Goal: Use online tool/utility: Use online tool/utility

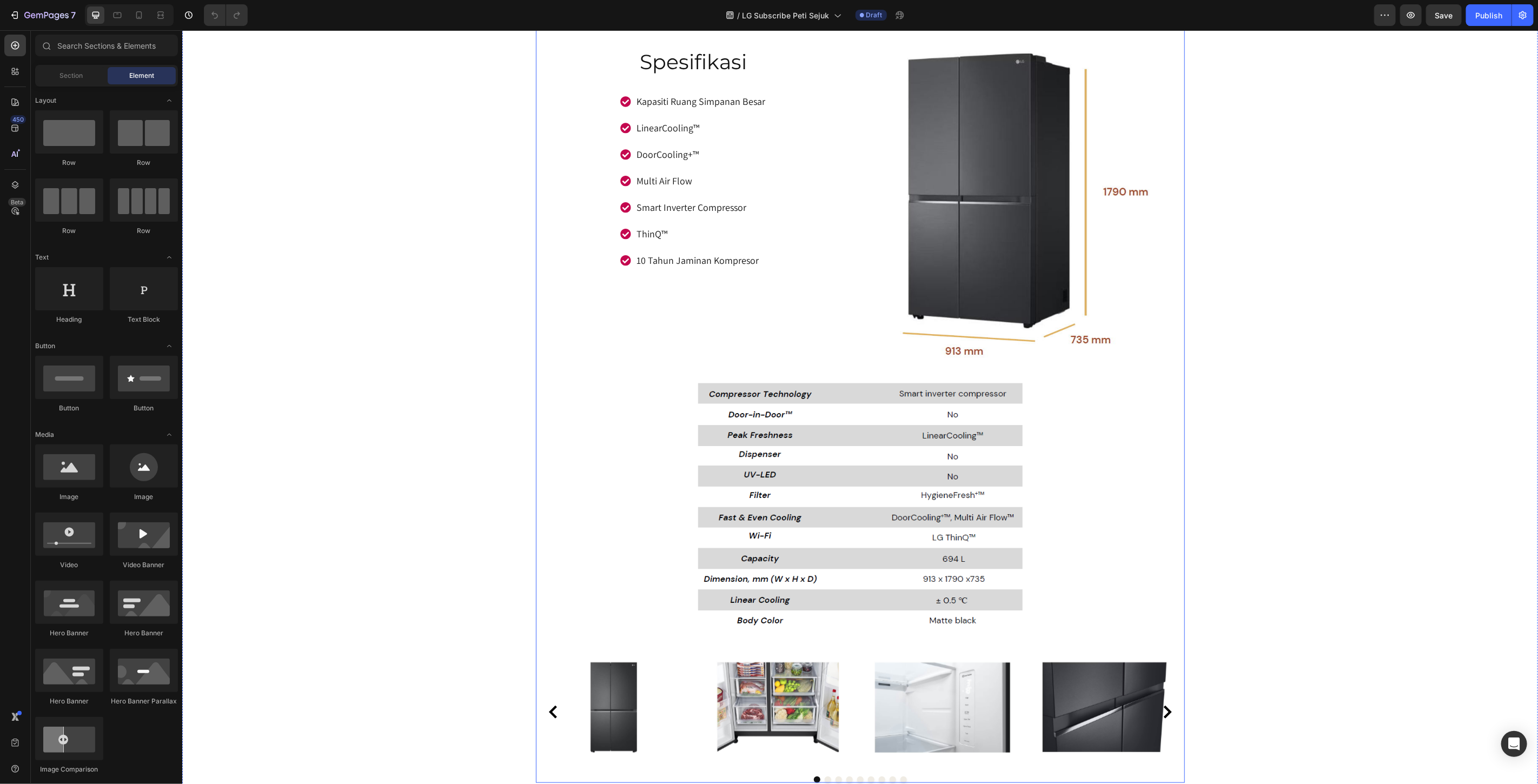
scroll to position [3663, 0]
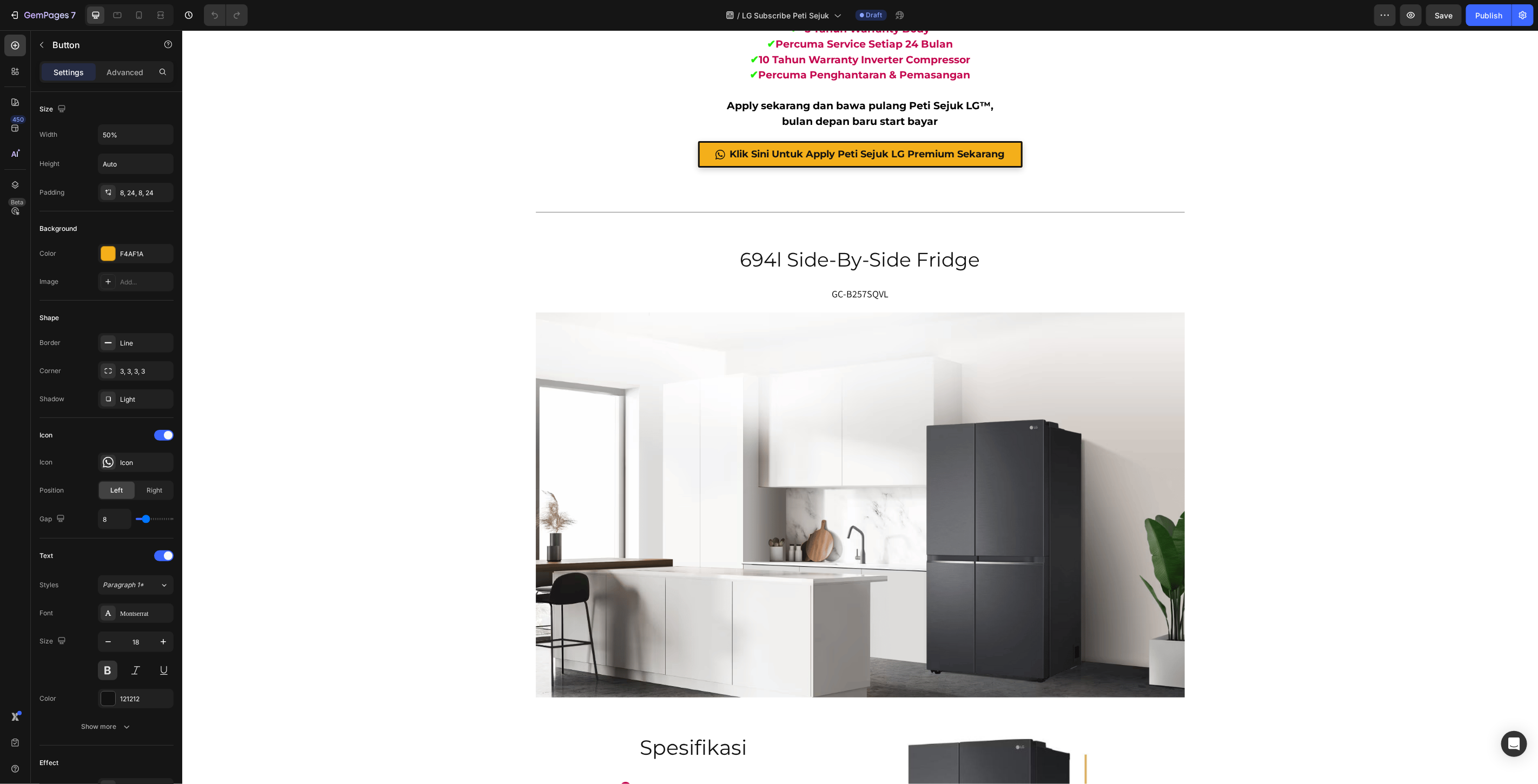
click at [1316, 175] on div "Miliki Peti Sejuk Idaman Anda Hanya Dengan 4 Langkah Mudah! Heading Row Image 1…" at bounding box center [860, 48] width 1356 height 2859
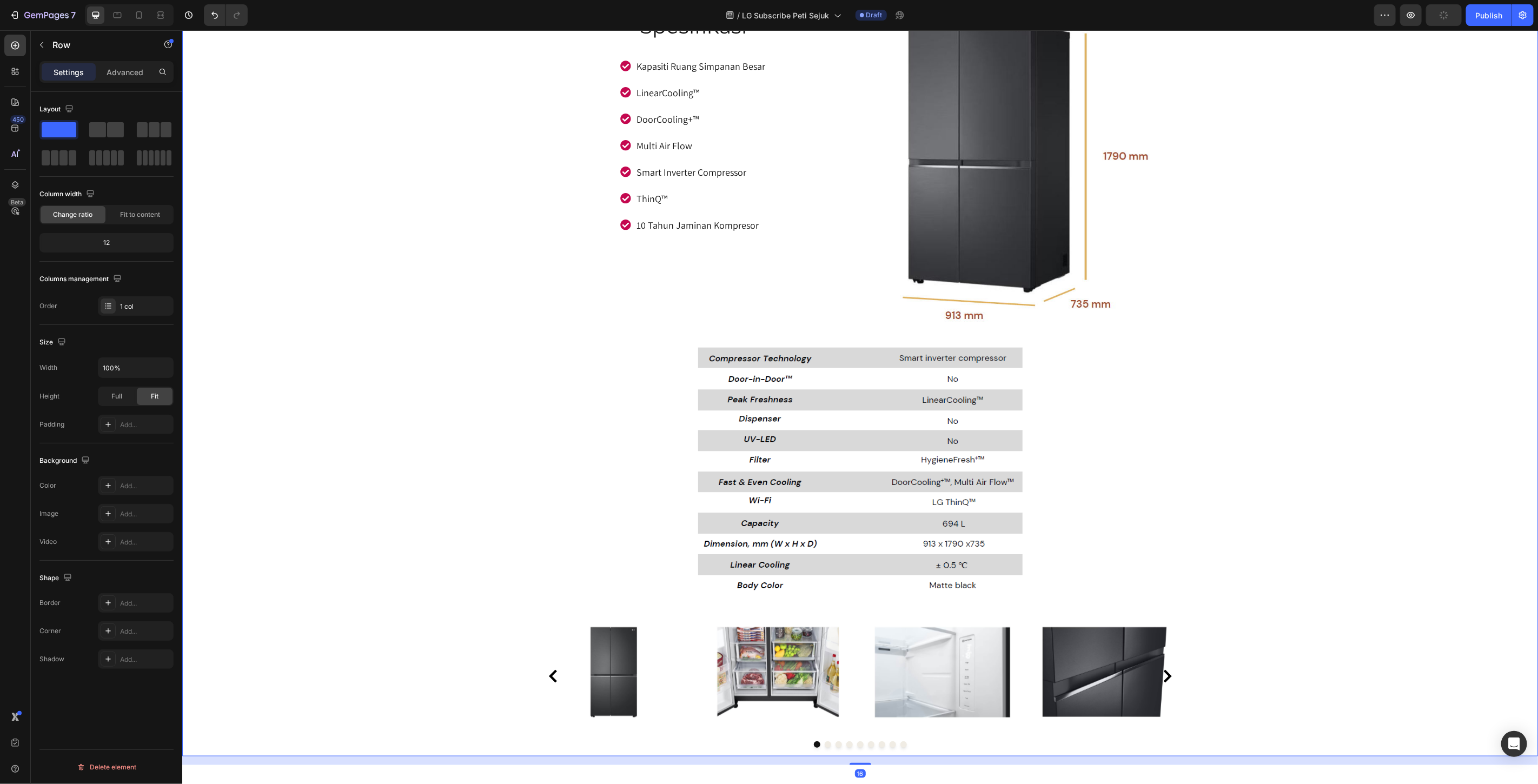
scroll to position [4744, 0]
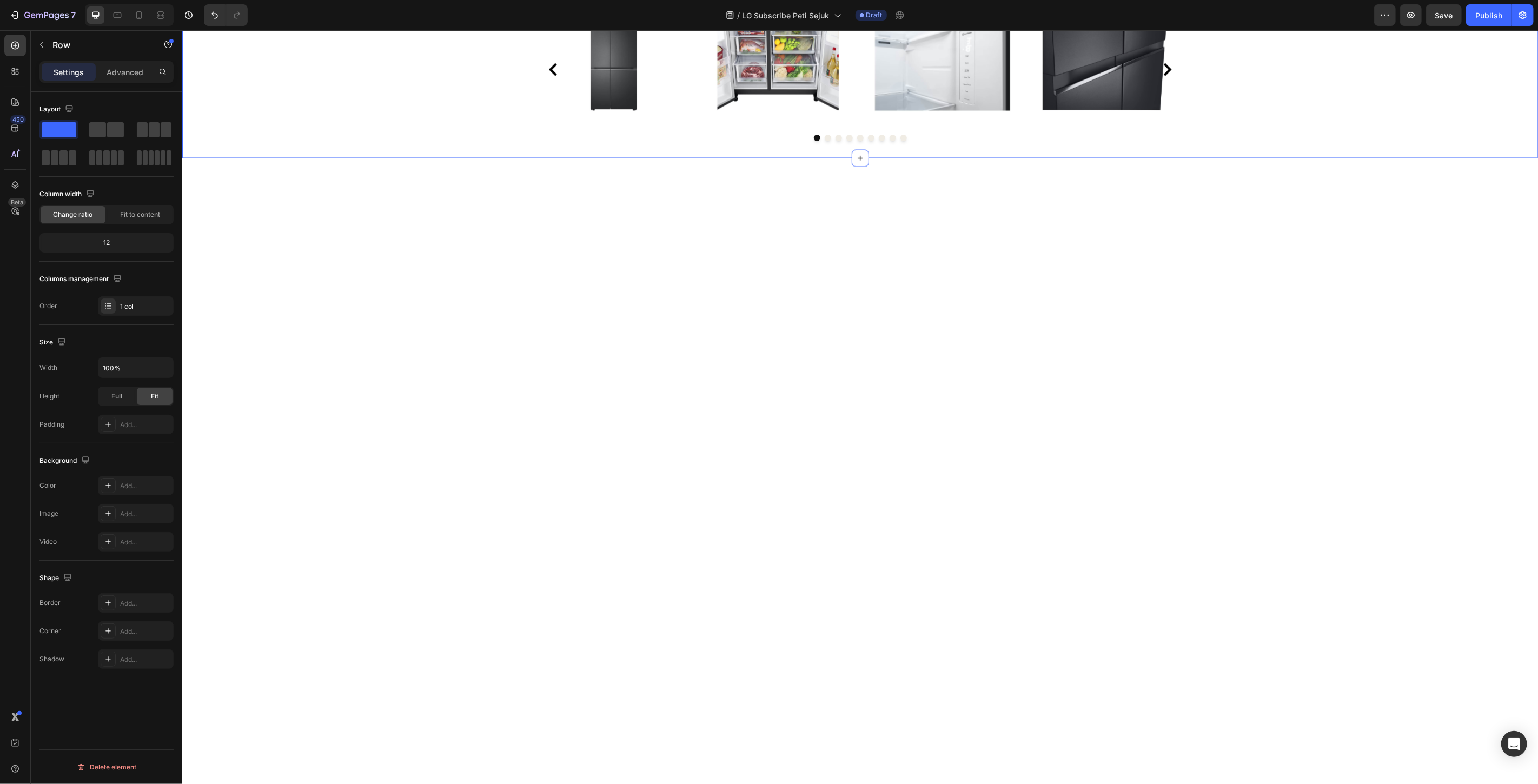
scroll to position [4784, 0]
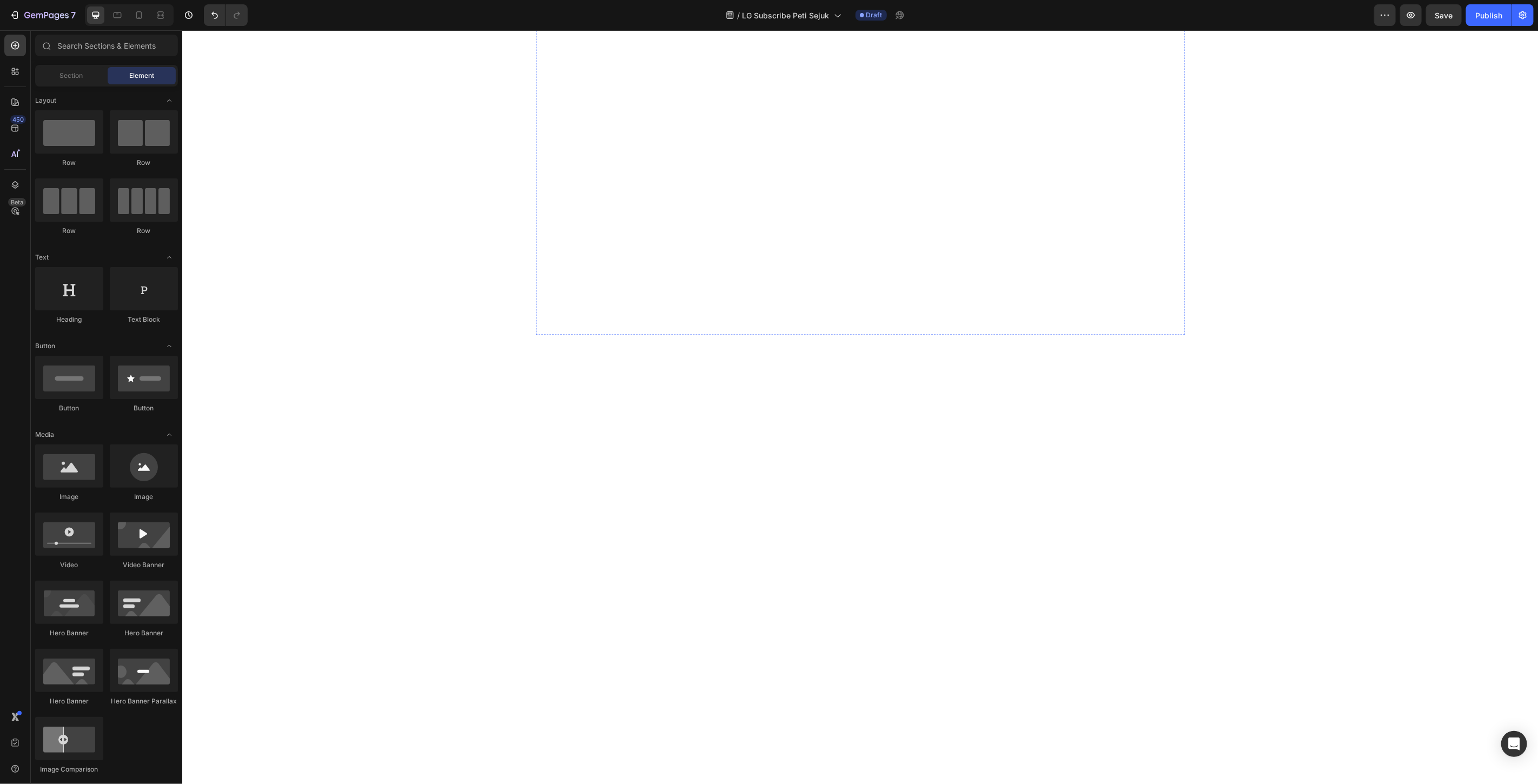
scroll to position [4844, 0]
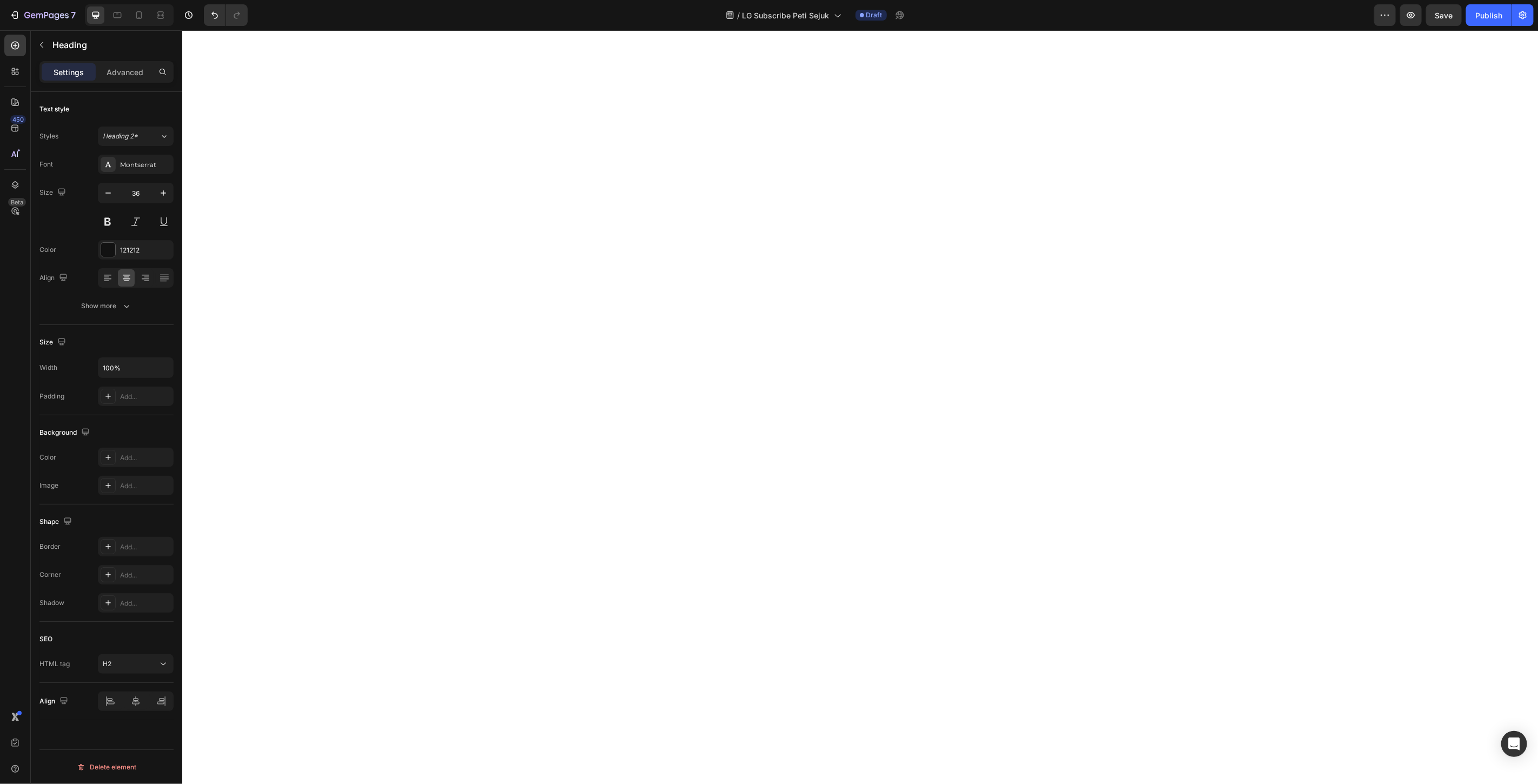
click at [133, 77] on p "Advanced" at bounding box center [125, 72] width 37 height 11
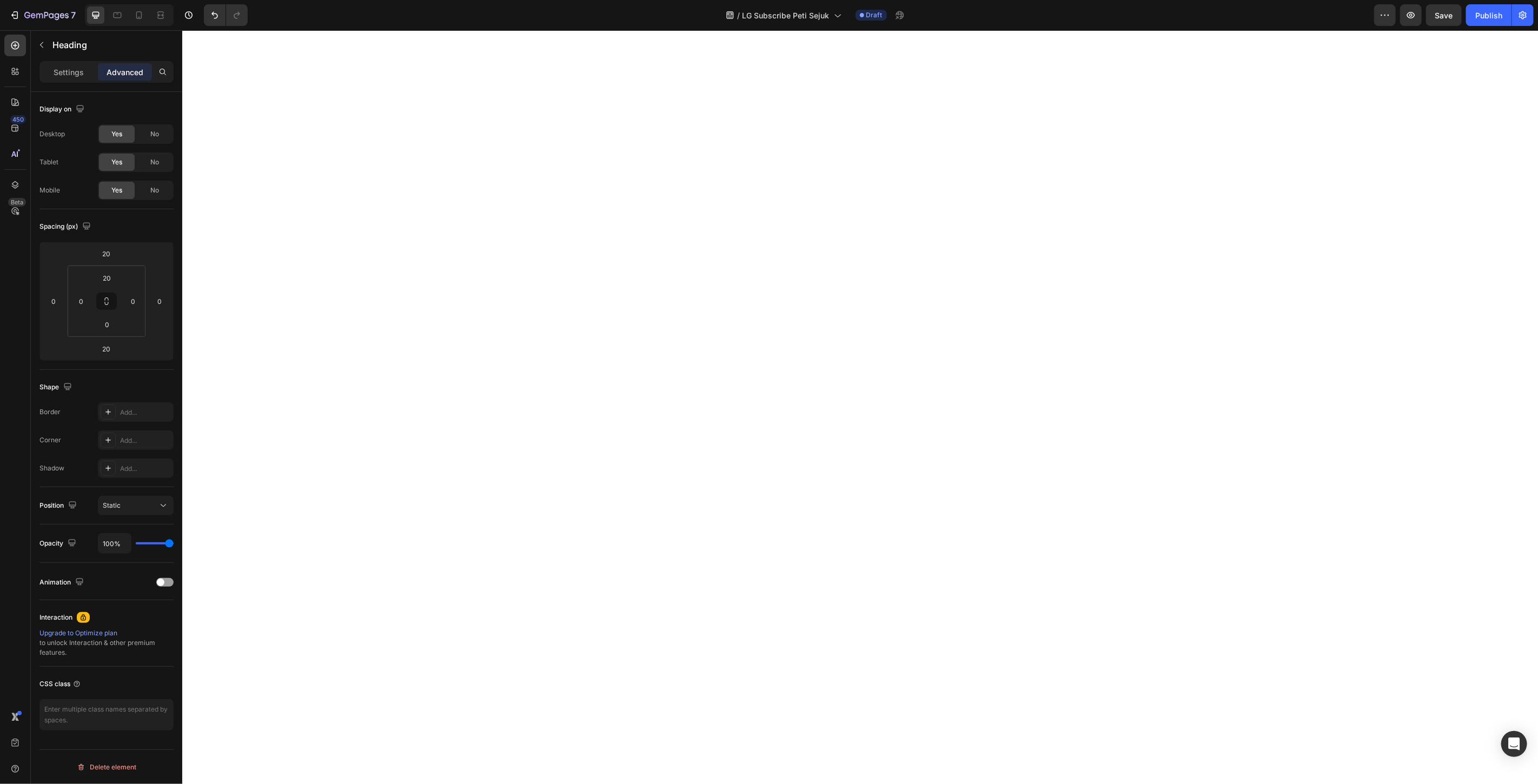
scroll to position [3703, 0]
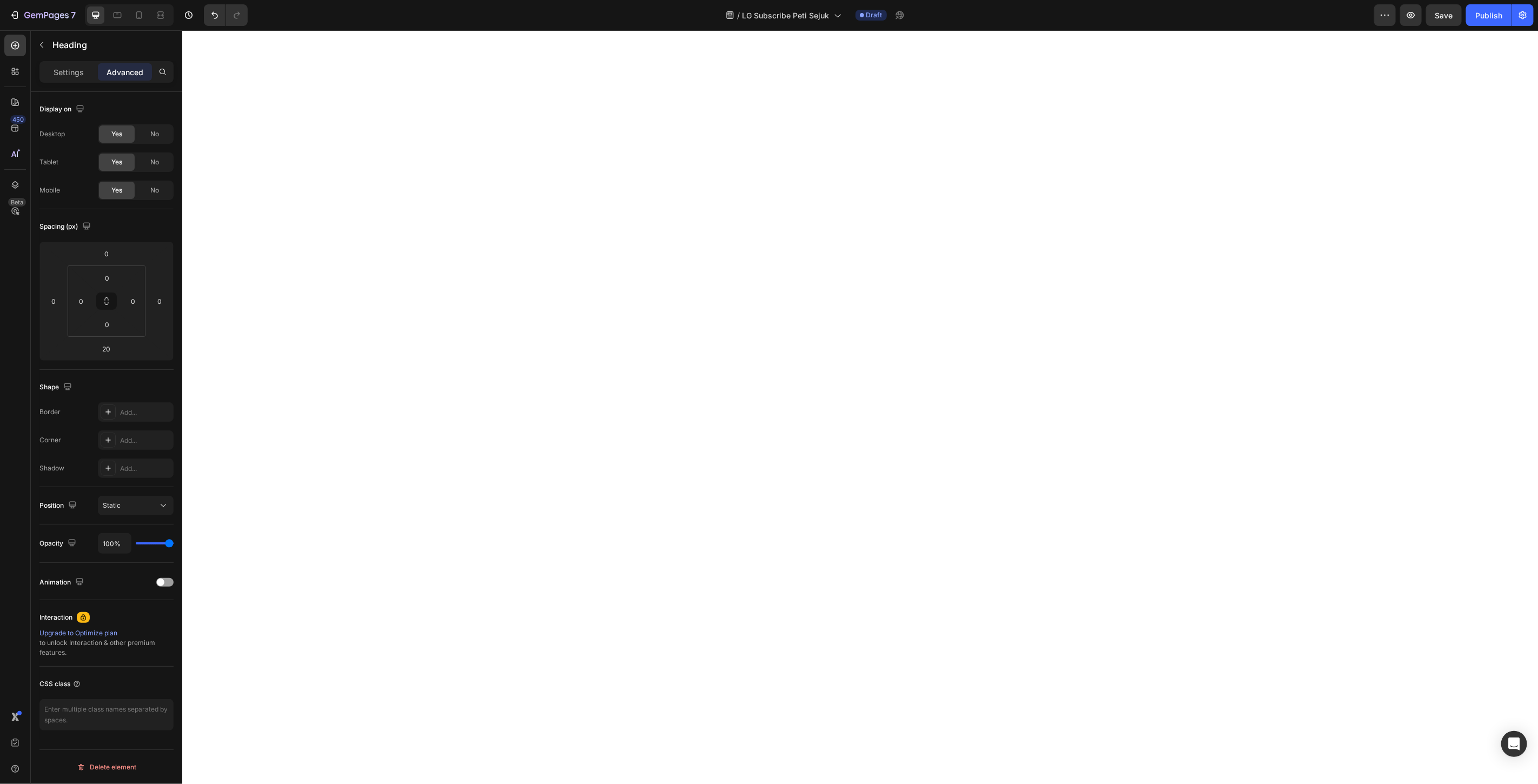
scroll to position [4604, 0]
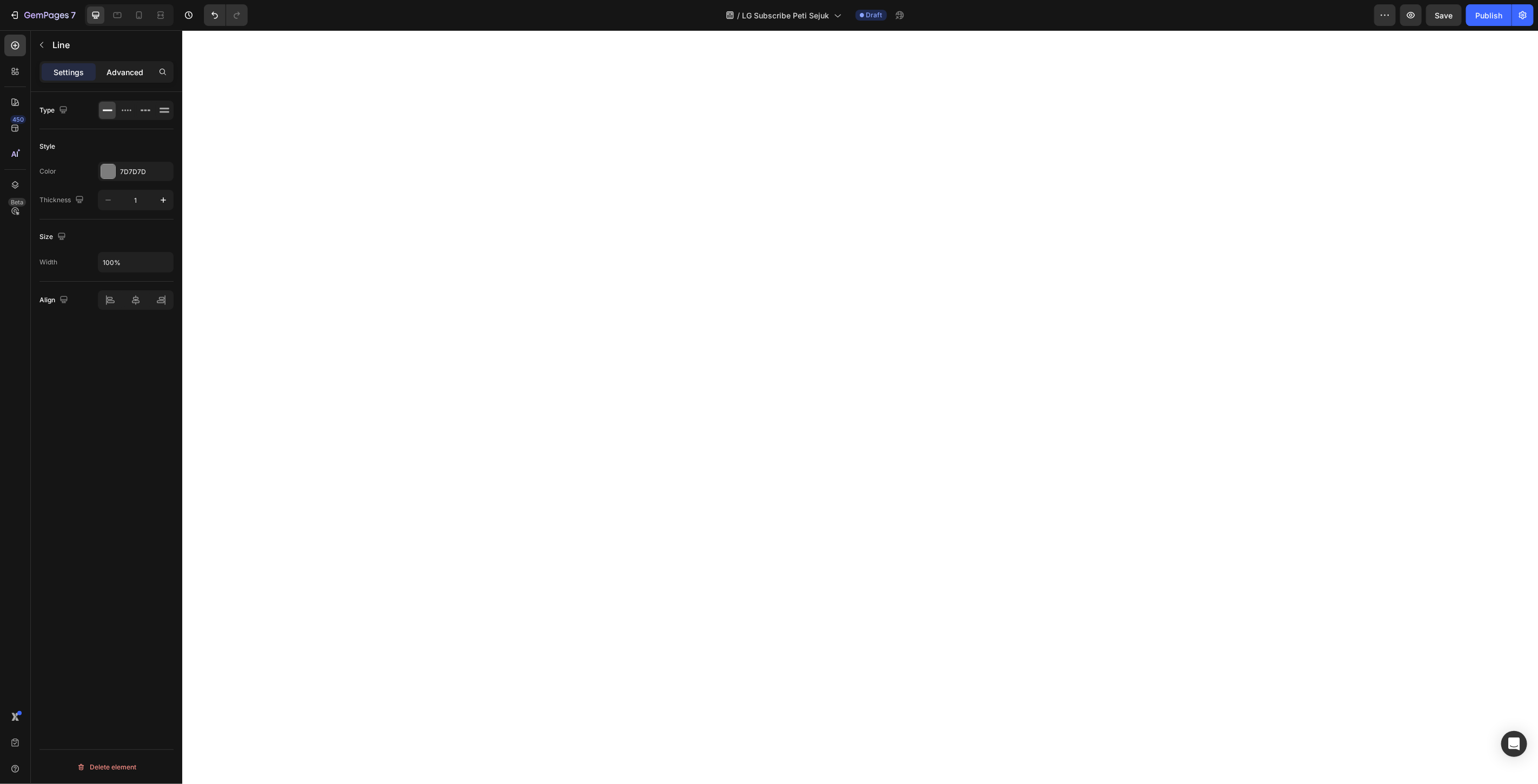
click at [133, 72] on p "Advanced" at bounding box center [125, 72] width 37 height 11
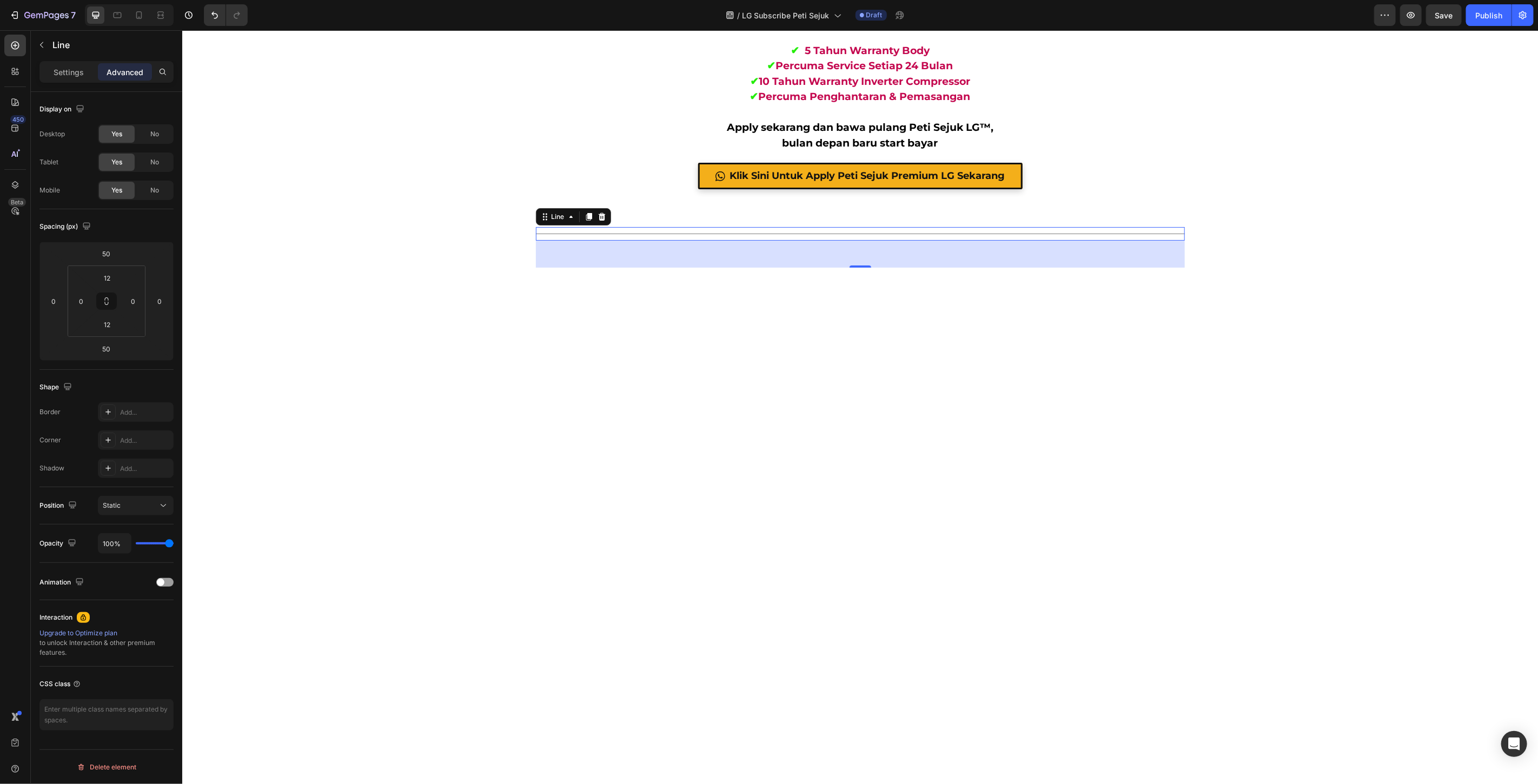
scroll to position [3342, 0]
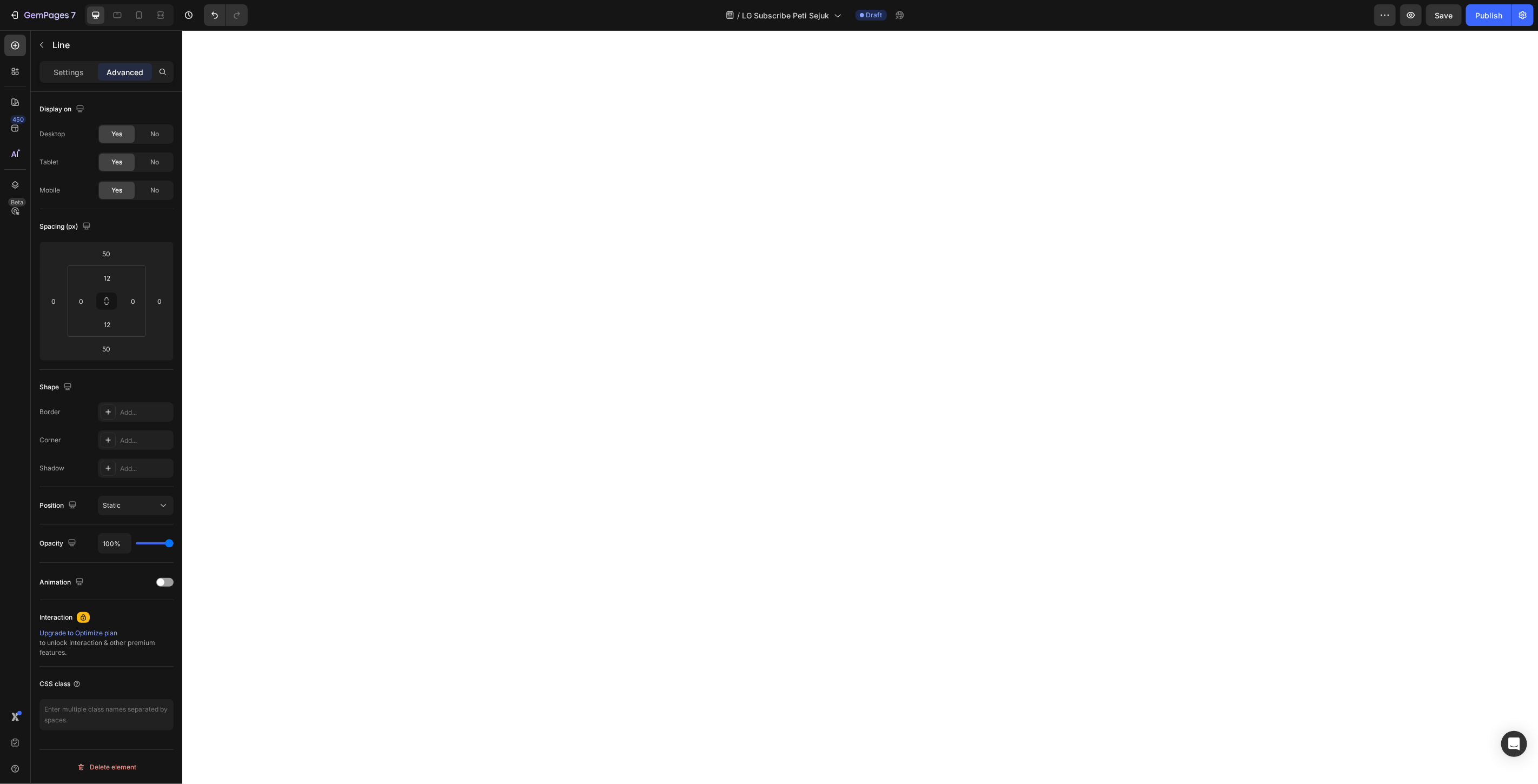
scroll to position [4724, 0]
click at [118, 273] on div "20" at bounding box center [107, 278] width 27 height 17
click at [110, 277] on input "20" at bounding box center [106, 277] width 21 height 17
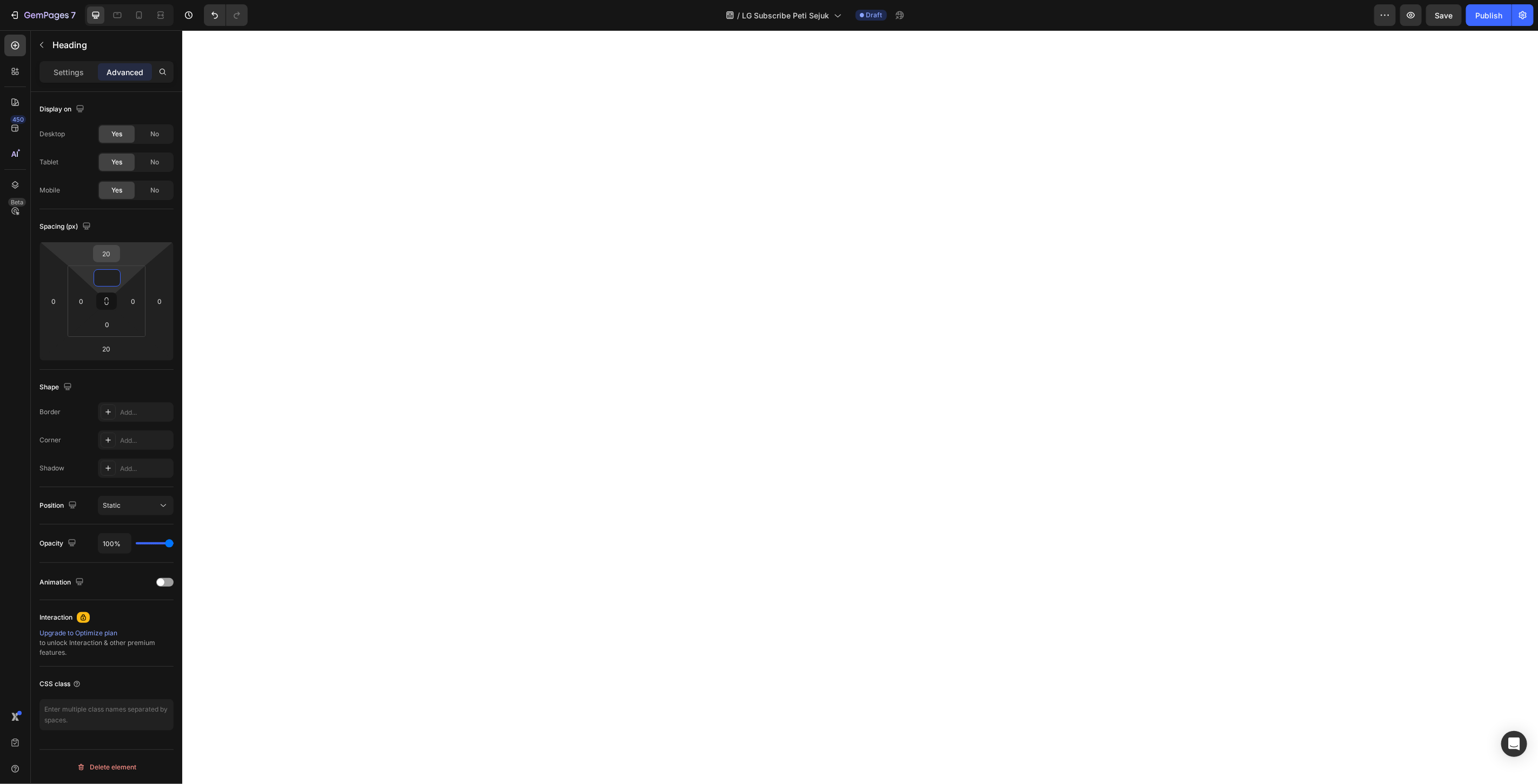
type input "0"
click at [107, 257] on input "20" at bounding box center [106, 253] width 21 height 17
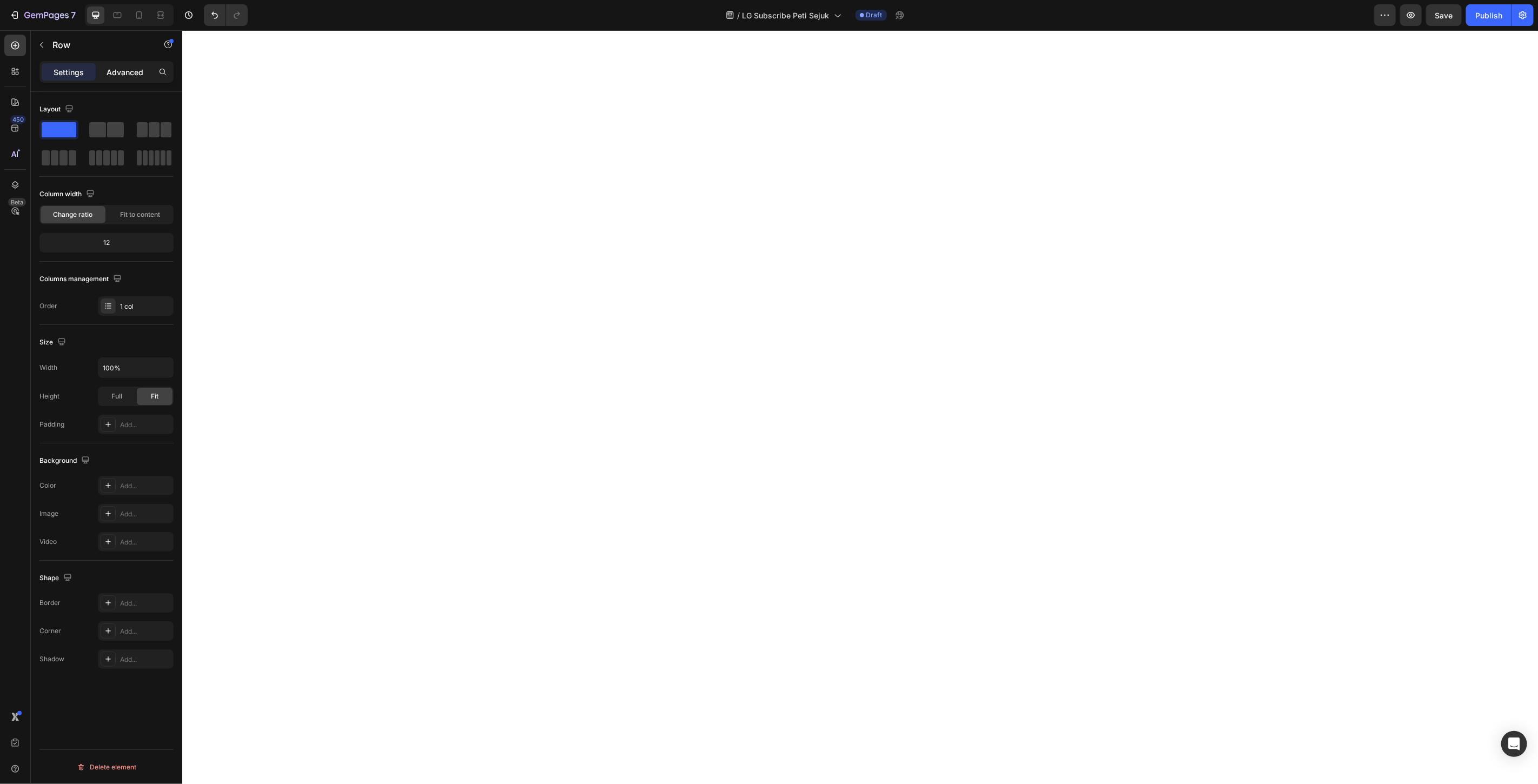
click at [118, 73] on p "Advanced" at bounding box center [125, 72] width 37 height 11
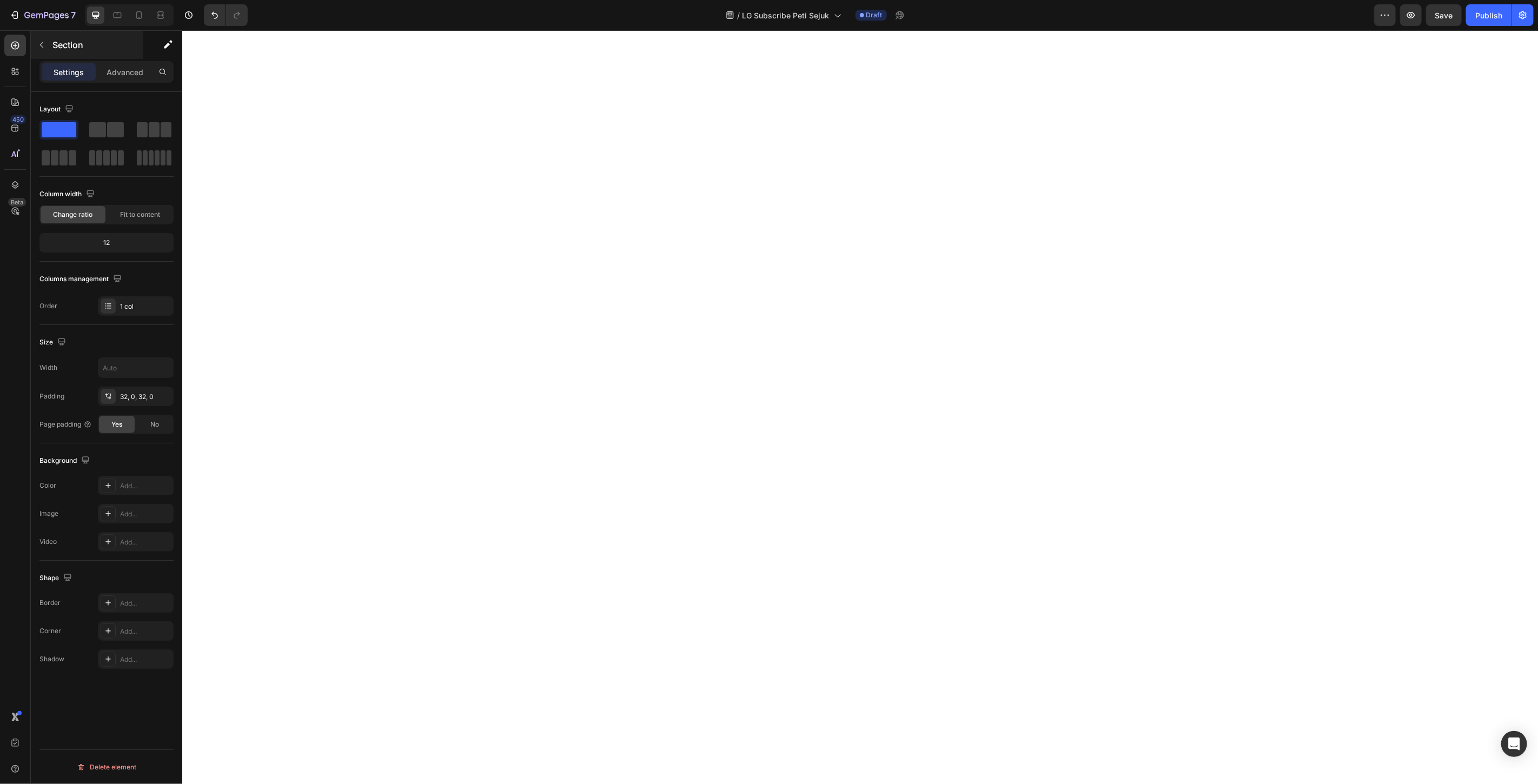
click at [125, 58] on div "Section" at bounding box center [87, 45] width 113 height 28
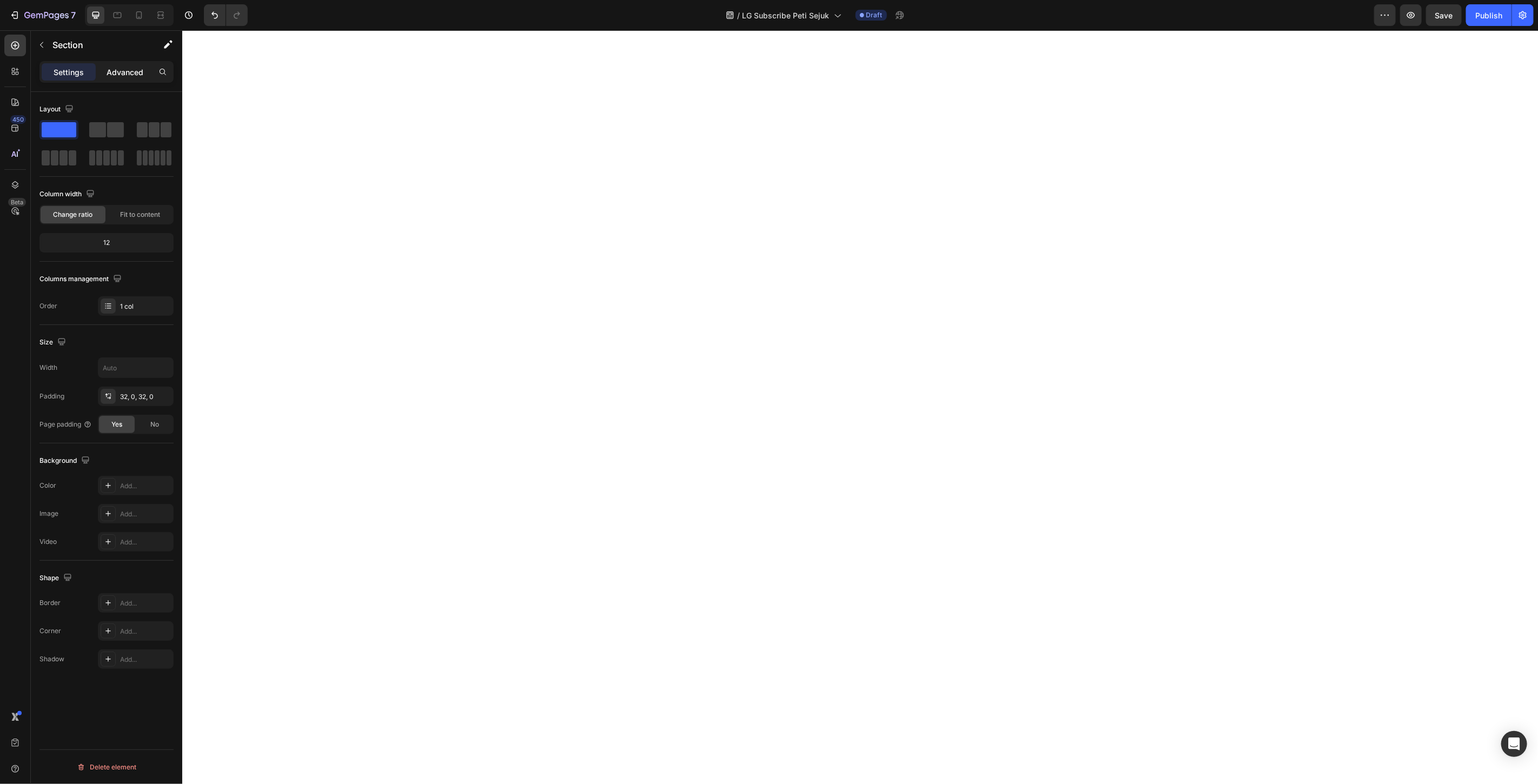
click at [121, 79] on div "Advanced" at bounding box center [125, 72] width 54 height 17
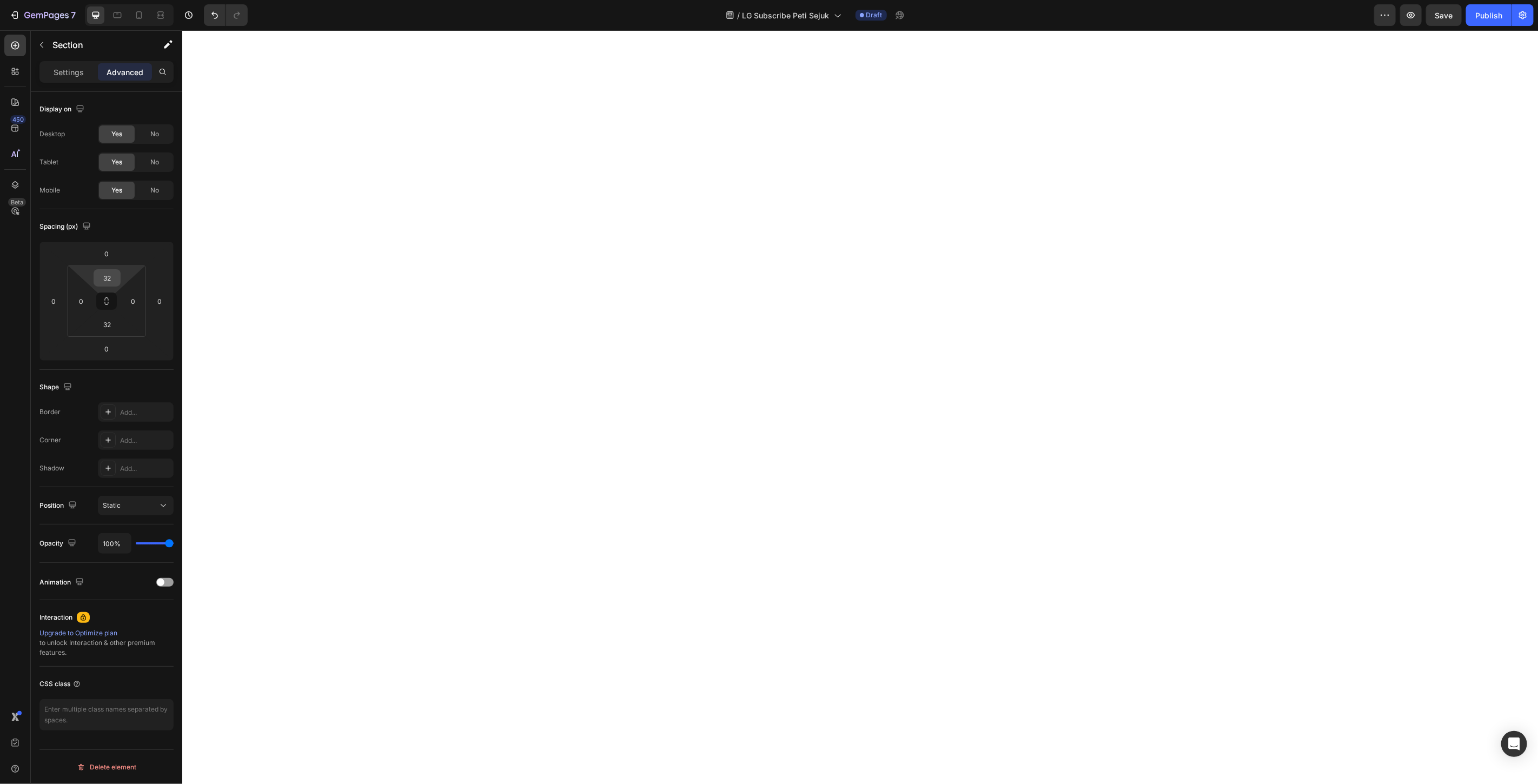
click at [111, 279] on input "32" at bounding box center [106, 277] width 21 height 17
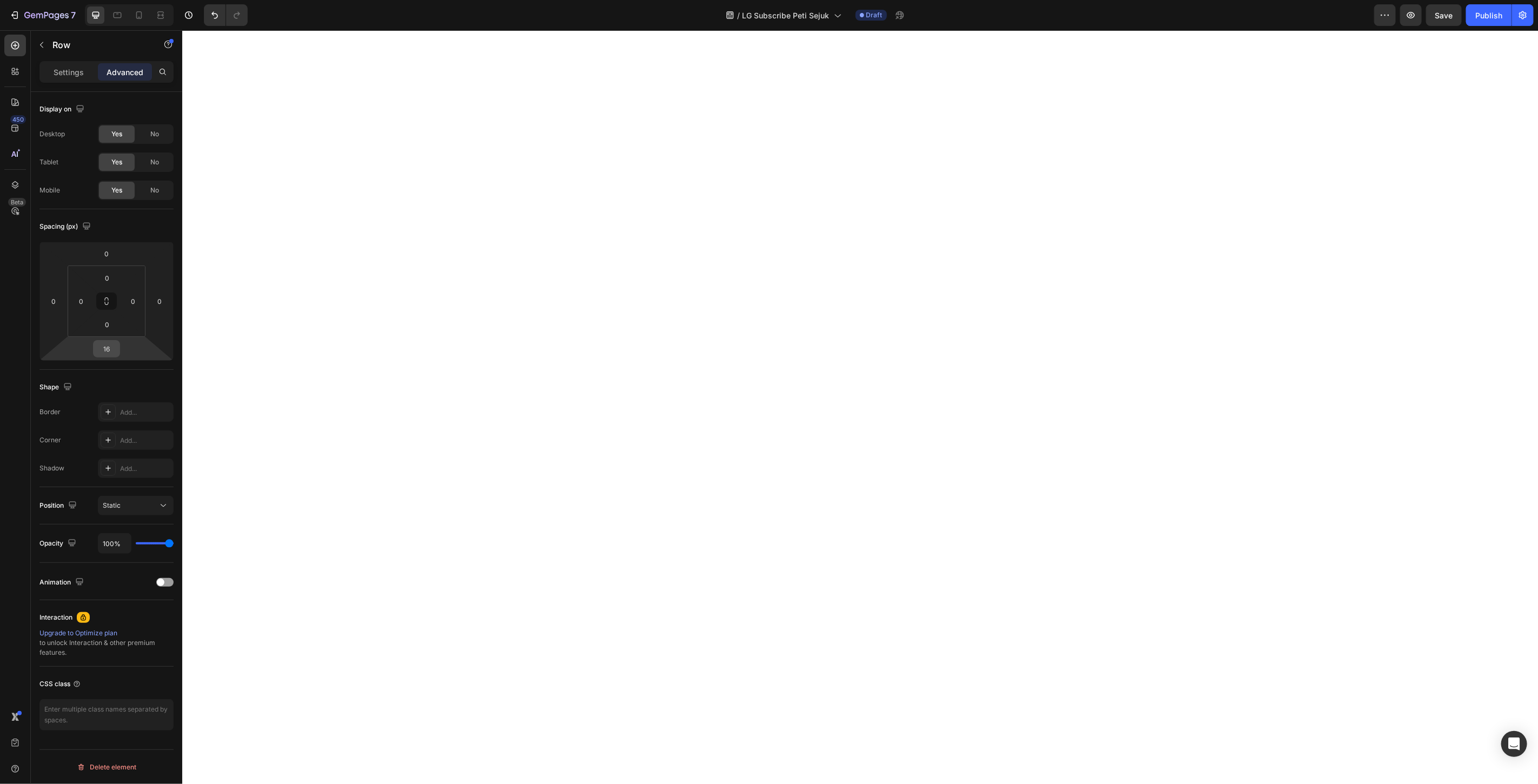
click at [113, 348] on input "16" at bounding box center [106, 348] width 21 height 17
type input "0"
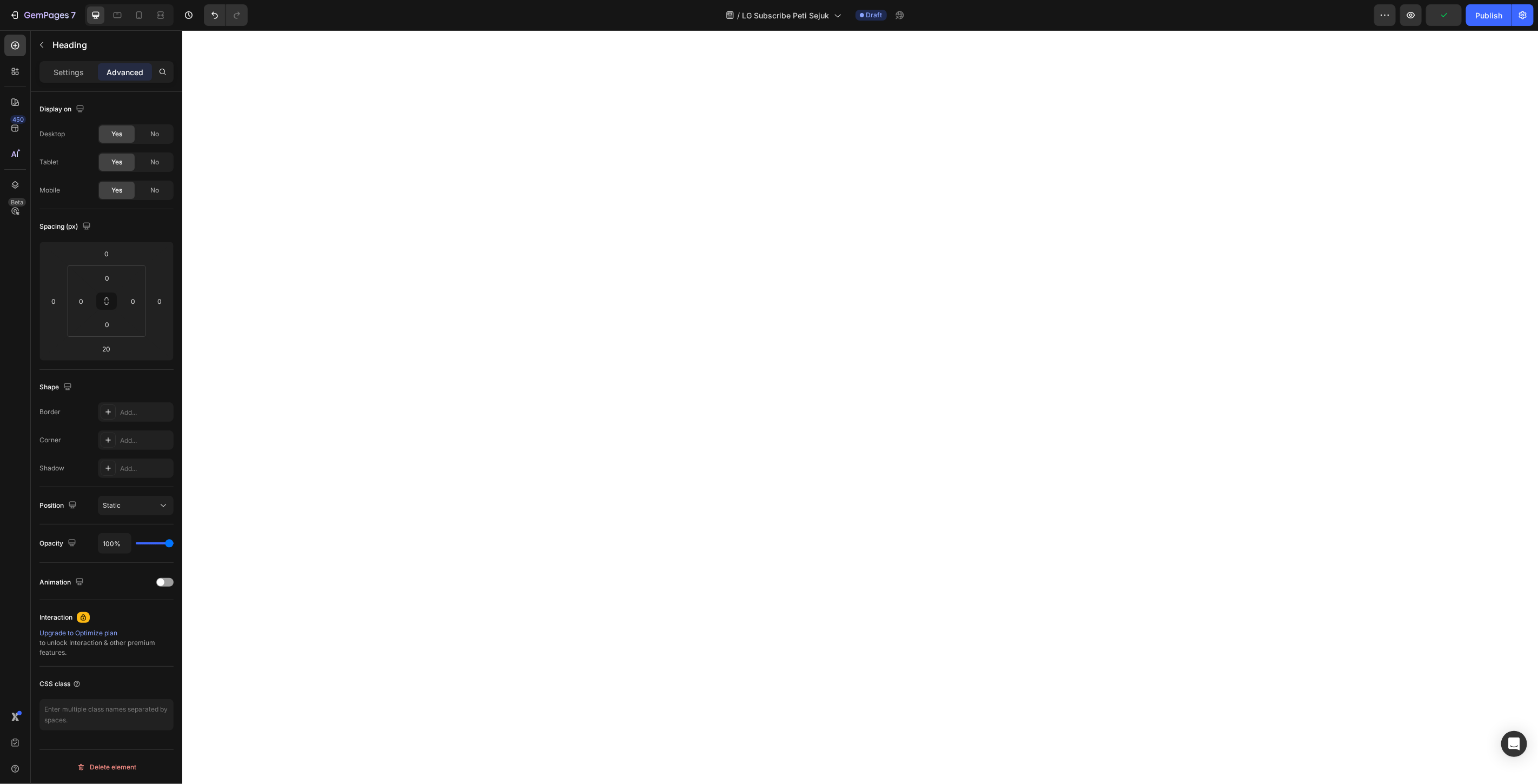
scroll to position [4604, 0]
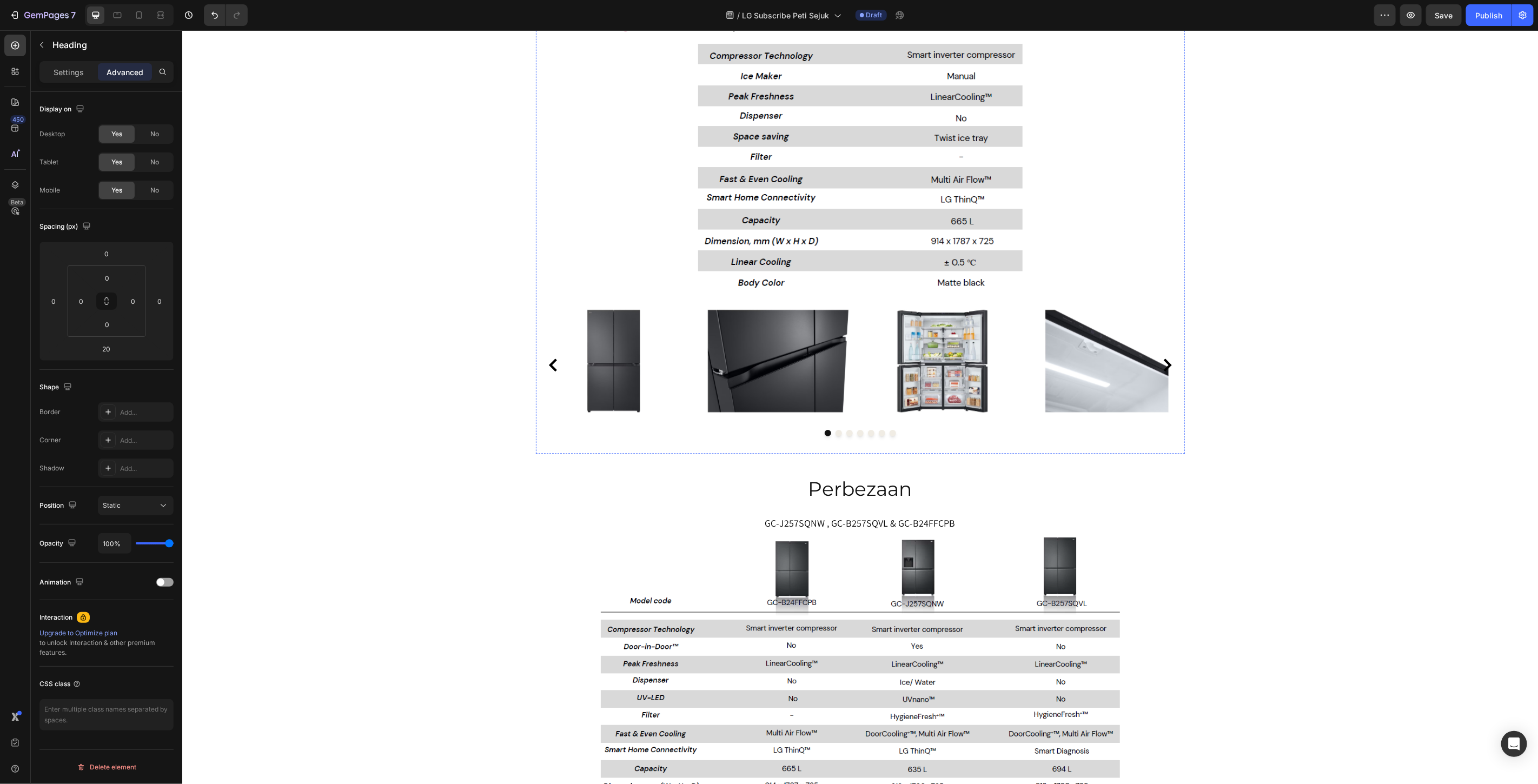
scroll to position [5685, 0]
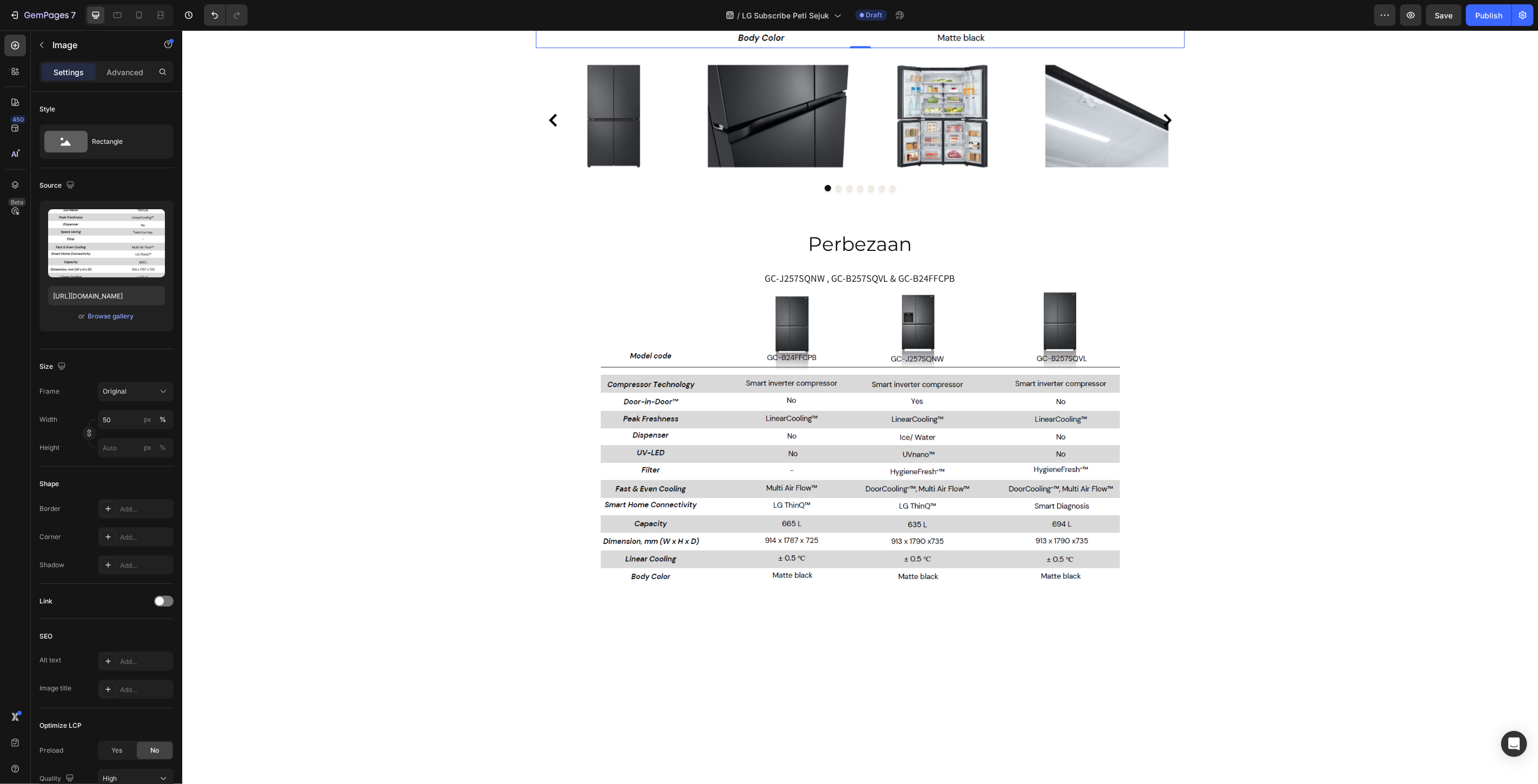
drag, startPoint x: 601, startPoint y: 254, endPoint x: 609, endPoint y: 256, distance: 8.2
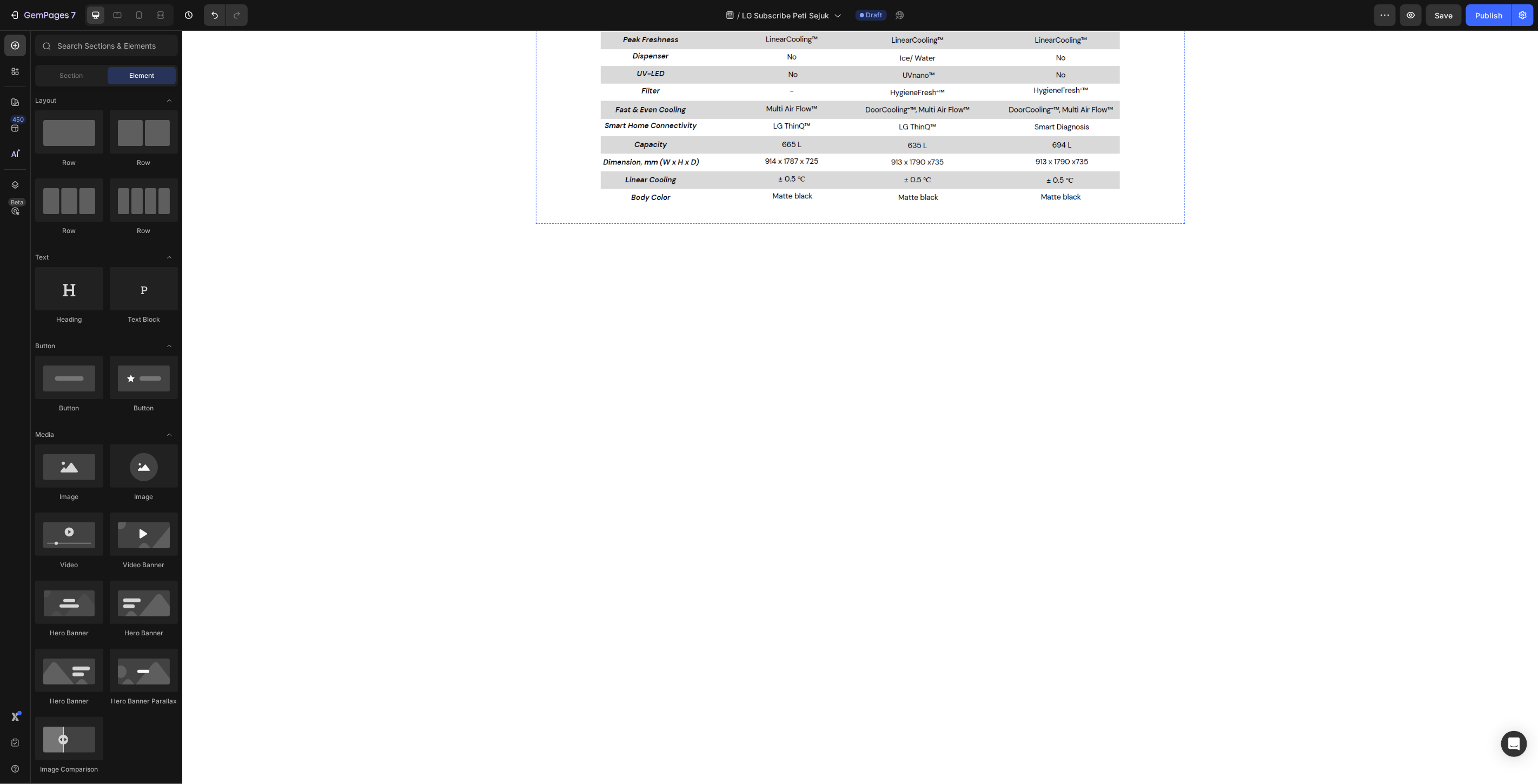
scroll to position [6001, 0]
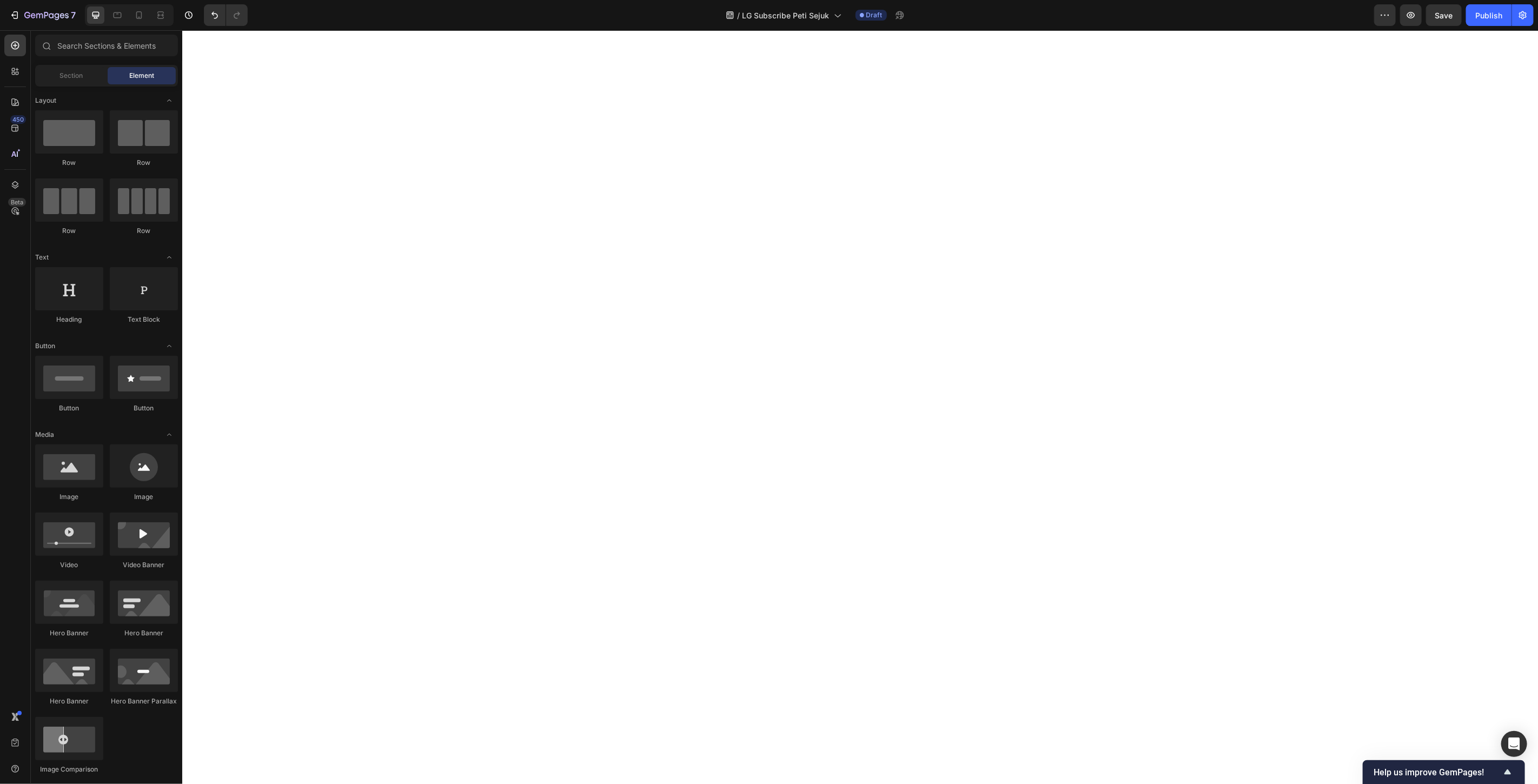
scroll to position [4849, 0]
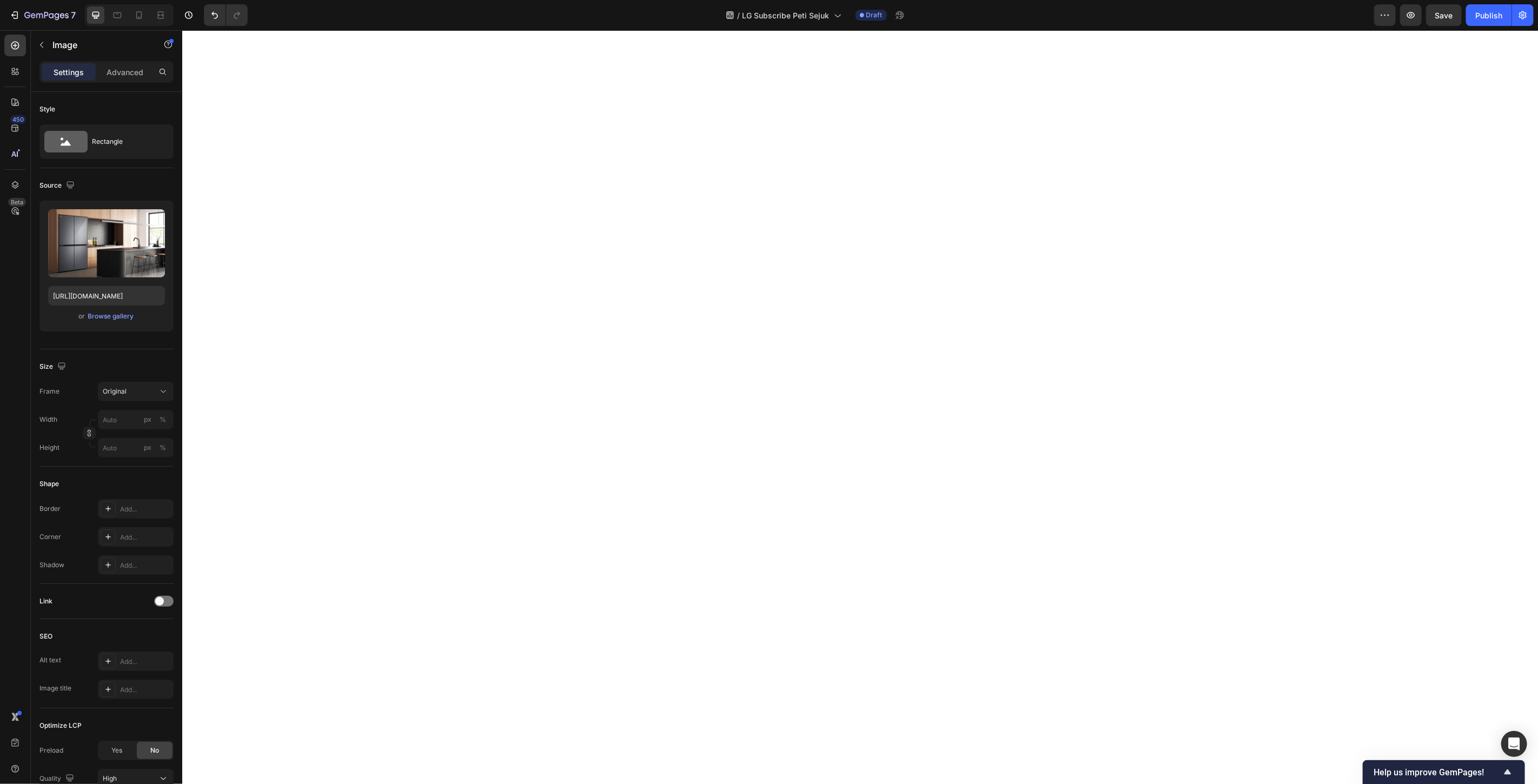
click at [112, 293] on input "[URL][DOMAIN_NAME]" at bounding box center [106, 295] width 117 height 20
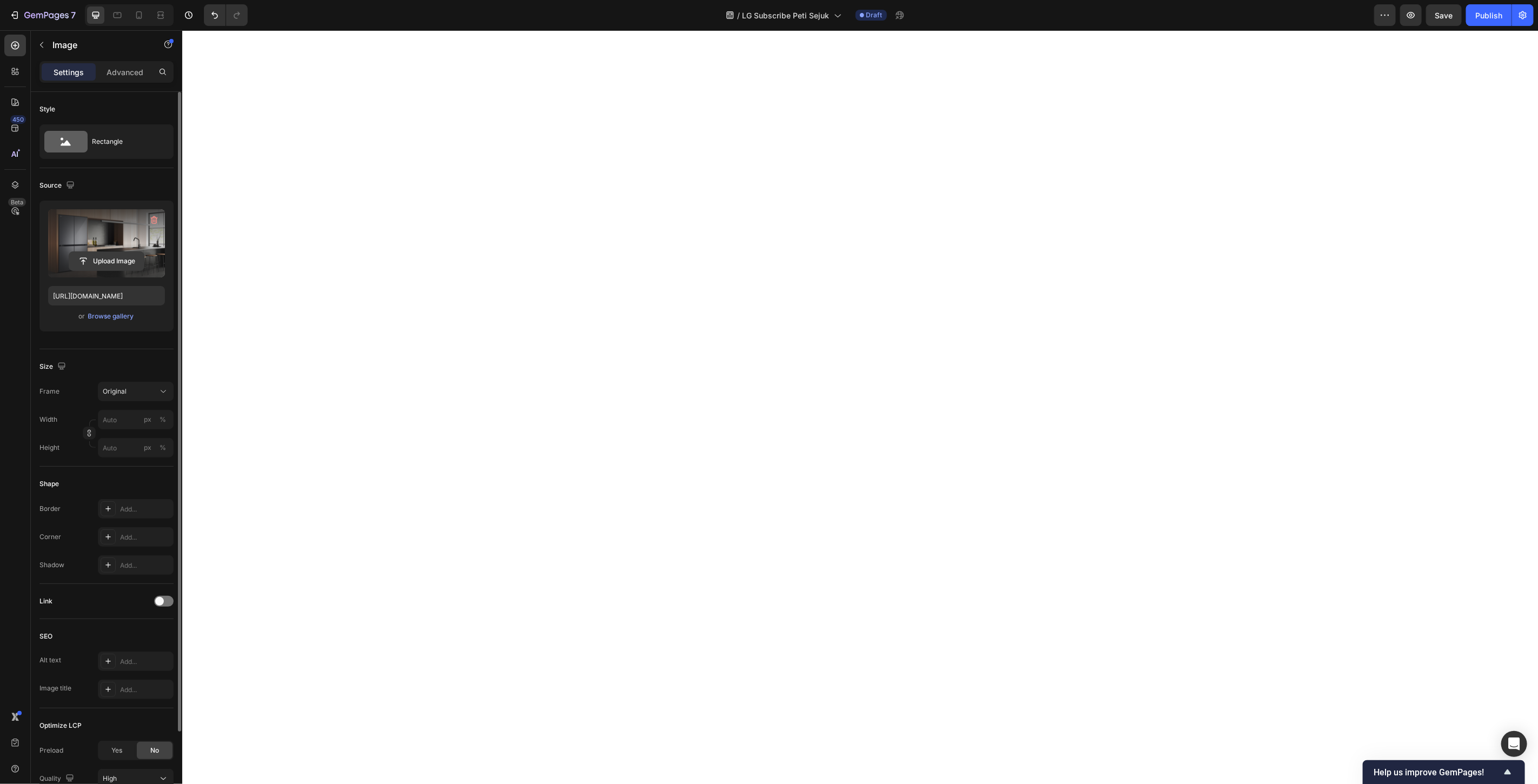
click at [128, 258] on input "file" at bounding box center [106, 261] width 75 height 18
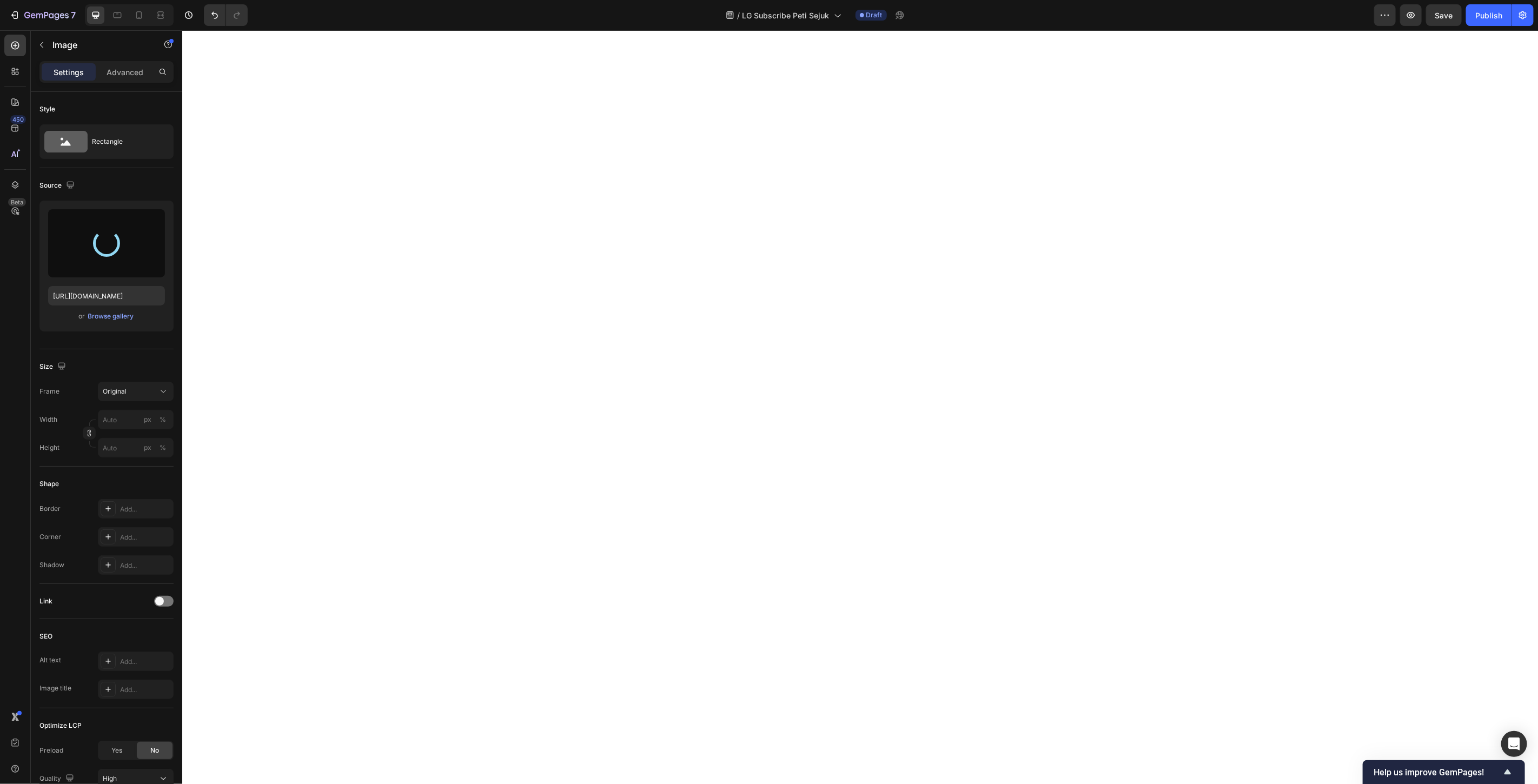
type input "[URL][DOMAIN_NAME]"
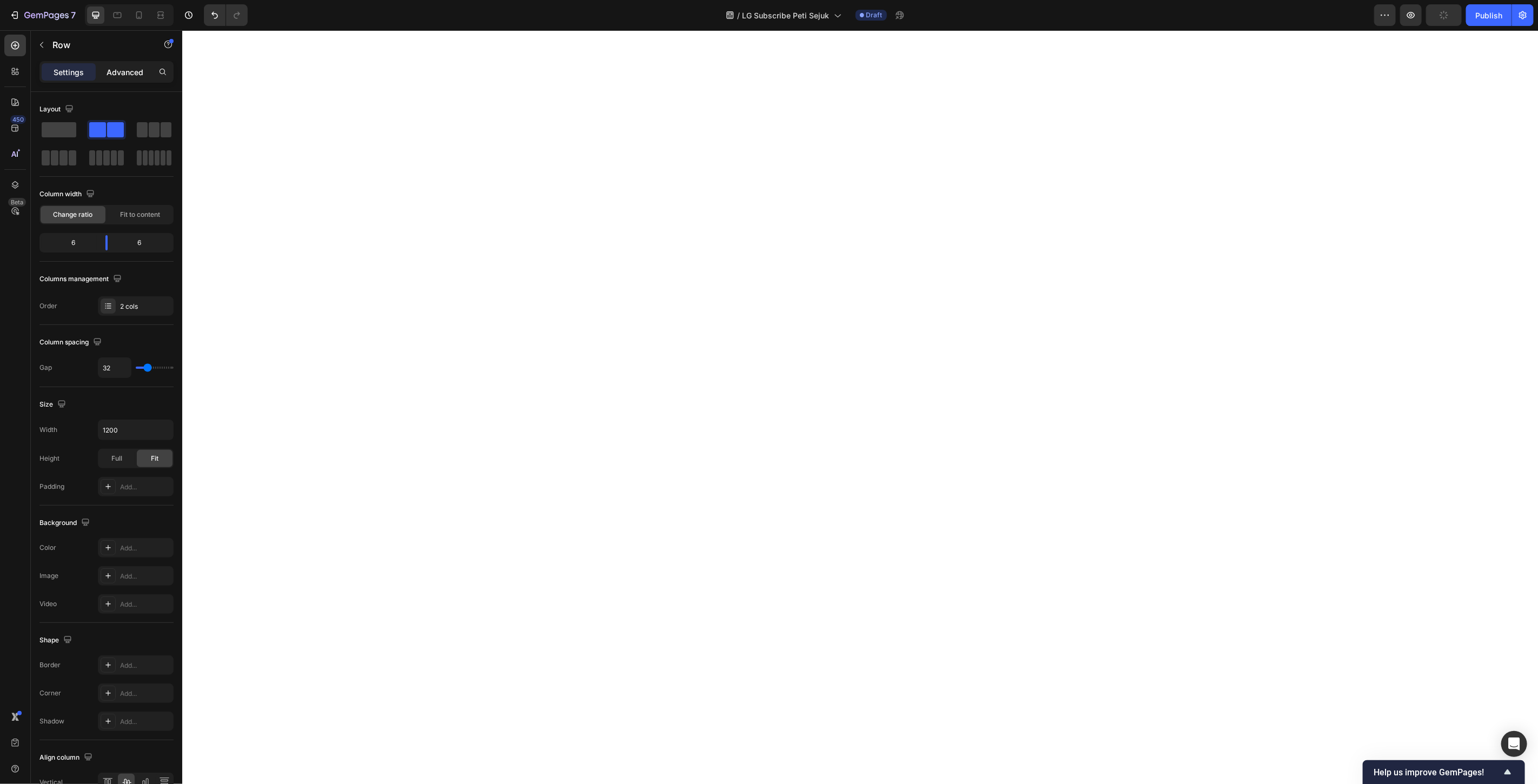
click at [122, 75] on p "Advanced" at bounding box center [125, 72] width 37 height 11
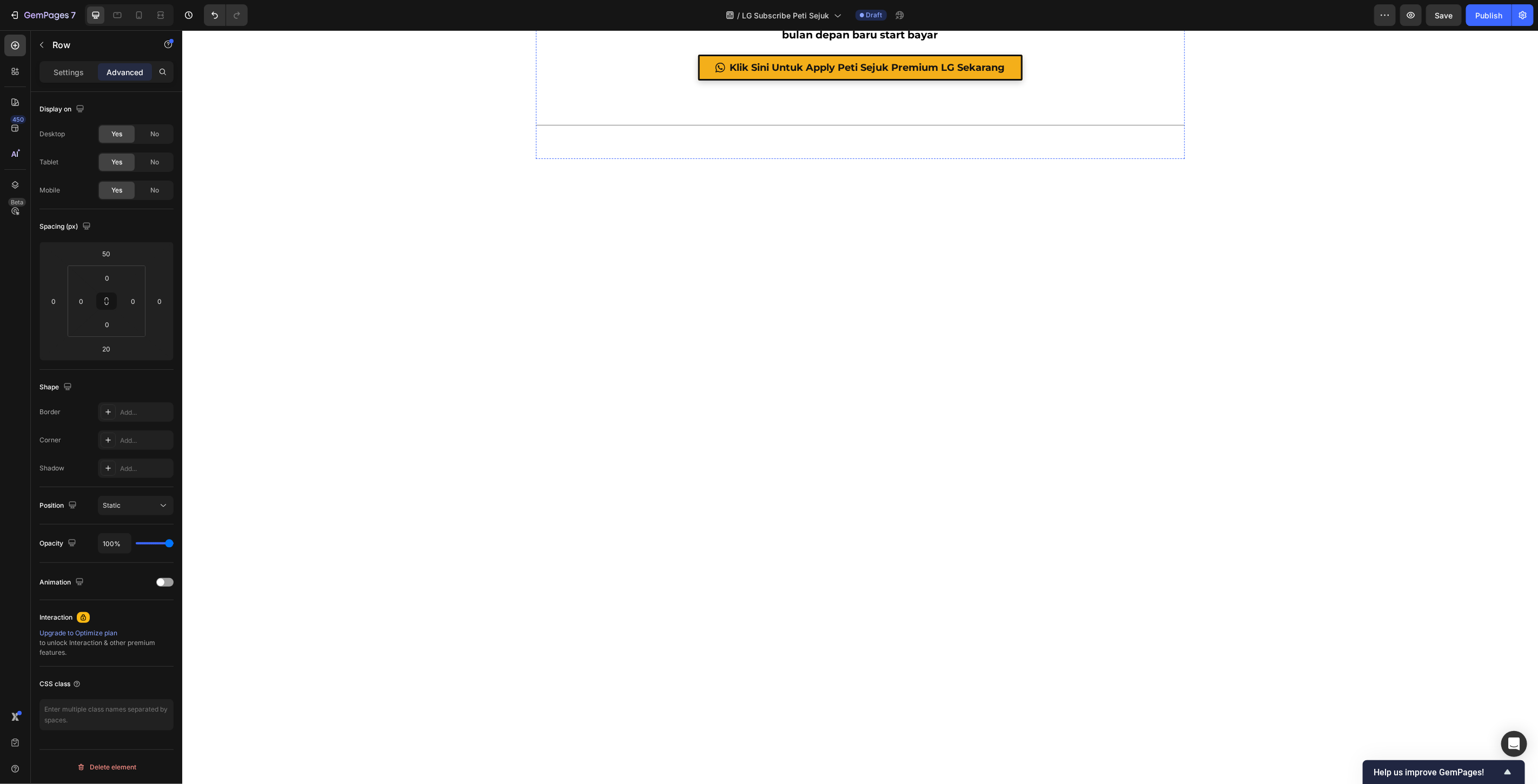
scroll to position [3842, 0]
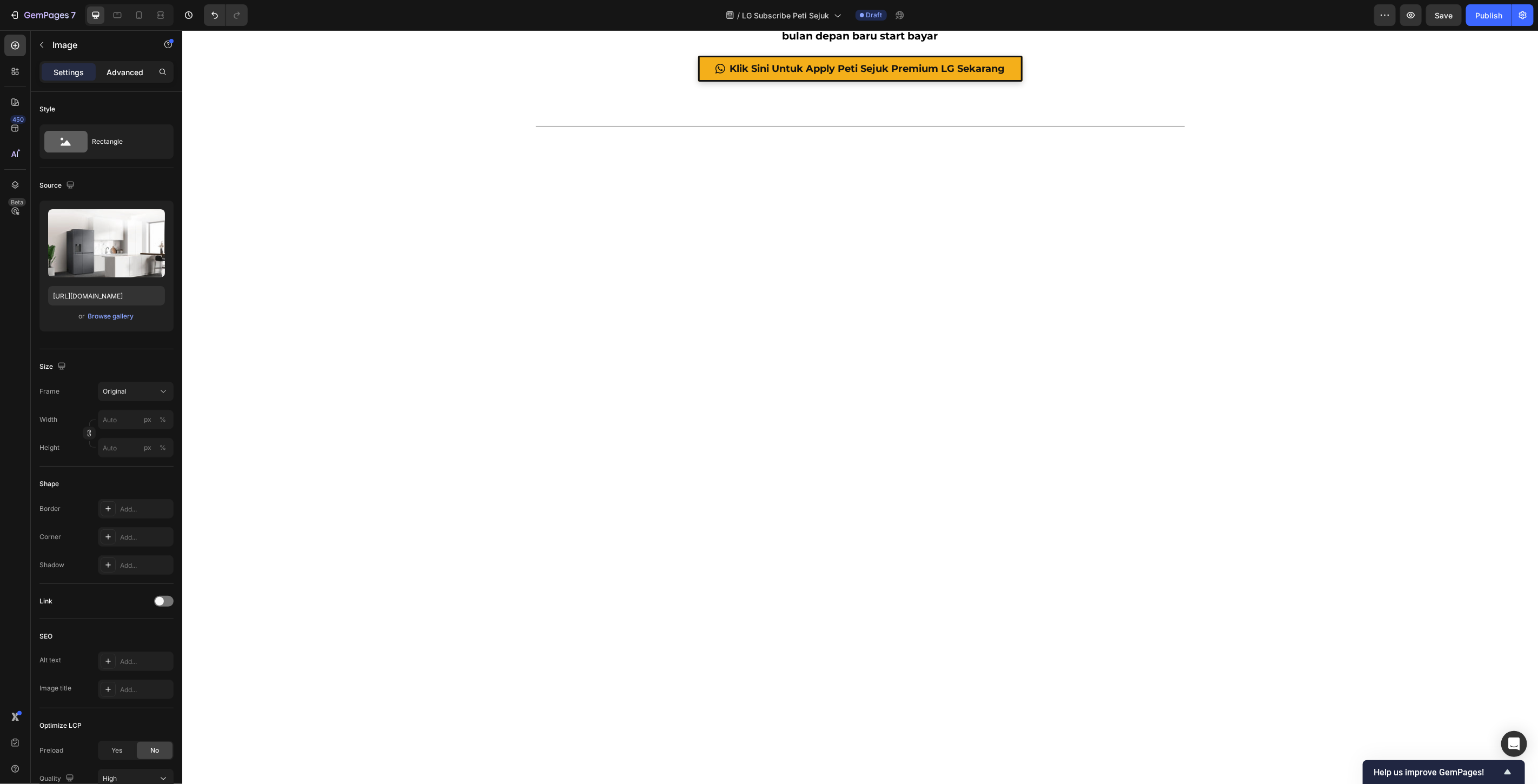
click at [114, 79] on div "Advanced" at bounding box center [125, 72] width 54 height 17
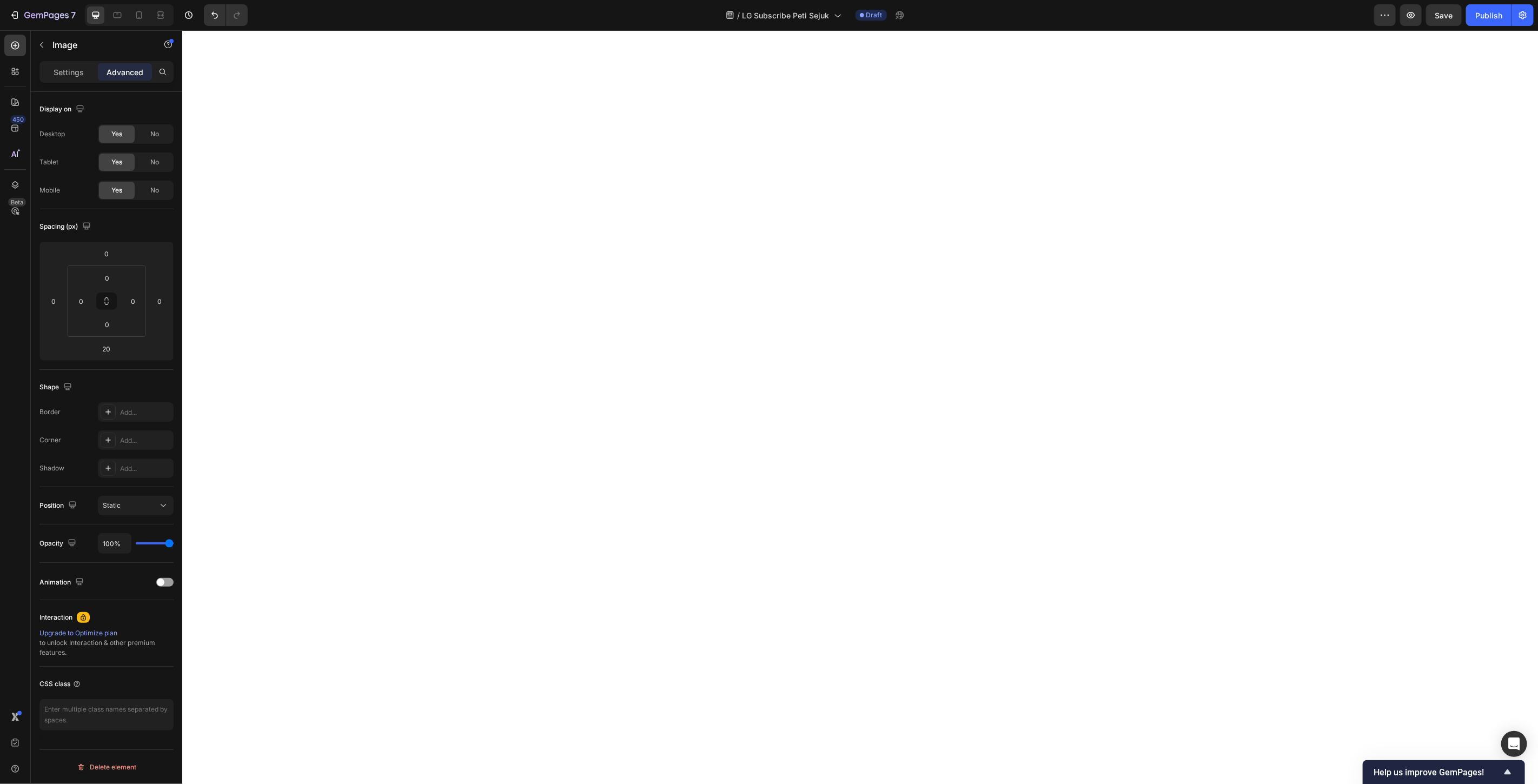
scroll to position [5103, 0]
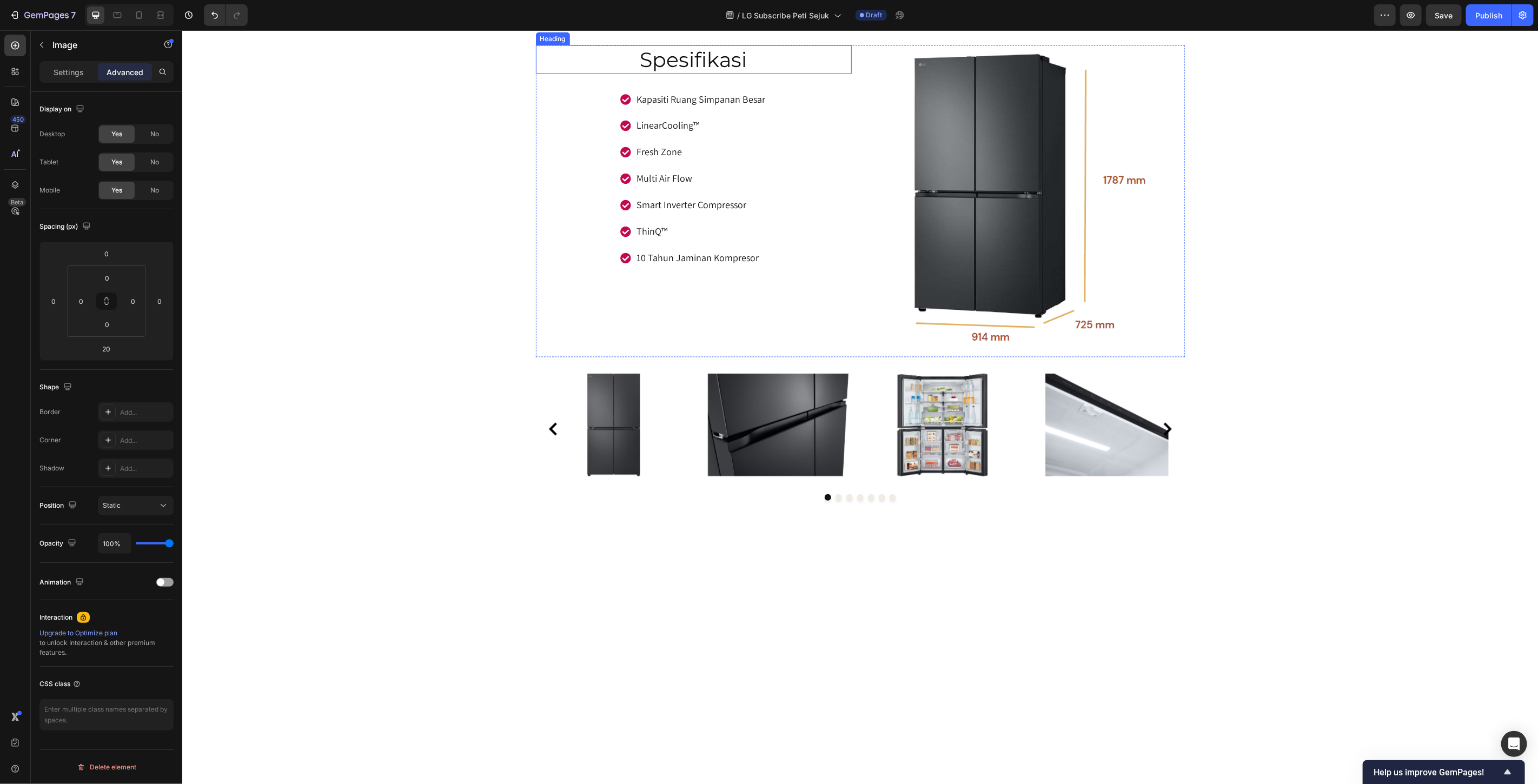
click at [825, 72] on p "Spesifikasi" at bounding box center [694, 59] width 314 height 27
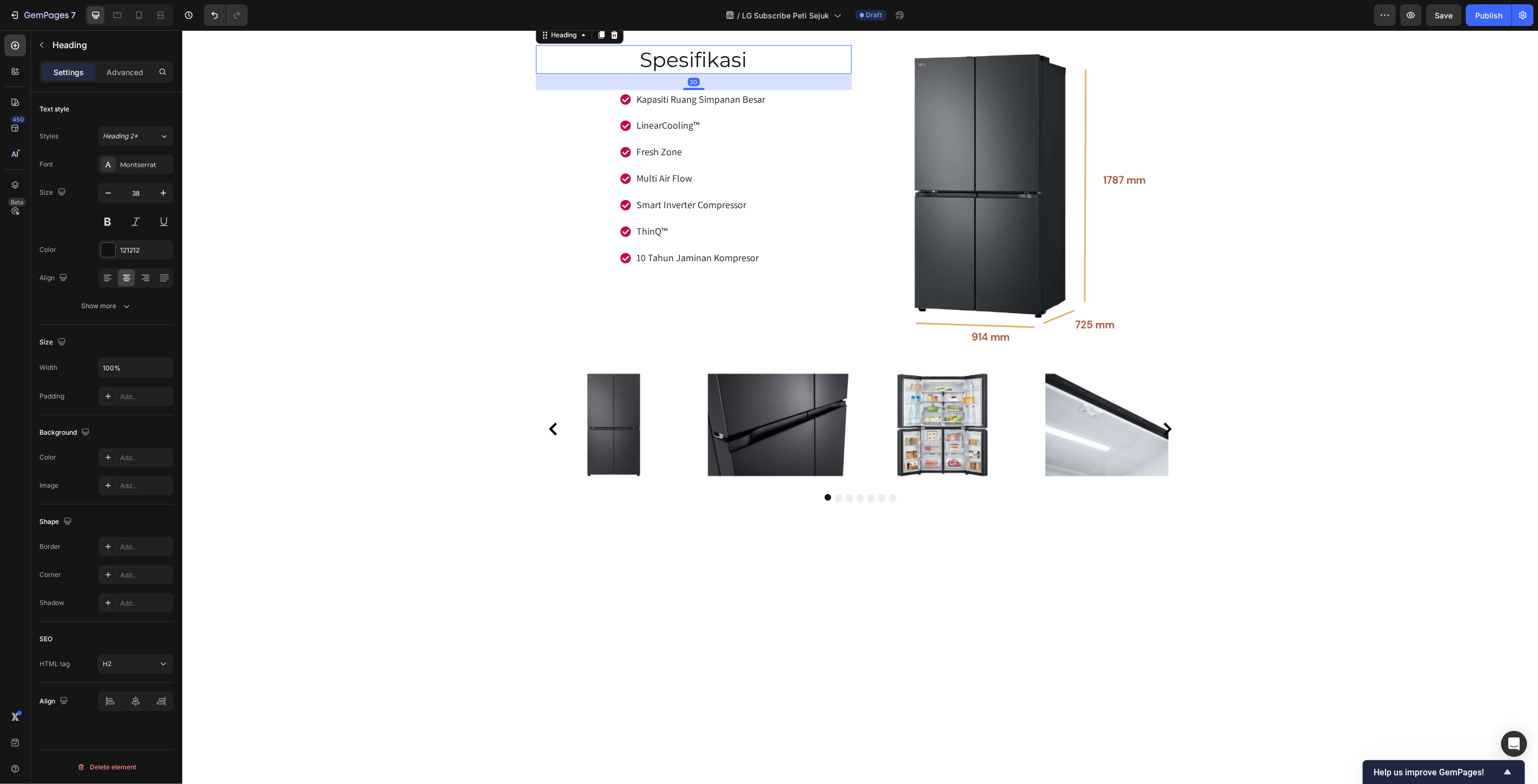
click at [827, 90] on div "30" at bounding box center [693, 81] width 316 height 17
click at [123, 79] on div "Advanced" at bounding box center [125, 72] width 54 height 17
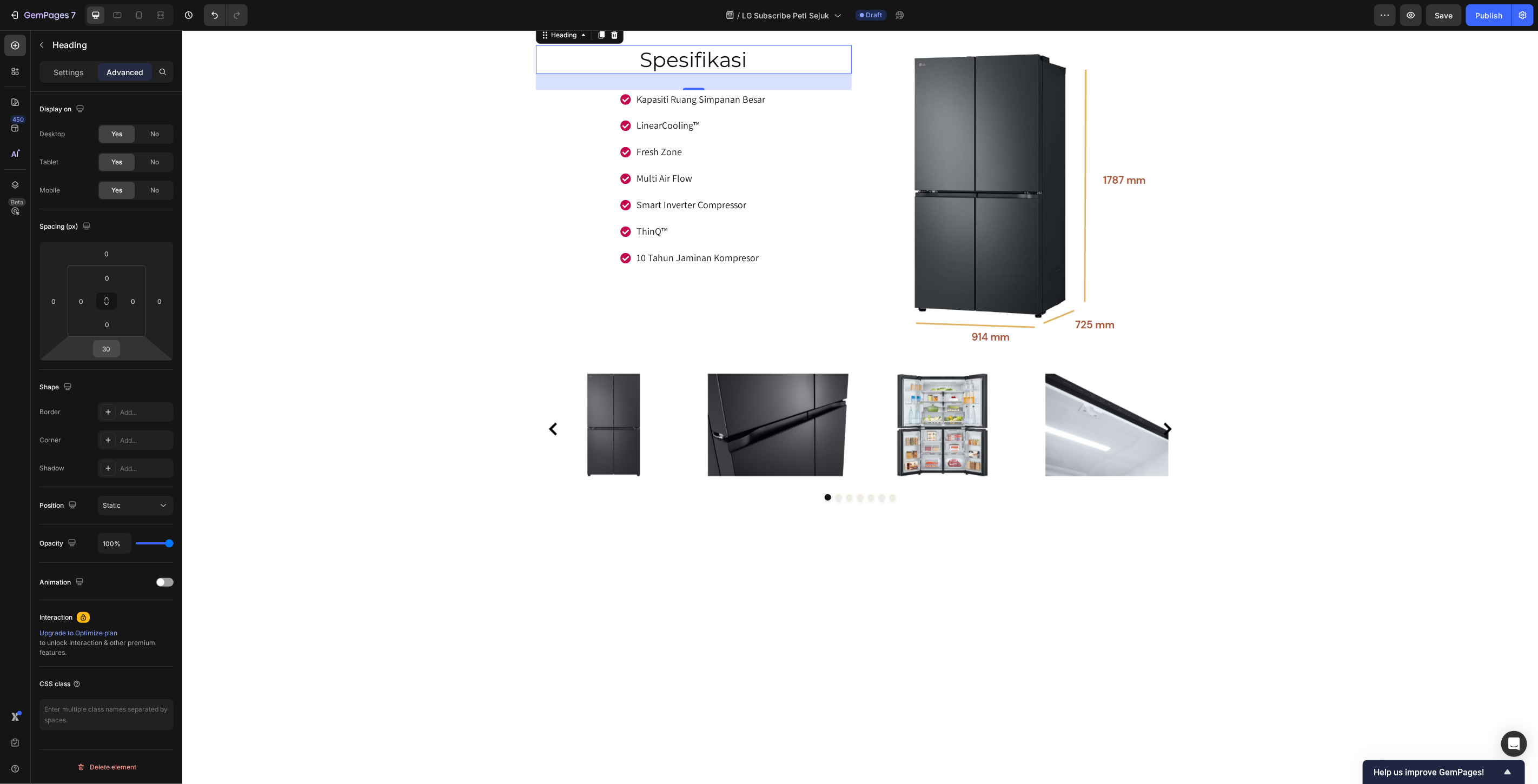
click at [110, 354] on input "30" at bounding box center [106, 348] width 21 height 17
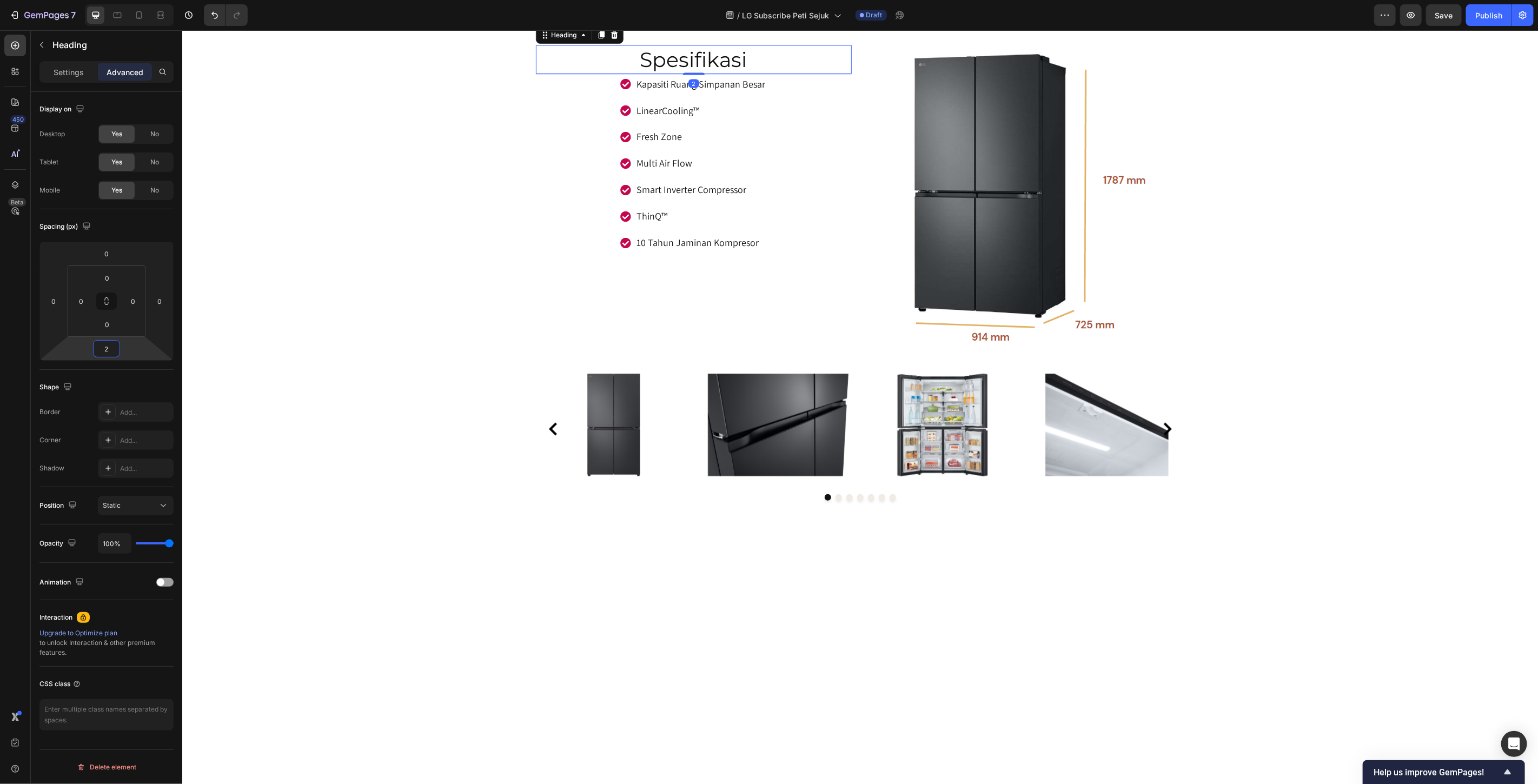
type input "20"
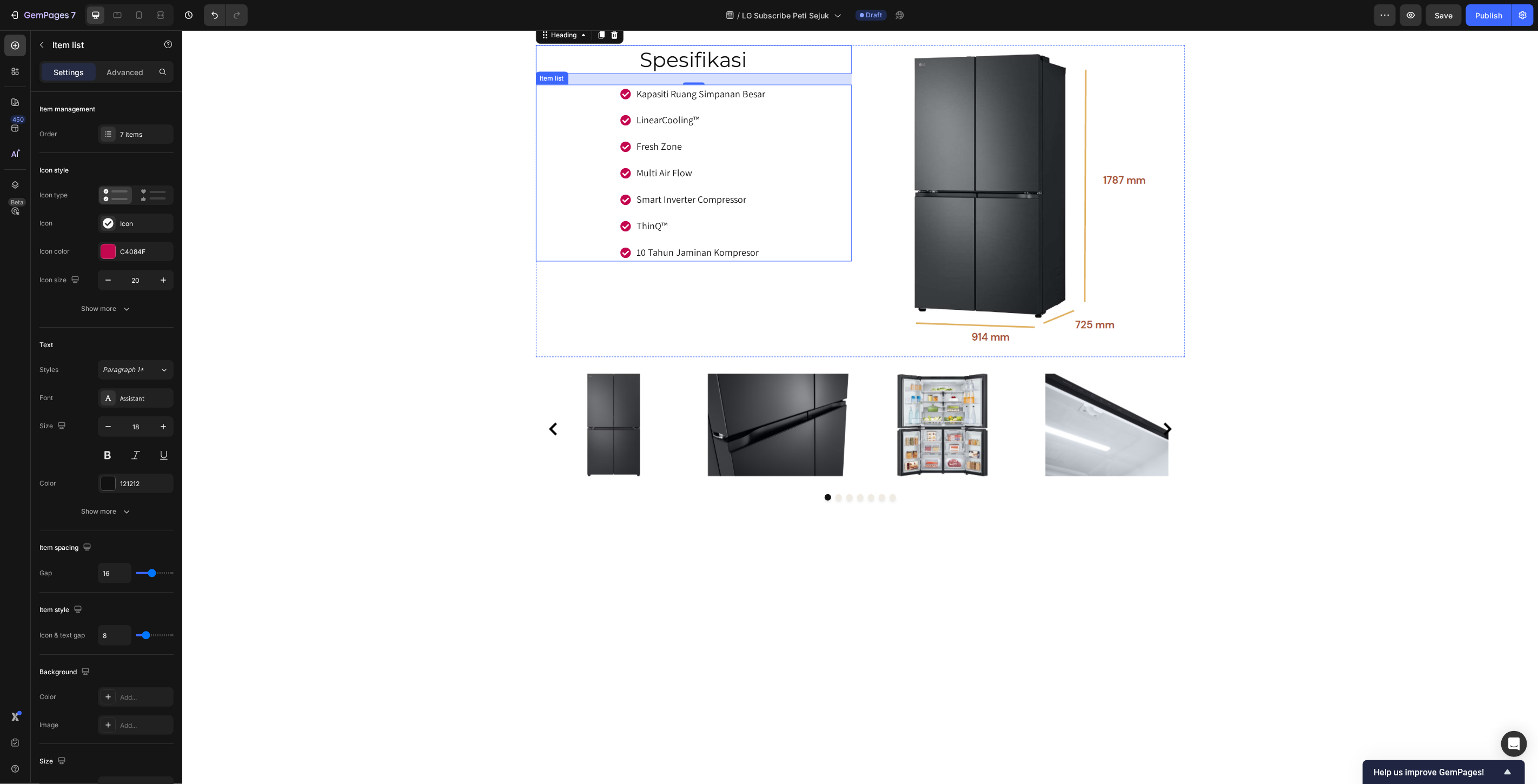
click at [831, 261] on div "Kapasiti Ruang Simpanan Besar LinearCooling™ Fresh Zone Multi Air Flow Smart In…" at bounding box center [693, 173] width 316 height 176
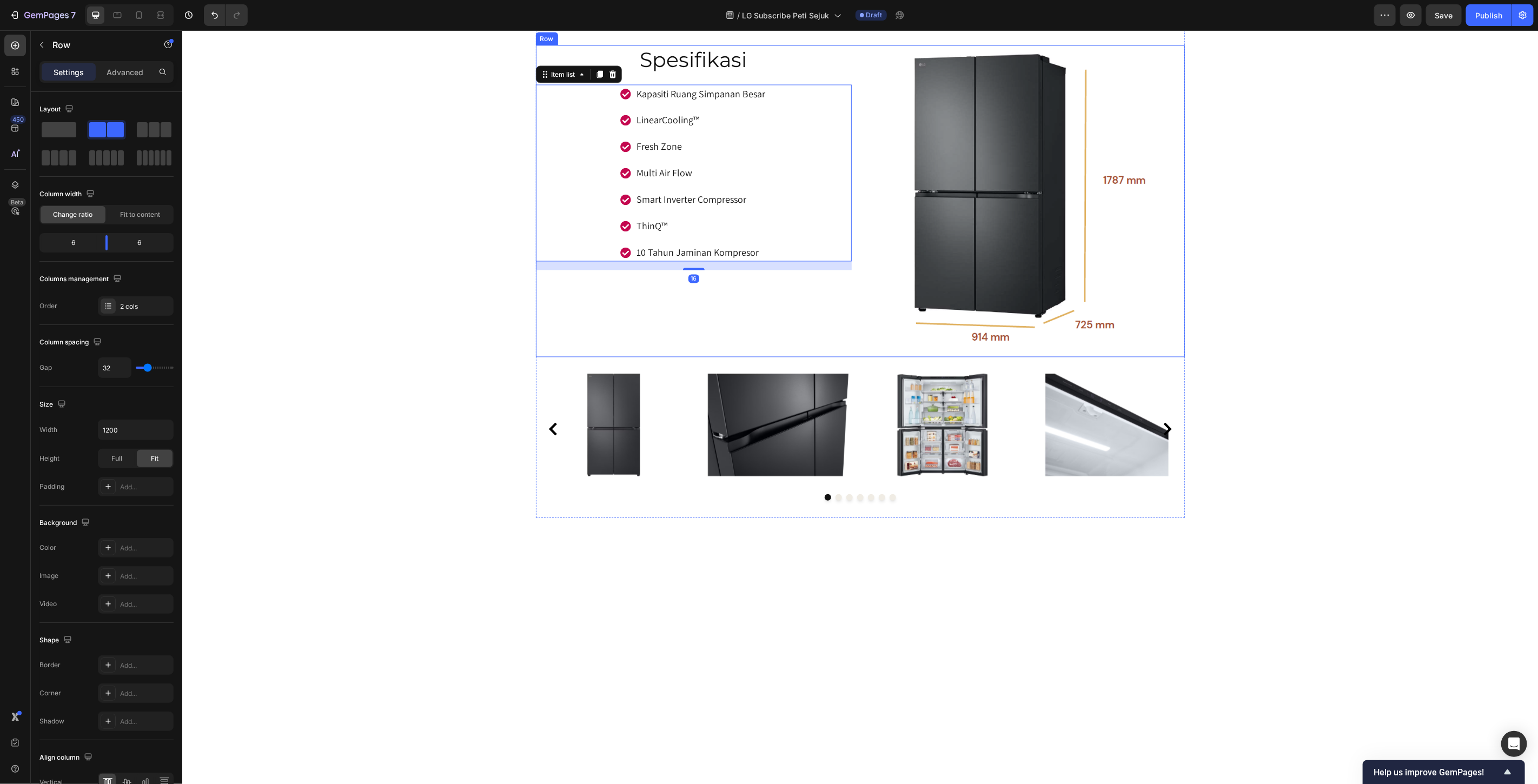
click at [810, 357] on div "Spesifikasi Heading Kapasiti Ruang Simpanan Besar LinearCooling™ Fresh Zone Mul…" at bounding box center [693, 201] width 316 height 312
click at [809, 357] on div "Spesifikasi Heading Kapasiti Ruang Simpanan Besar LinearCooling™ Fresh Zone Mul…" at bounding box center [693, 201] width 316 height 312
click at [120, 73] on p "Advanced" at bounding box center [125, 72] width 37 height 11
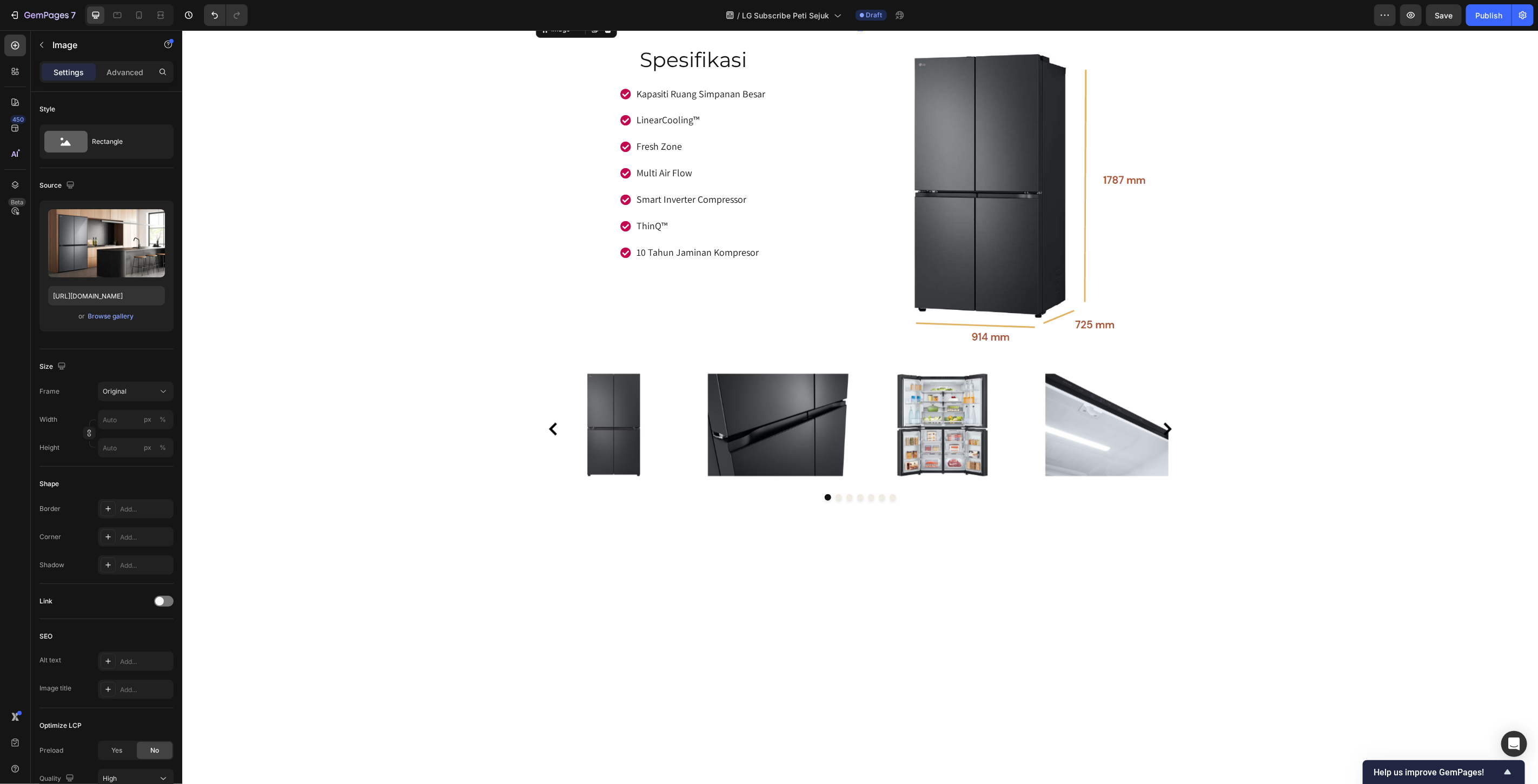
click at [788, 18] on img at bounding box center [859, 18] width 649 height 0
click at [127, 67] on p "Advanced" at bounding box center [125, 72] width 37 height 11
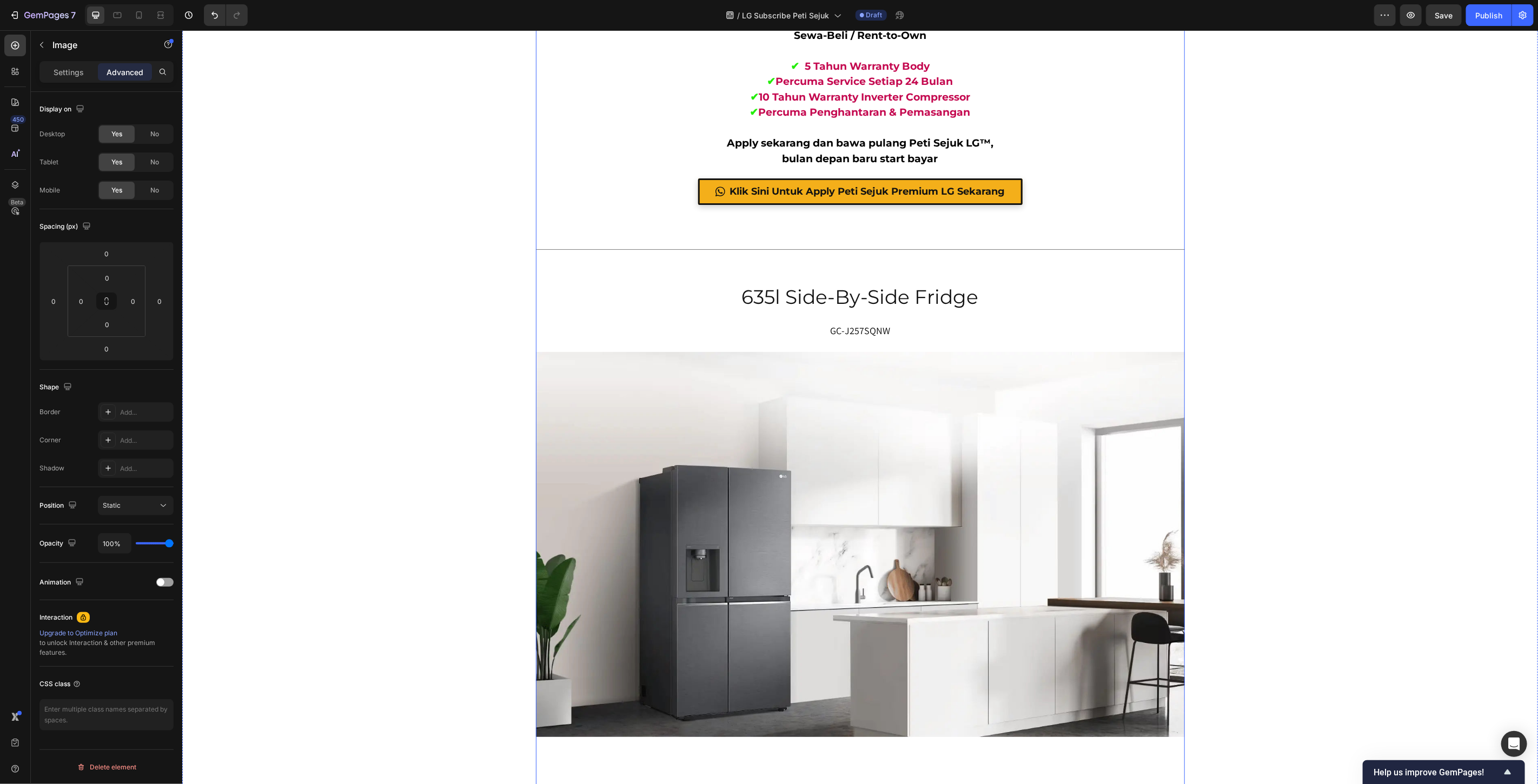
scroll to position [2657, 0]
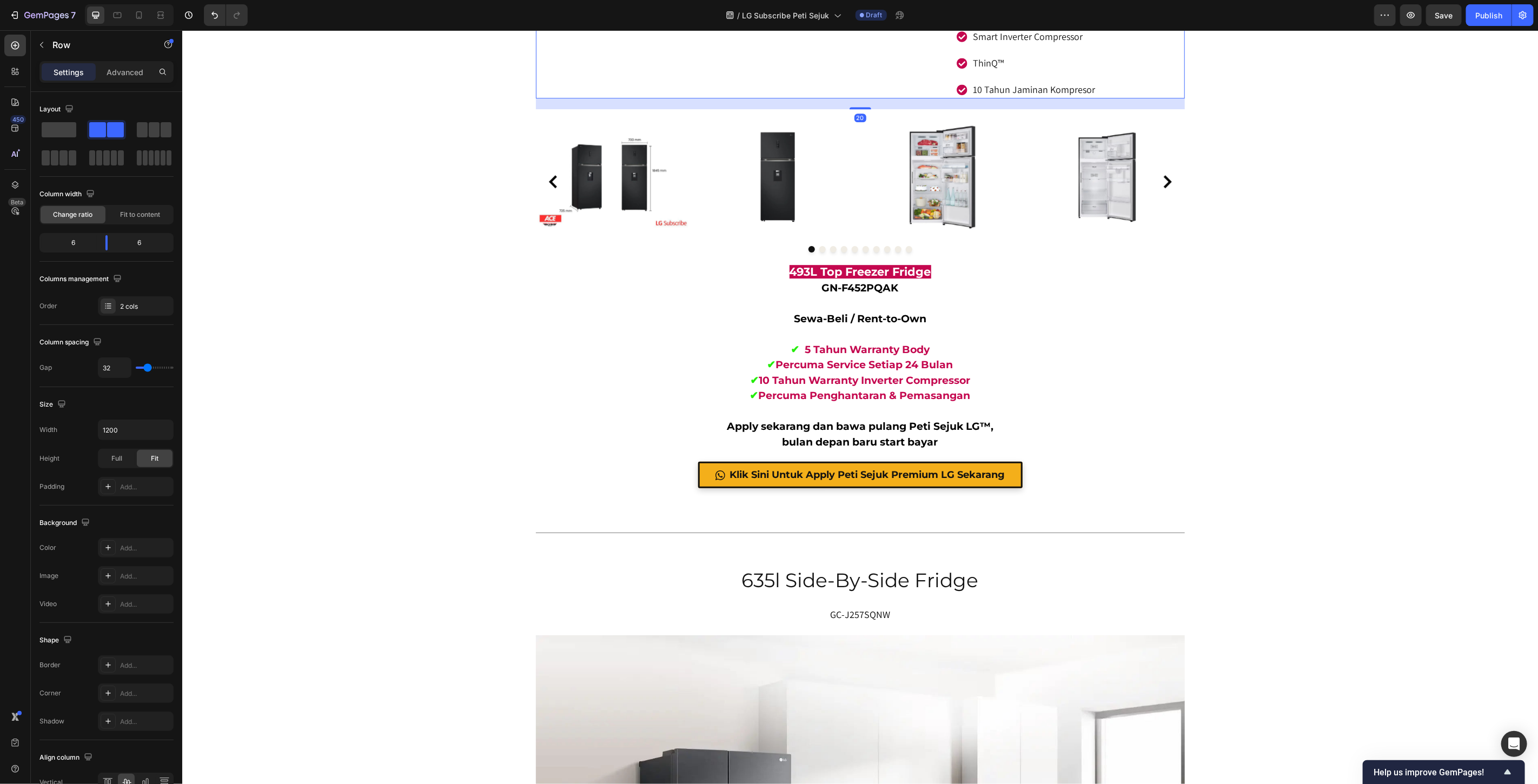
click at [118, 71] on p "Advanced" at bounding box center [125, 72] width 37 height 11
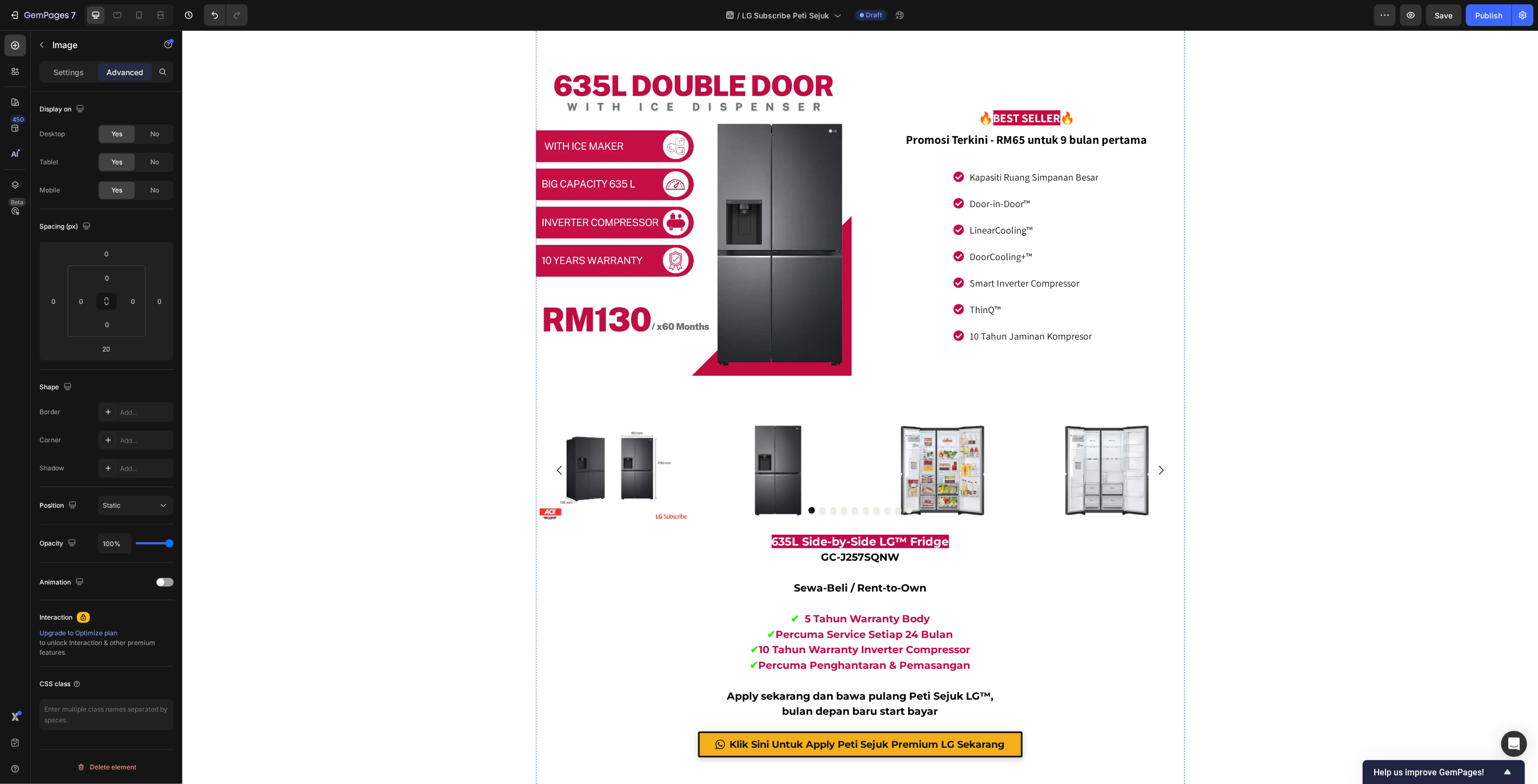
scroll to position [3738, 0]
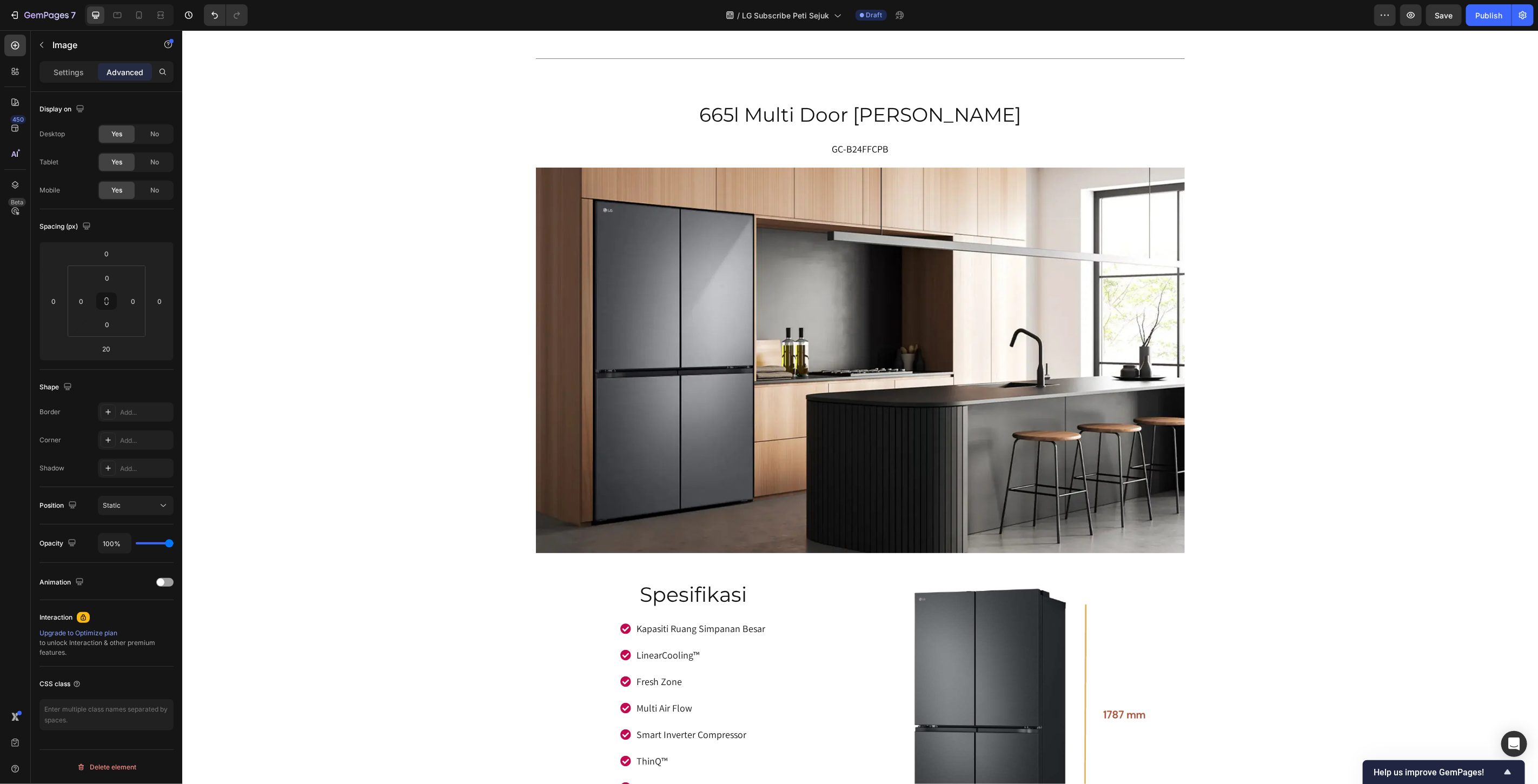
scroll to position [4759, 0]
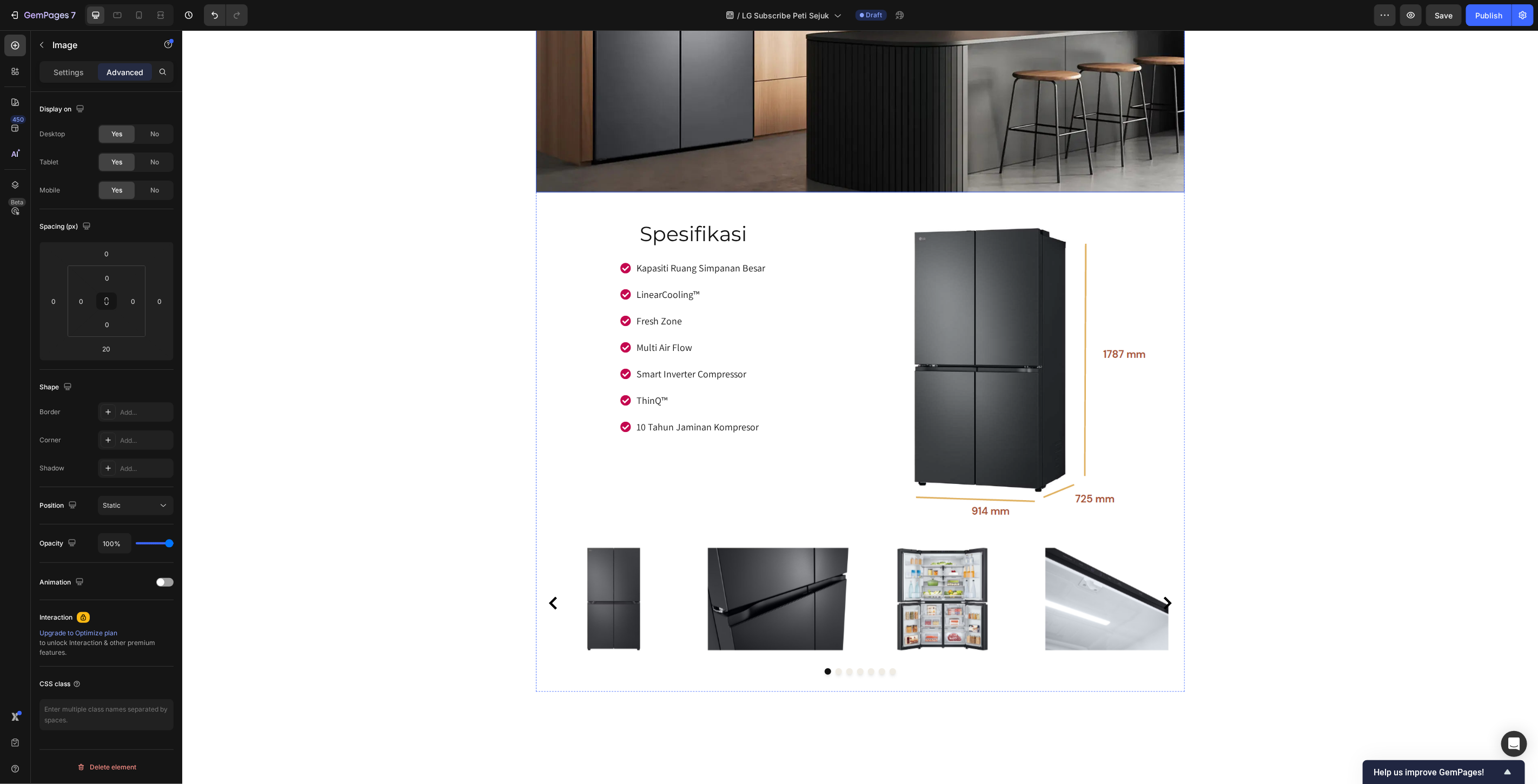
click at [105, 348] on input "0" at bounding box center [106, 348] width 21 height 17
type input "20"
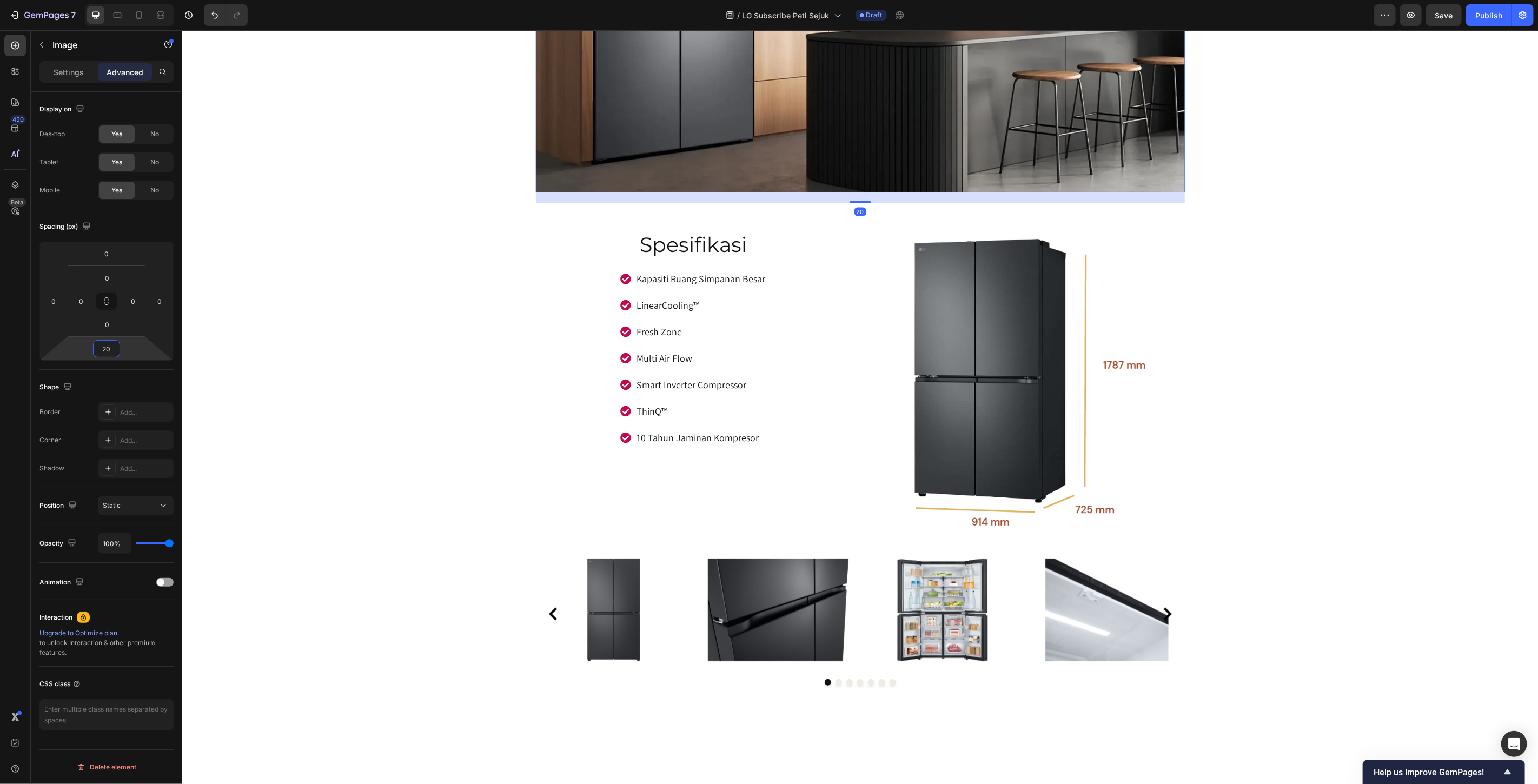
click at [1401, 425] on div "Miliki Peti Sejuk Idaman Anda Hanya Dengan 4 Langkah Mudah! Heading Row Image 1…" at bounding box center [860, 250] width 1356 height 9914
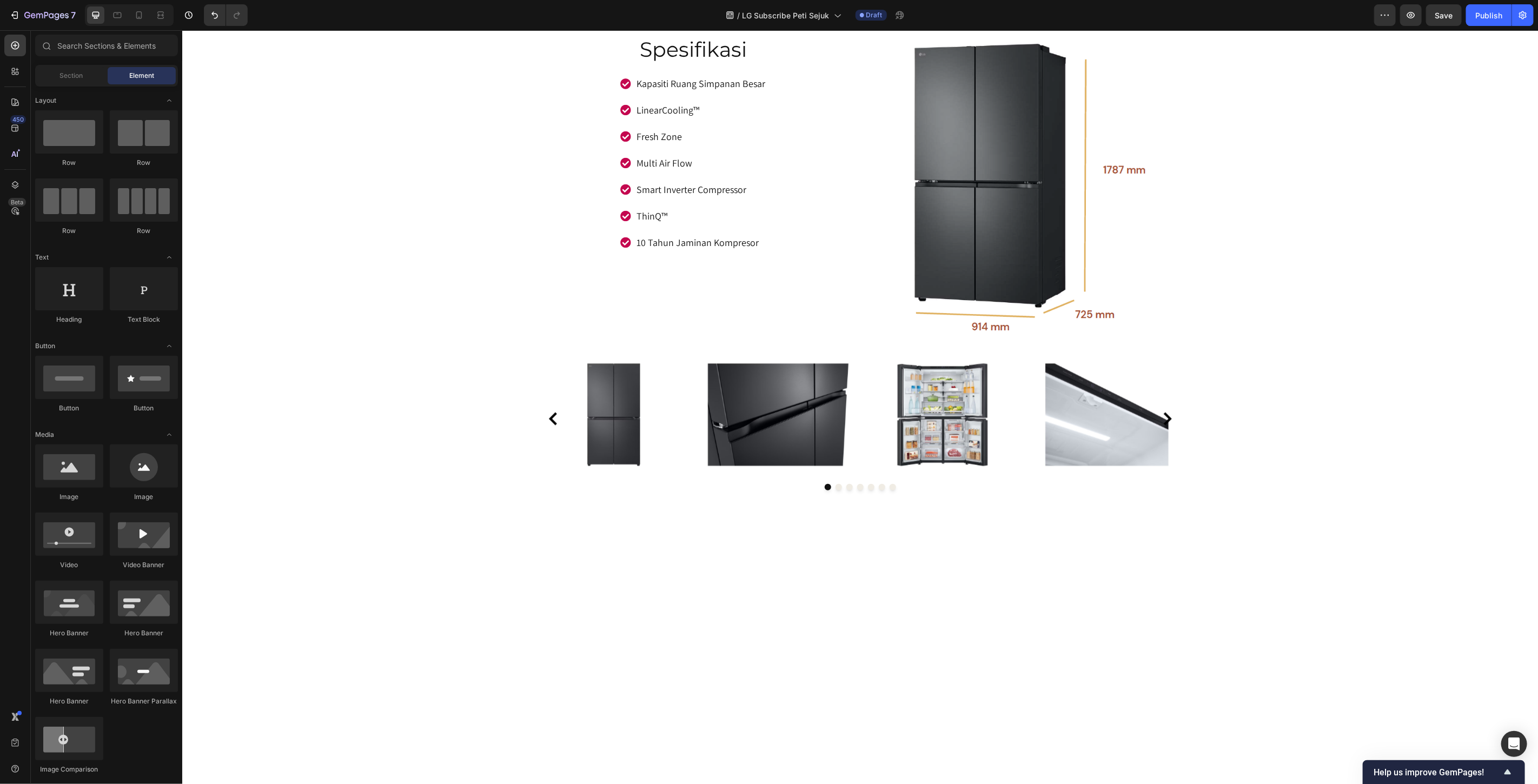
scroll to position [5059, 0]
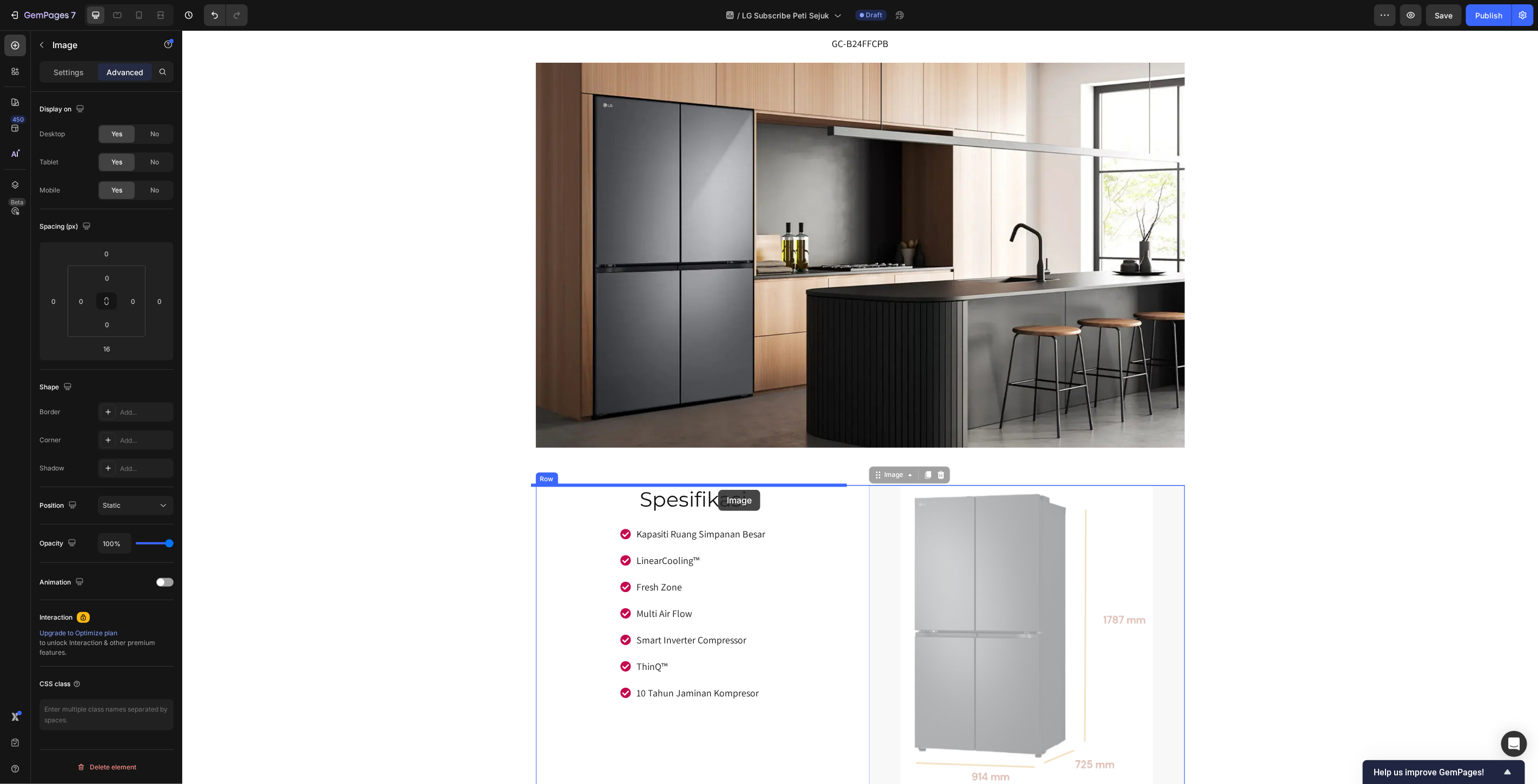
drag, startPoint x: 967, startPoint y: 595, endPoint x: 717, endPoint y: 489, distance: 271.5
type input "20"
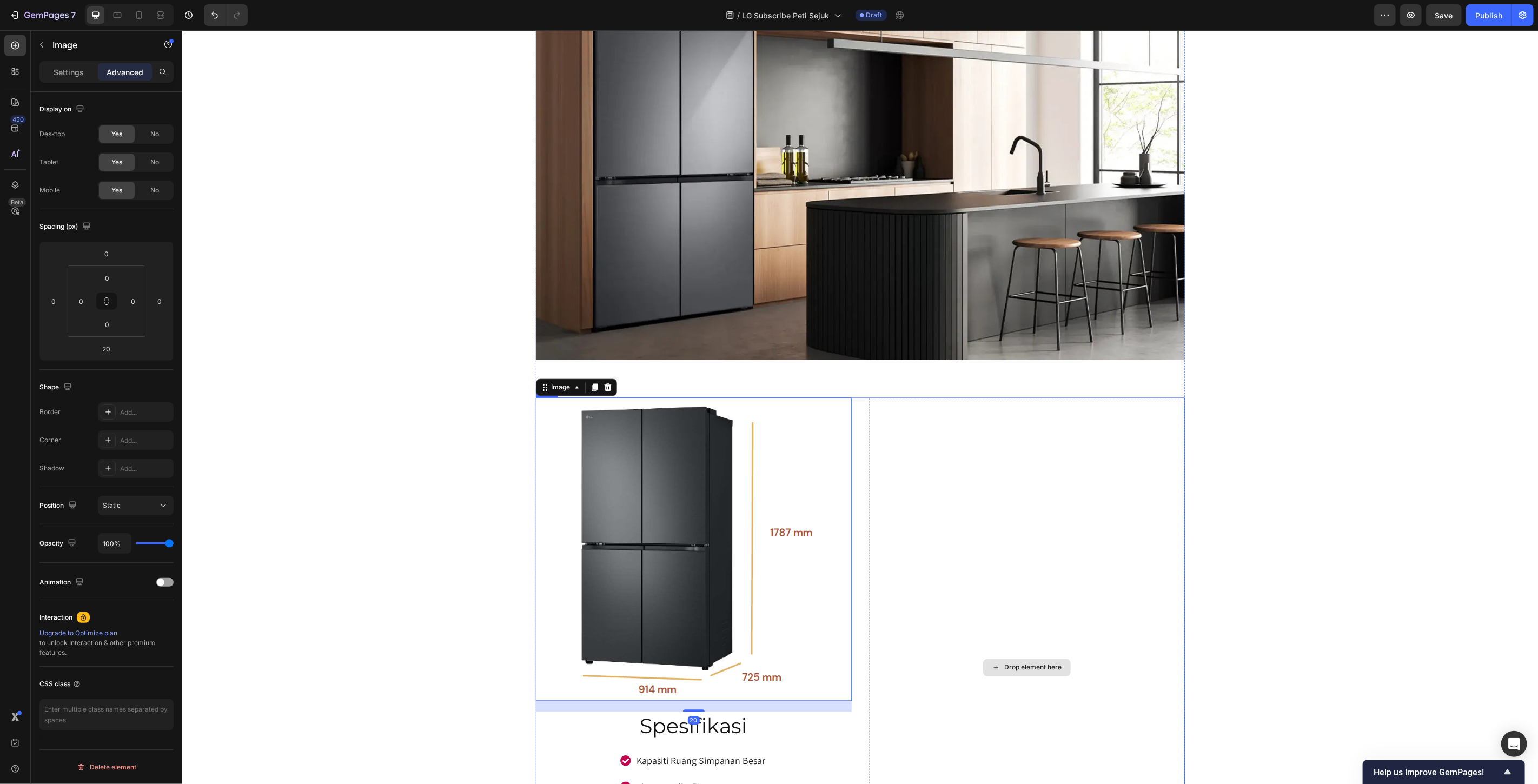
scroll to position [5419, 0]
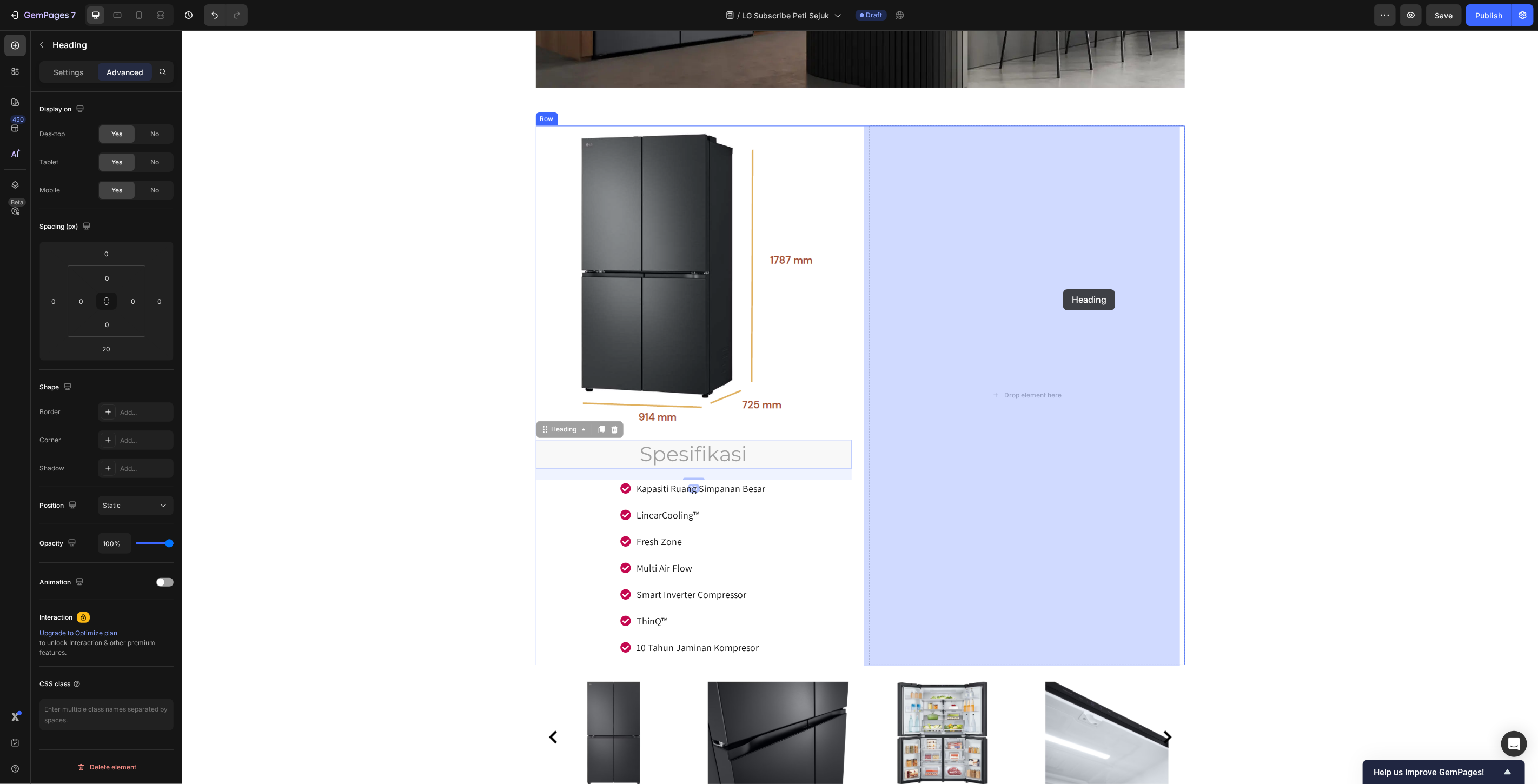
drag, startPoint x: 778, startPoint y: 461, endPoint x: 1063, endPoint y: 288, distance: 333.4
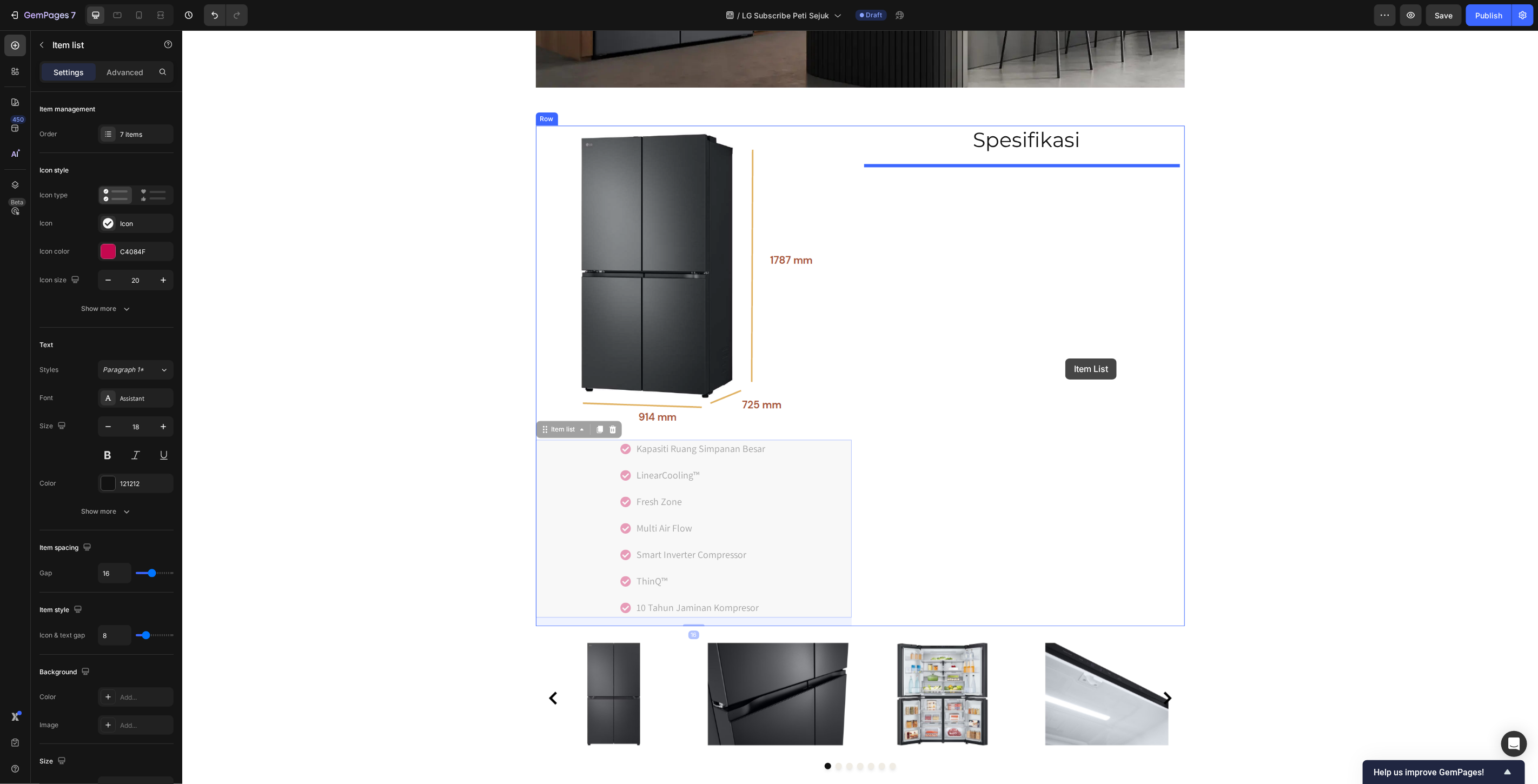
drag, startPoint x: 774, startPoint y: 513, endPoint x: 1065, endPoint y: 358, distance: 329.7
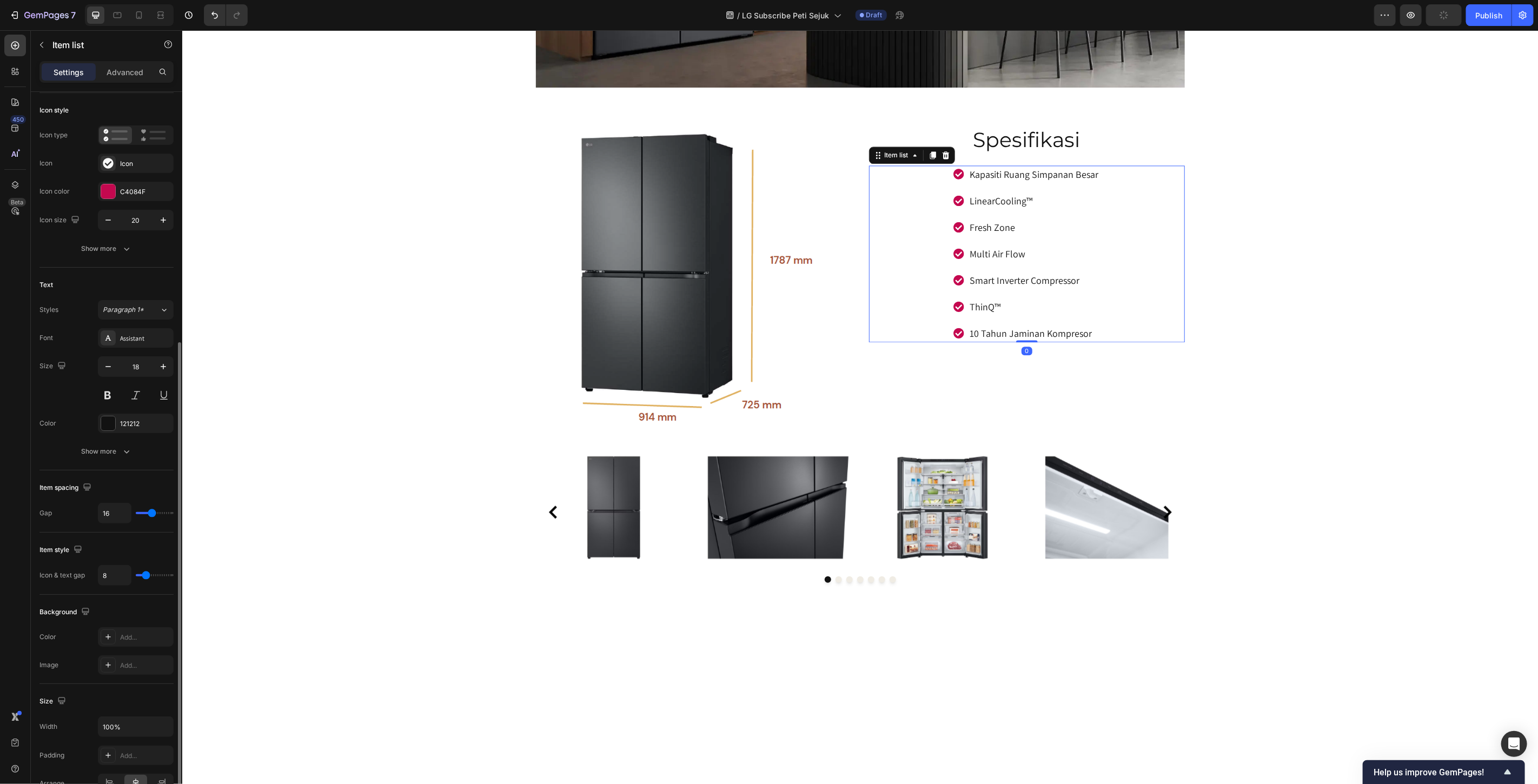
scroll to position [240, 0]
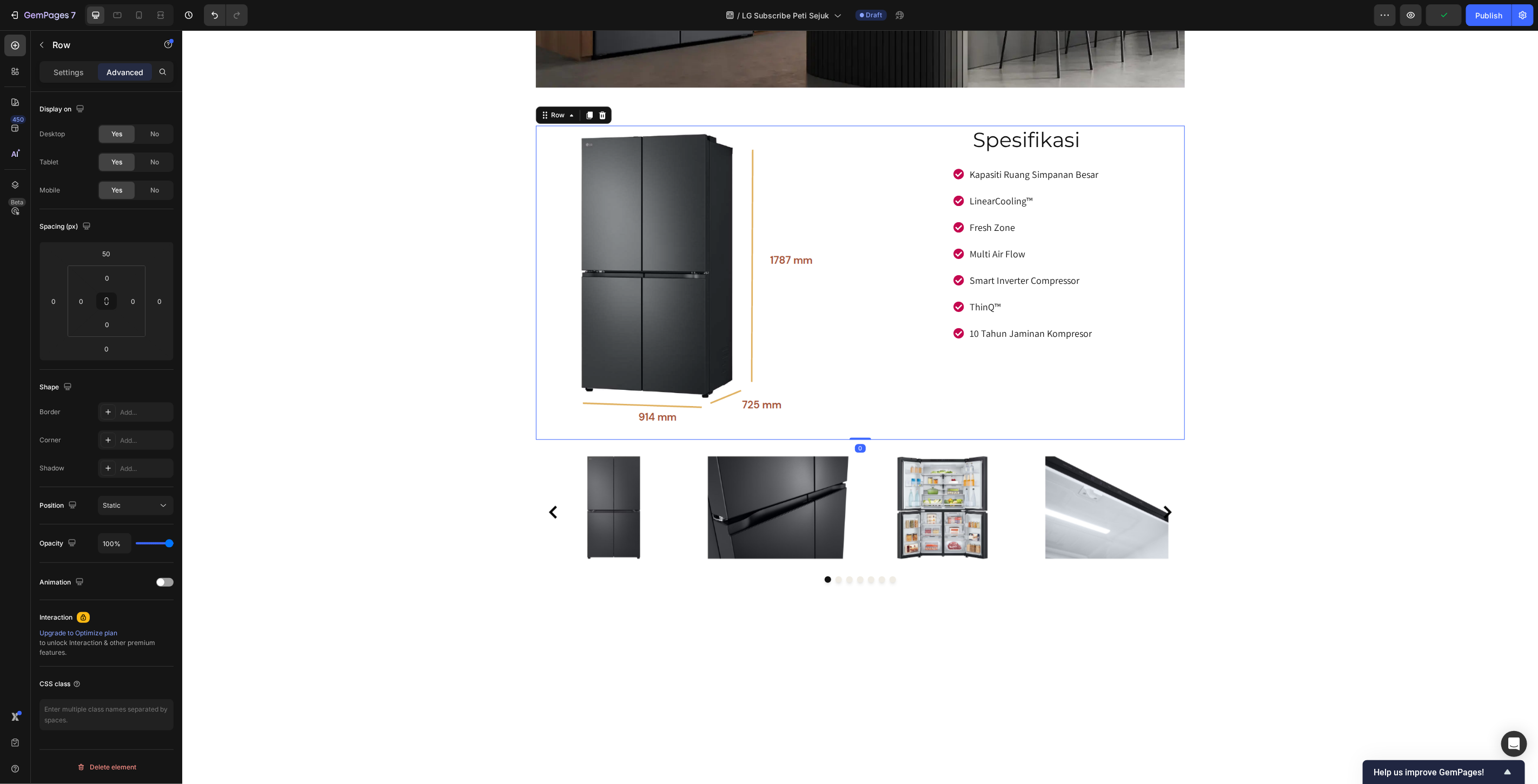
click at [923, 397] on div "Spesifikasi Heading Kapasiti Ruang Simpanan Besar LinearCooling™ Fresh Zone Mul…" at bounding box center [1026, 281] width 316 height 314
click at [85, 72] on div "Settings" at bounding box center [69, 72] width 54 height 17
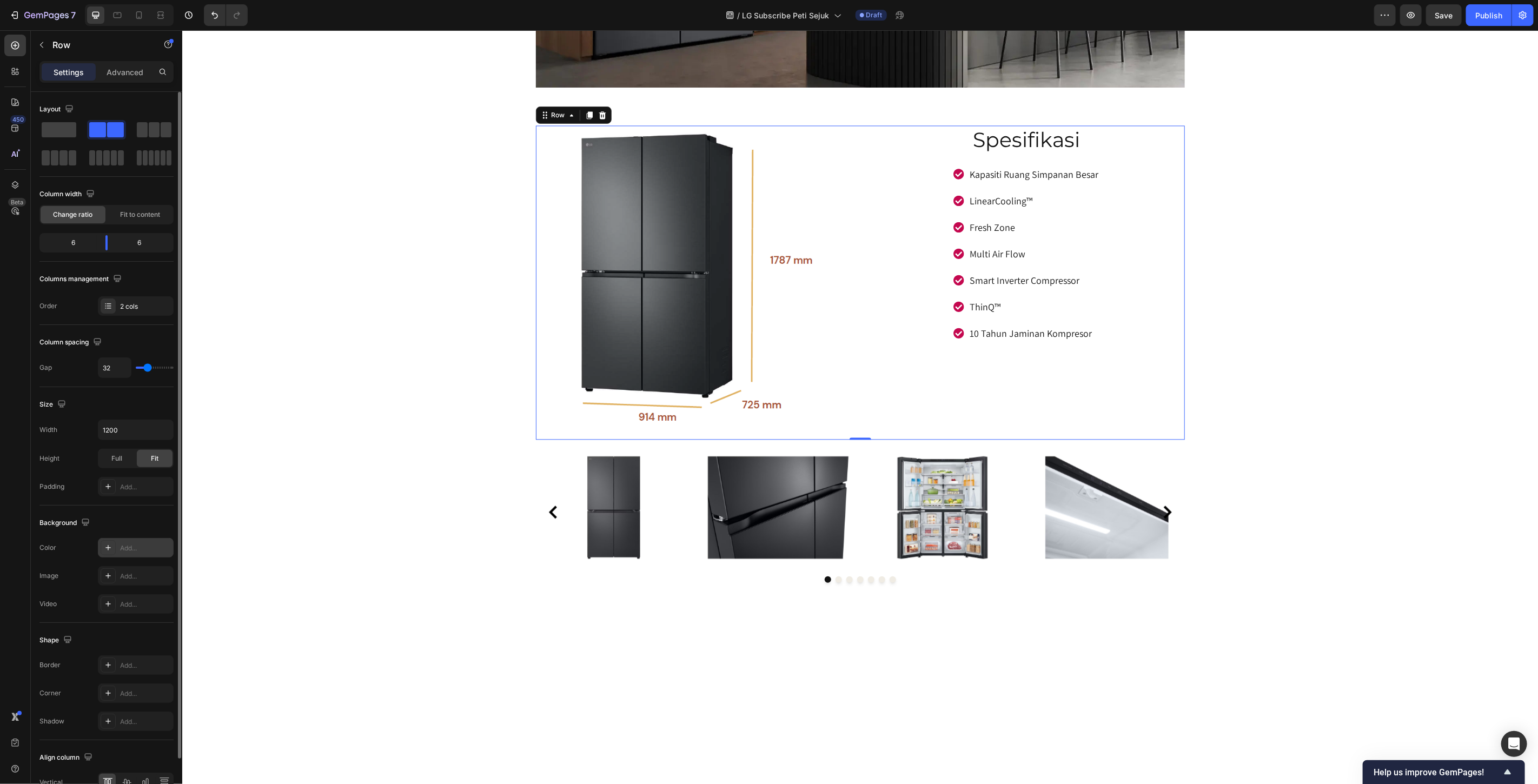
scroll to position [61, 0]
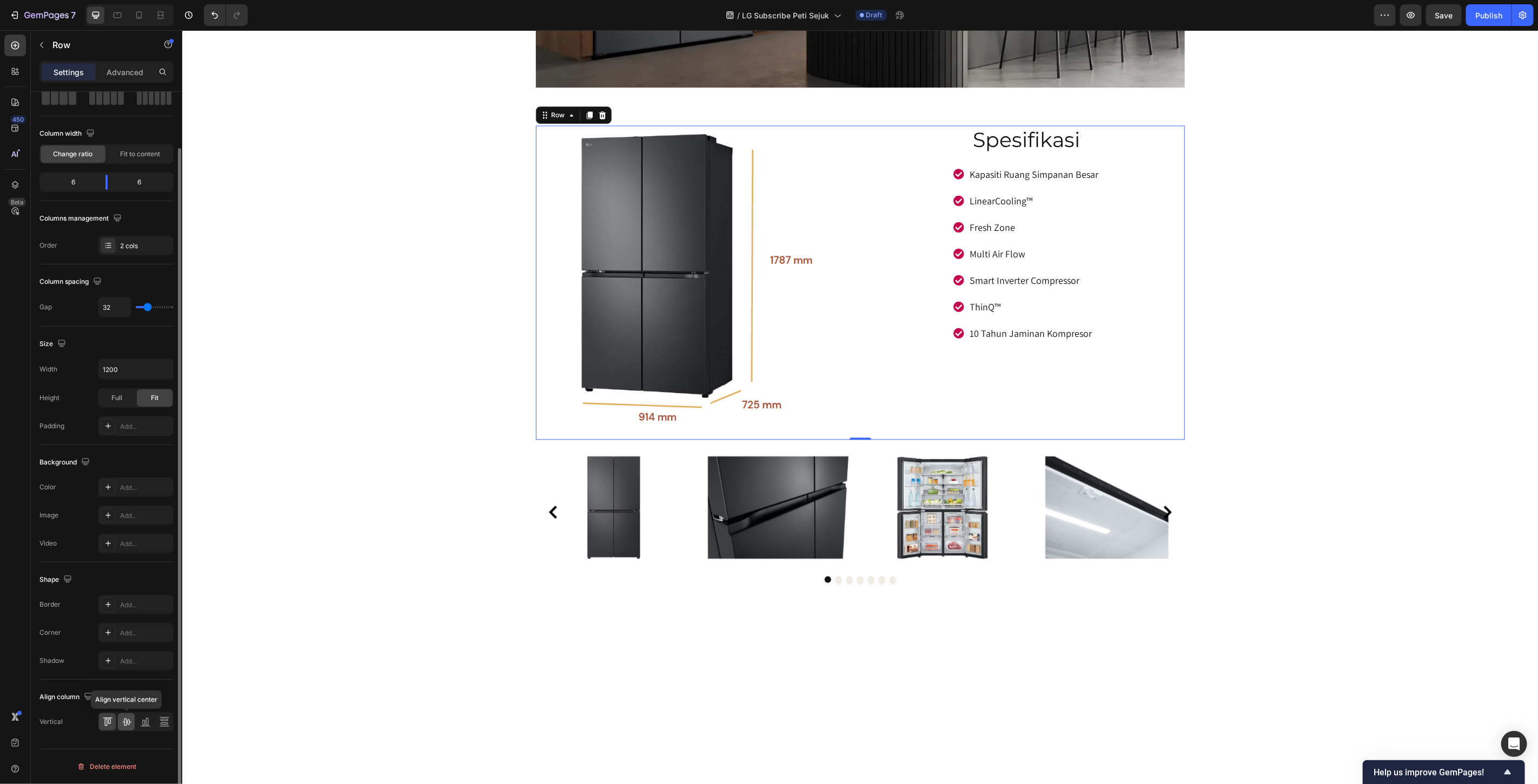
click at [127, 723] on icon at bounding box center [127, 722] width 11 height 11
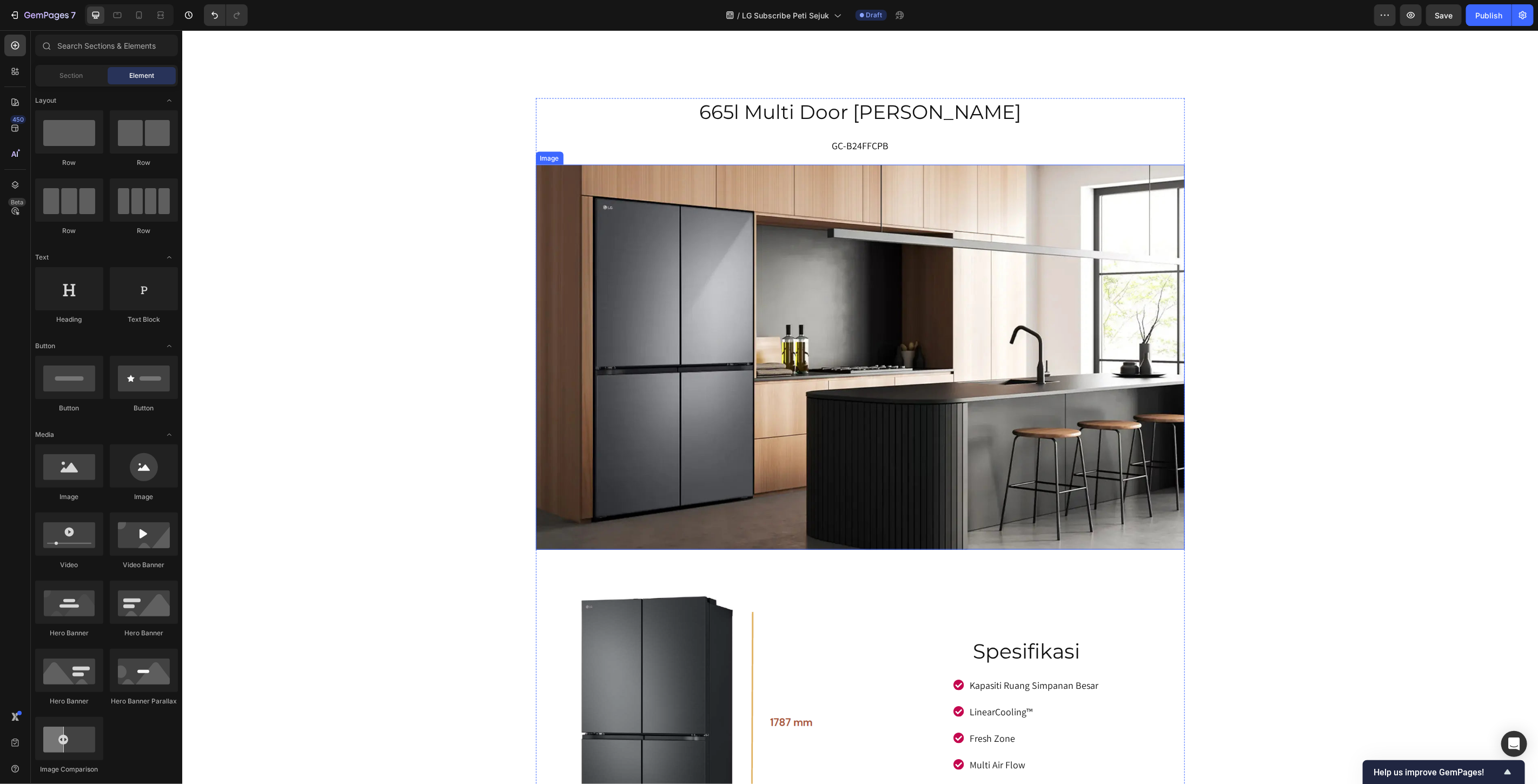
scroll to position [5209, 0]
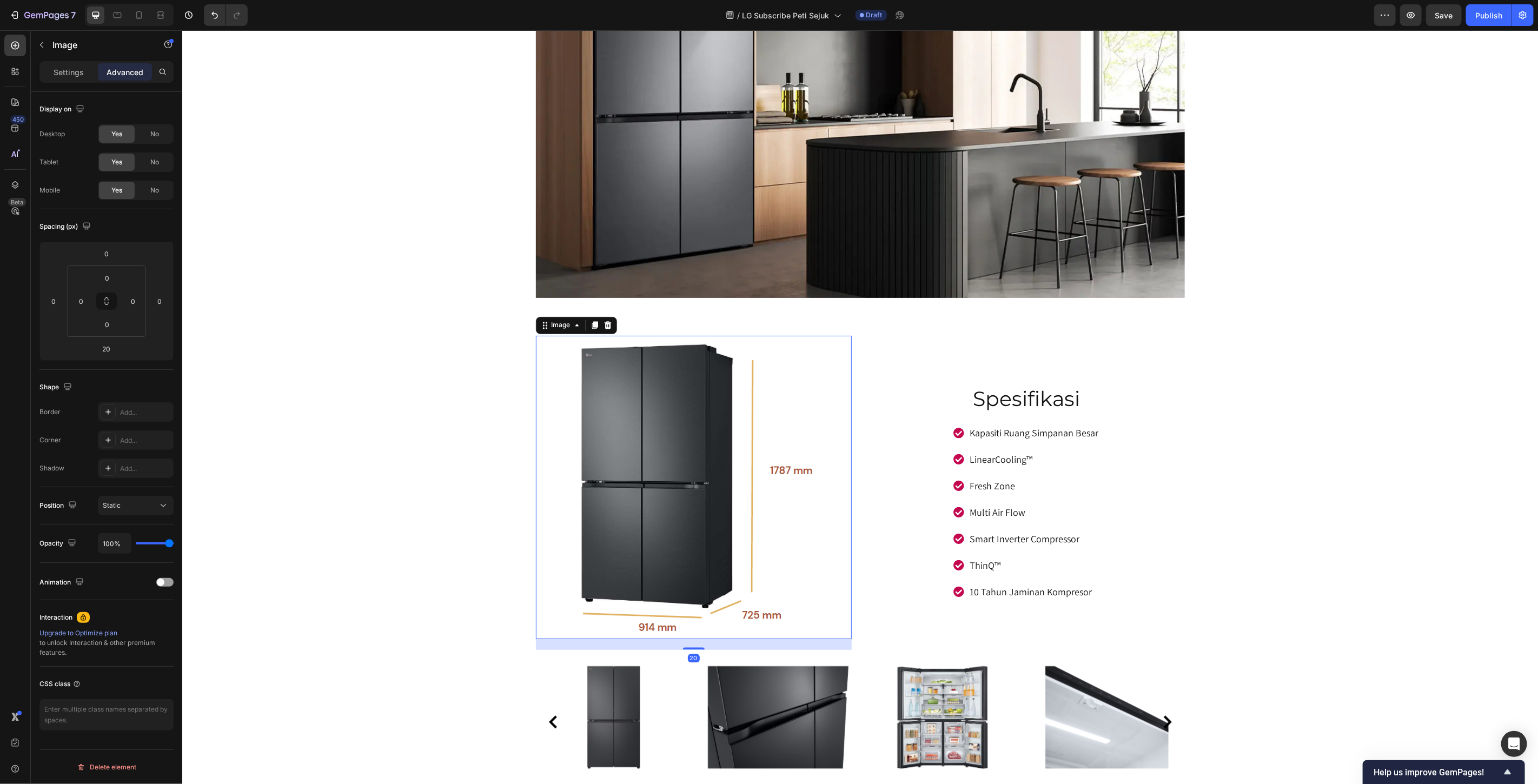
click at [751, 385] on img at bounding box center [693, 486] width 252 height 303
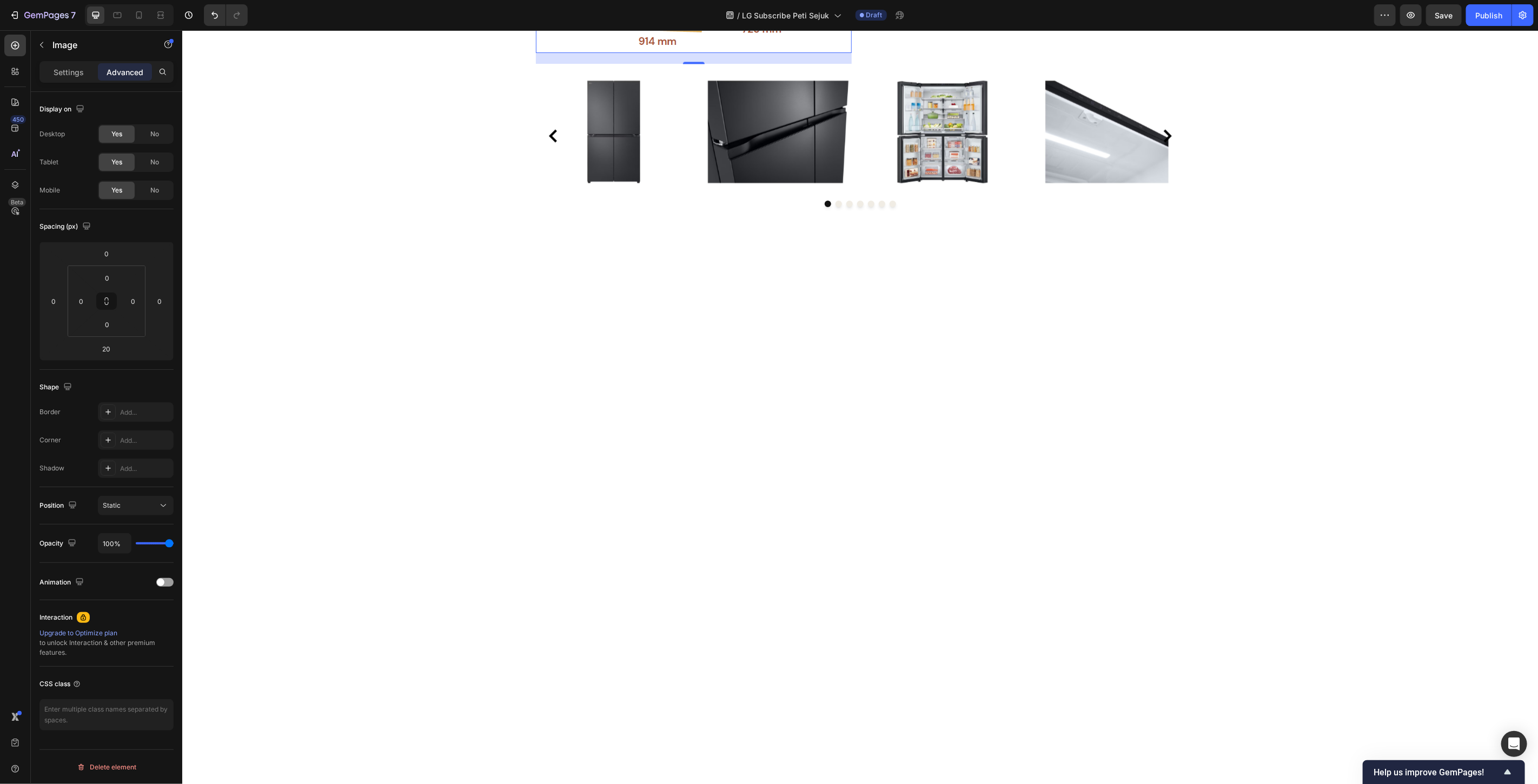
scroll to position [5240, 0]
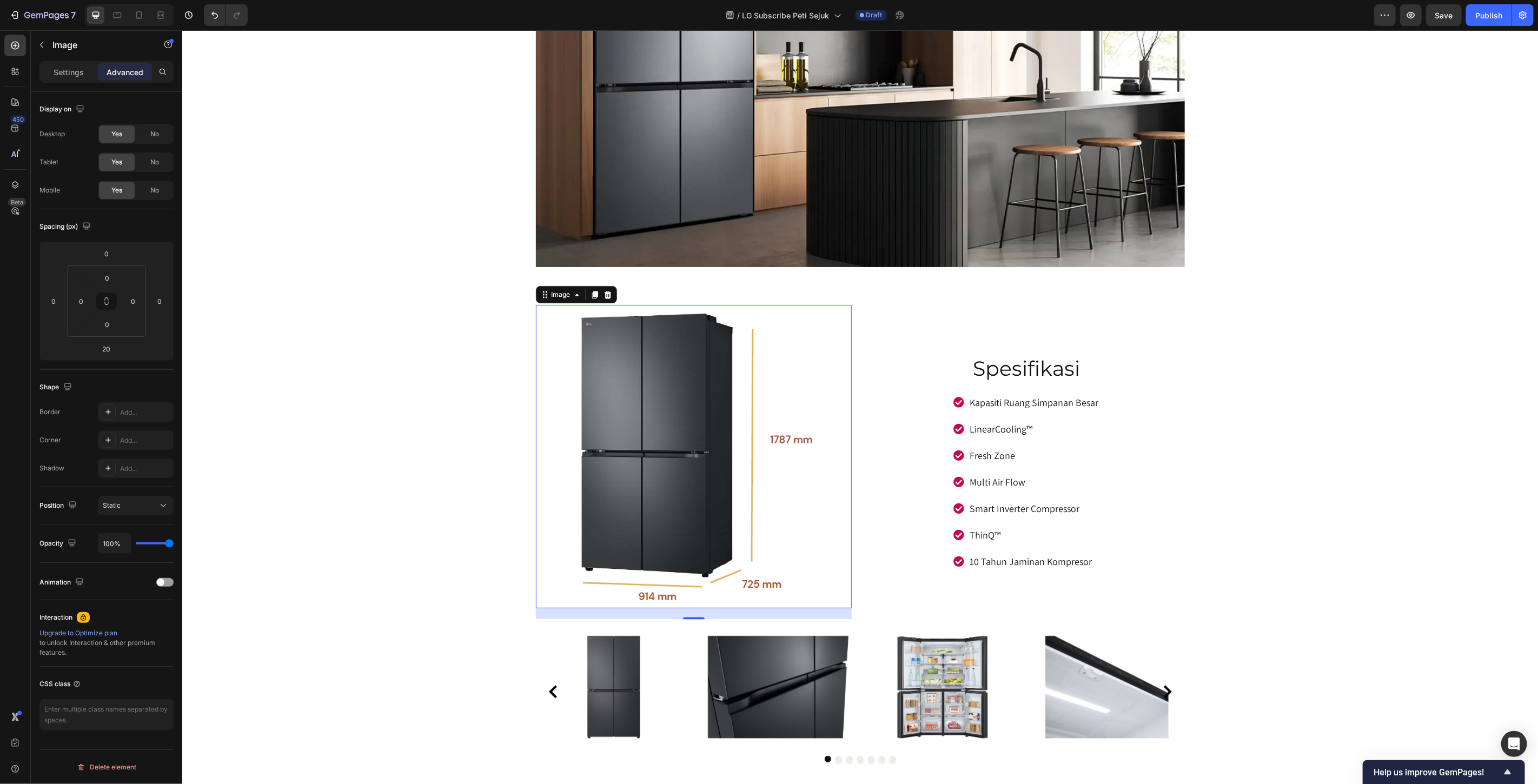
click at [707, 451] on img at bounding box center [693, 455] width 252 height 303
click at [68, 73] on p "Settings" at bounding box center [69, 72] width 30 height 11
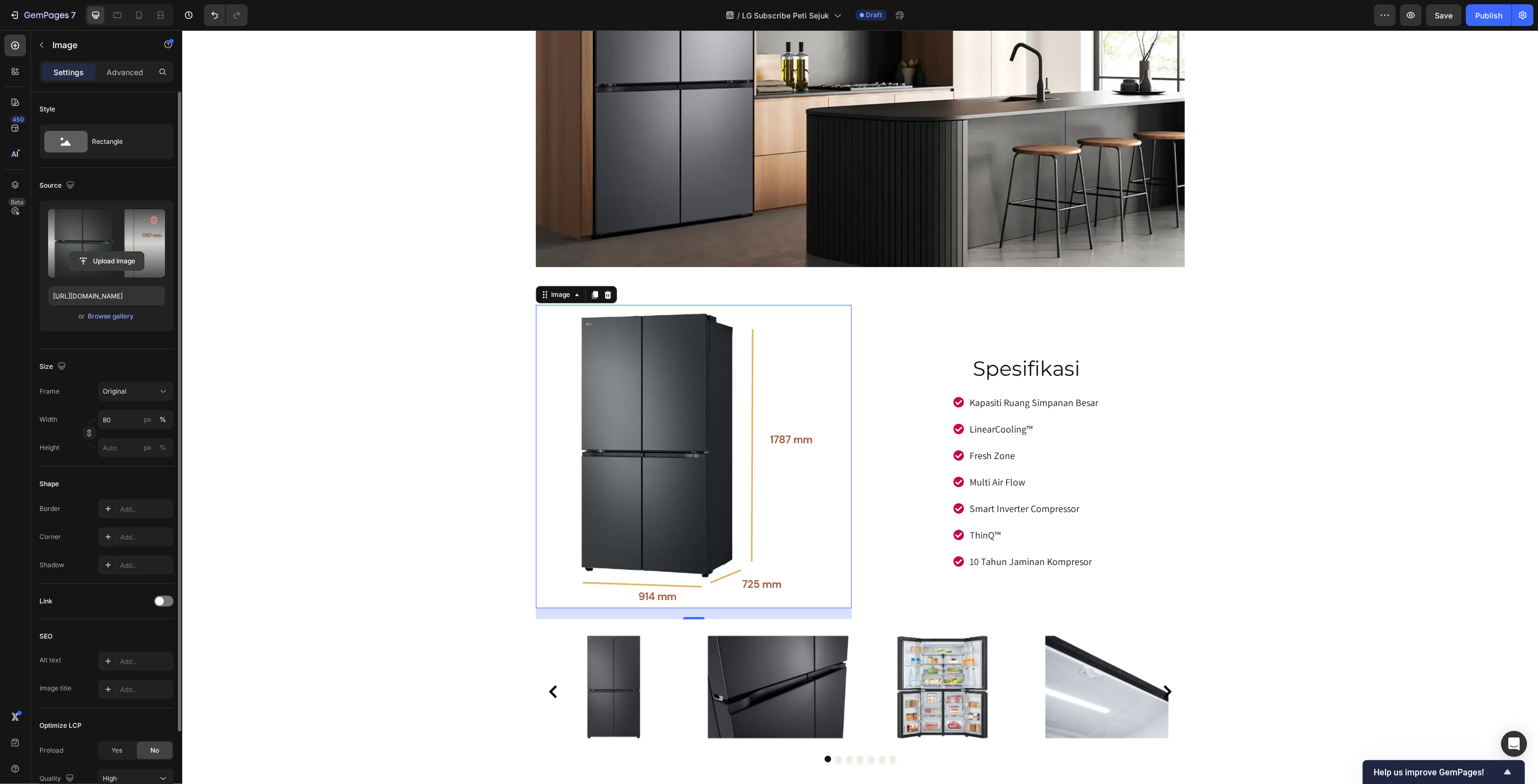
click at [102, 263] on input "file" at bounding box center [106, 261] width 75 height 18
type input "[URL][DOMAIN_NAME]"
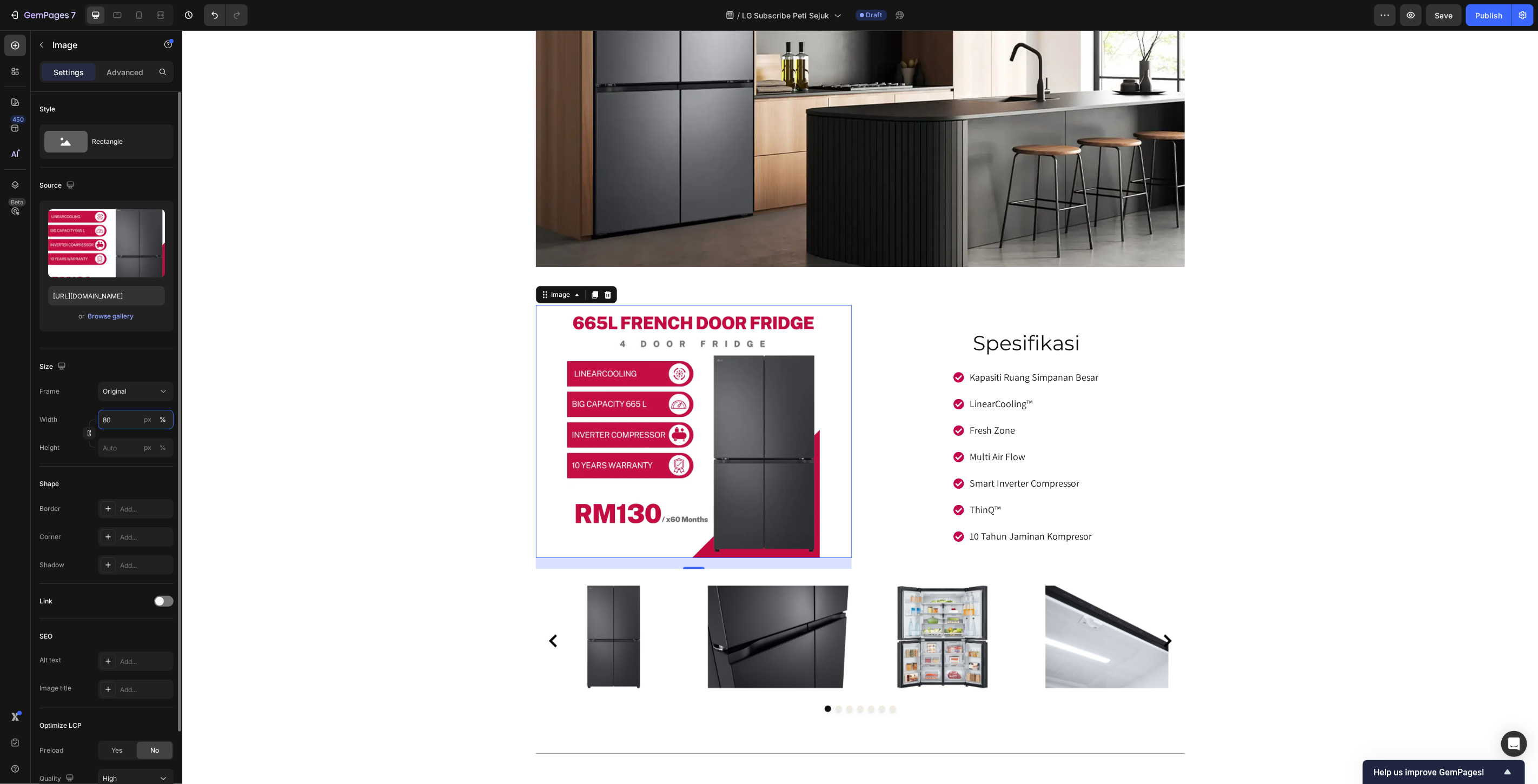
click at [127, 415] on input "80" at bounding box center [136, 419] width 76 height 20
click at [121, 448] on p "Full 100%" at bounding box center [134, 445] width 63 height 9
type input "100"
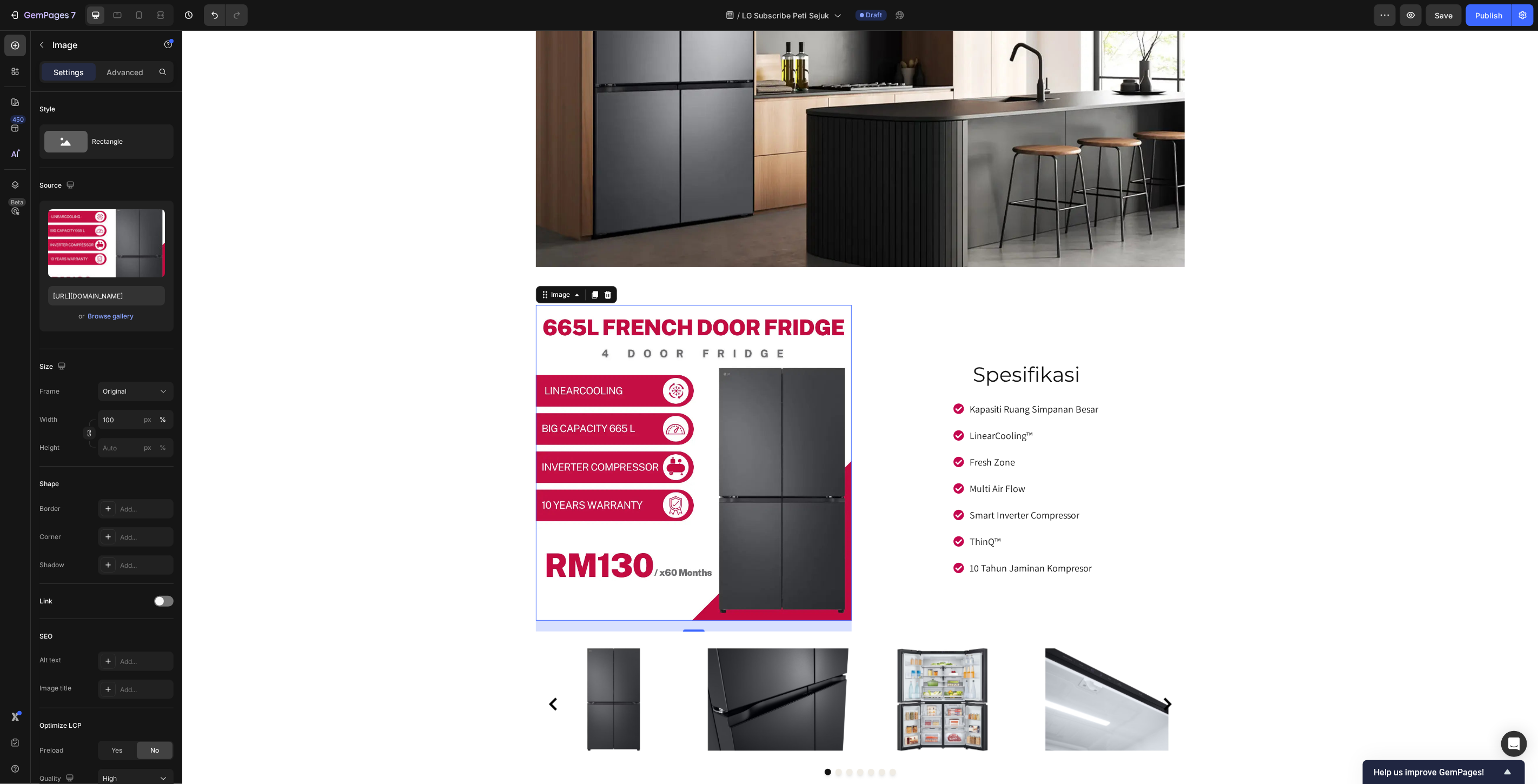
click at [1287, 348] on div "665l multi door fridge Heading GC-B24FFCPB Text block Image Image 20 Spesifikas…" at bounding box center [860, 54] width 1356 height 10484
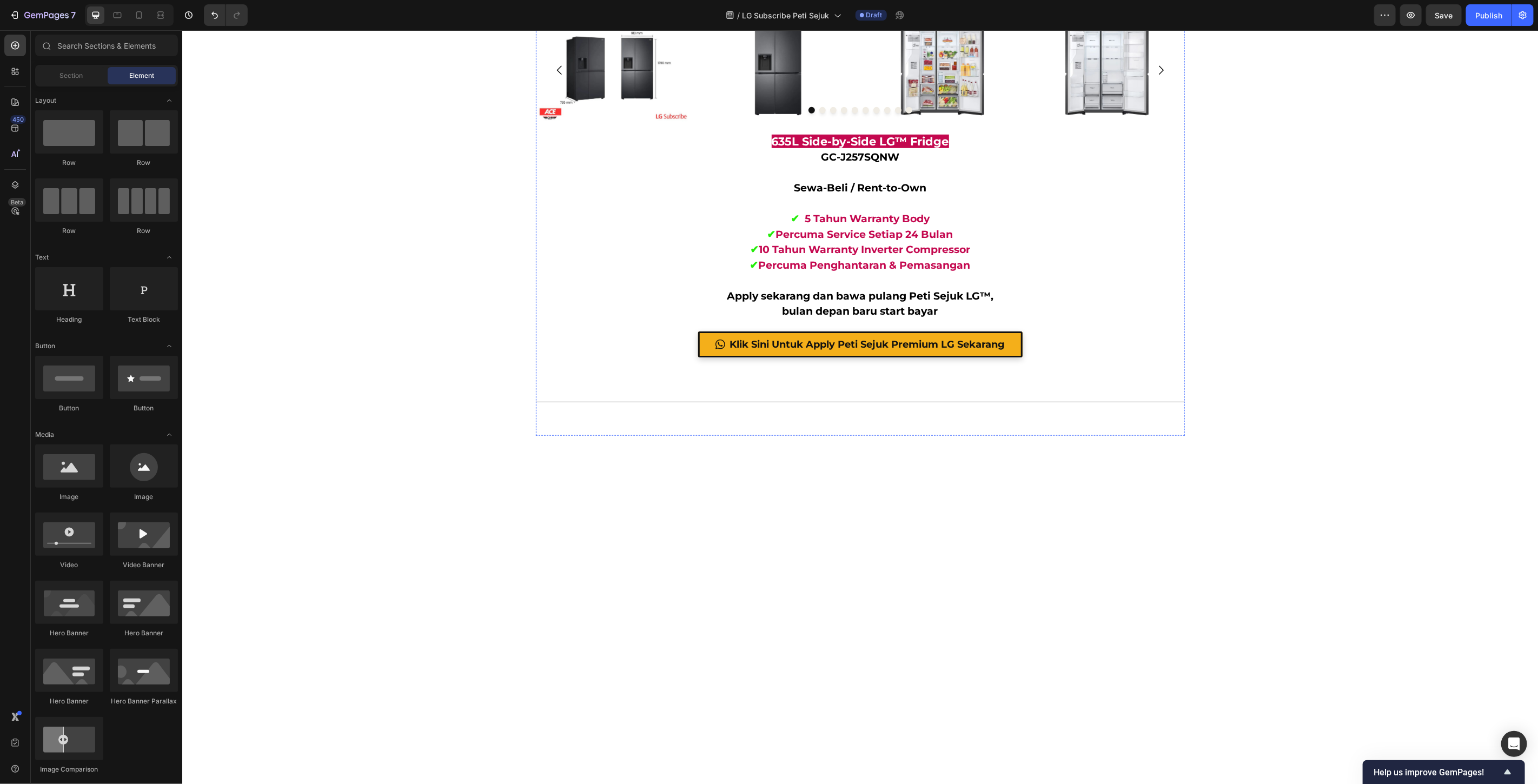
scroll to position [4055, 0]
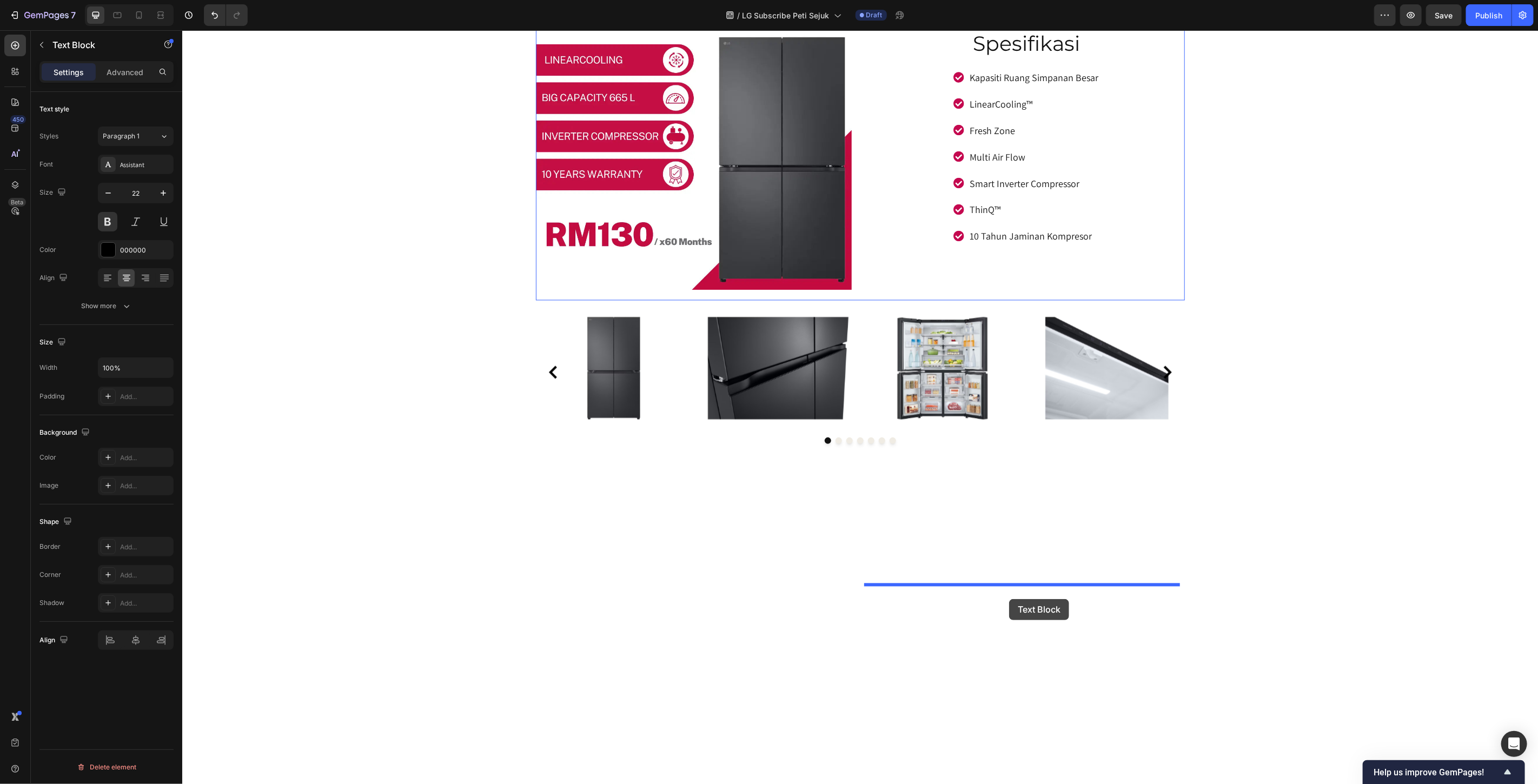
scroll to position [5315, 0]
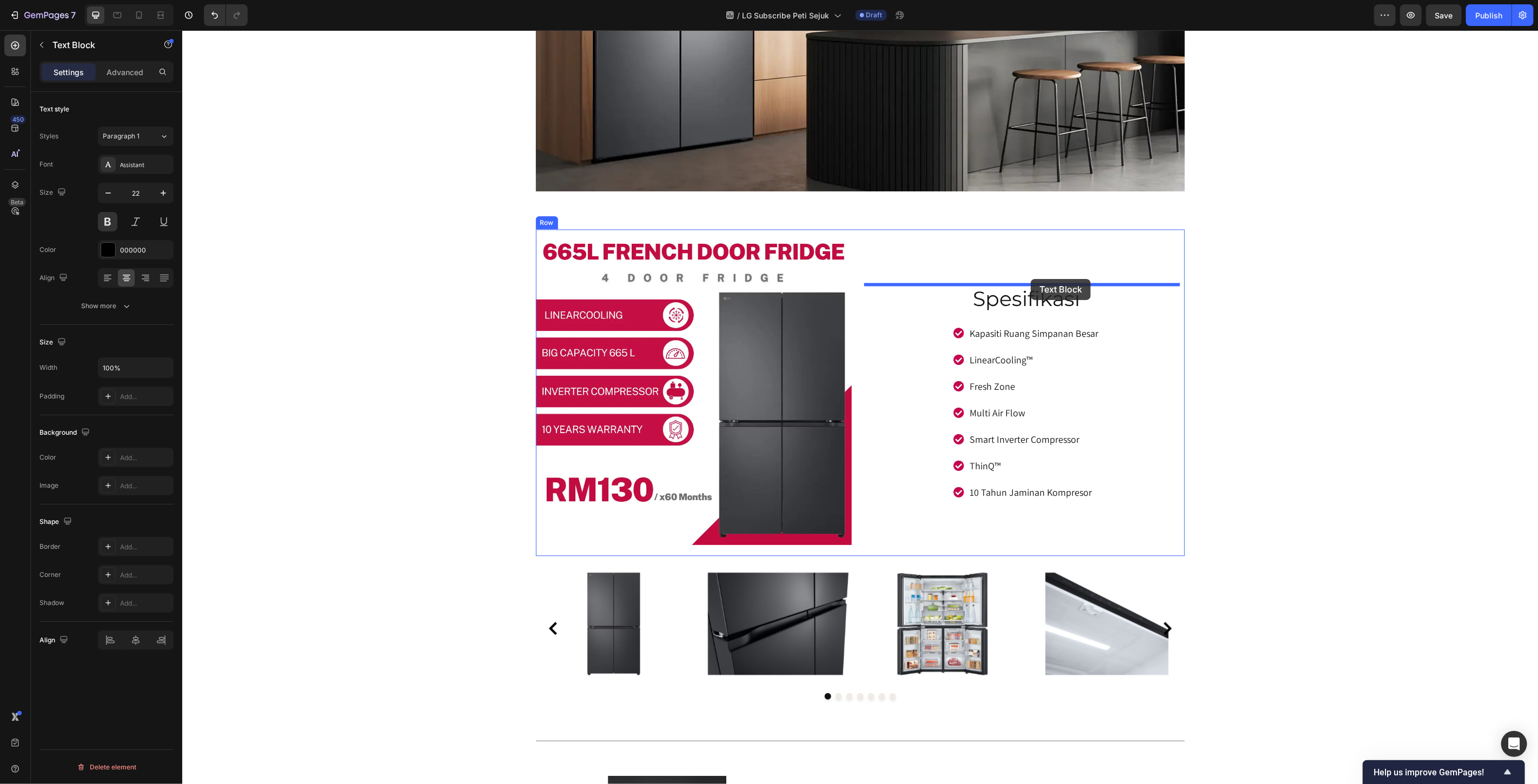
drag, startPoint x: 893, startPoint y: 285, endPoint x: 1030, endPoint y: 278, distance: 137.2
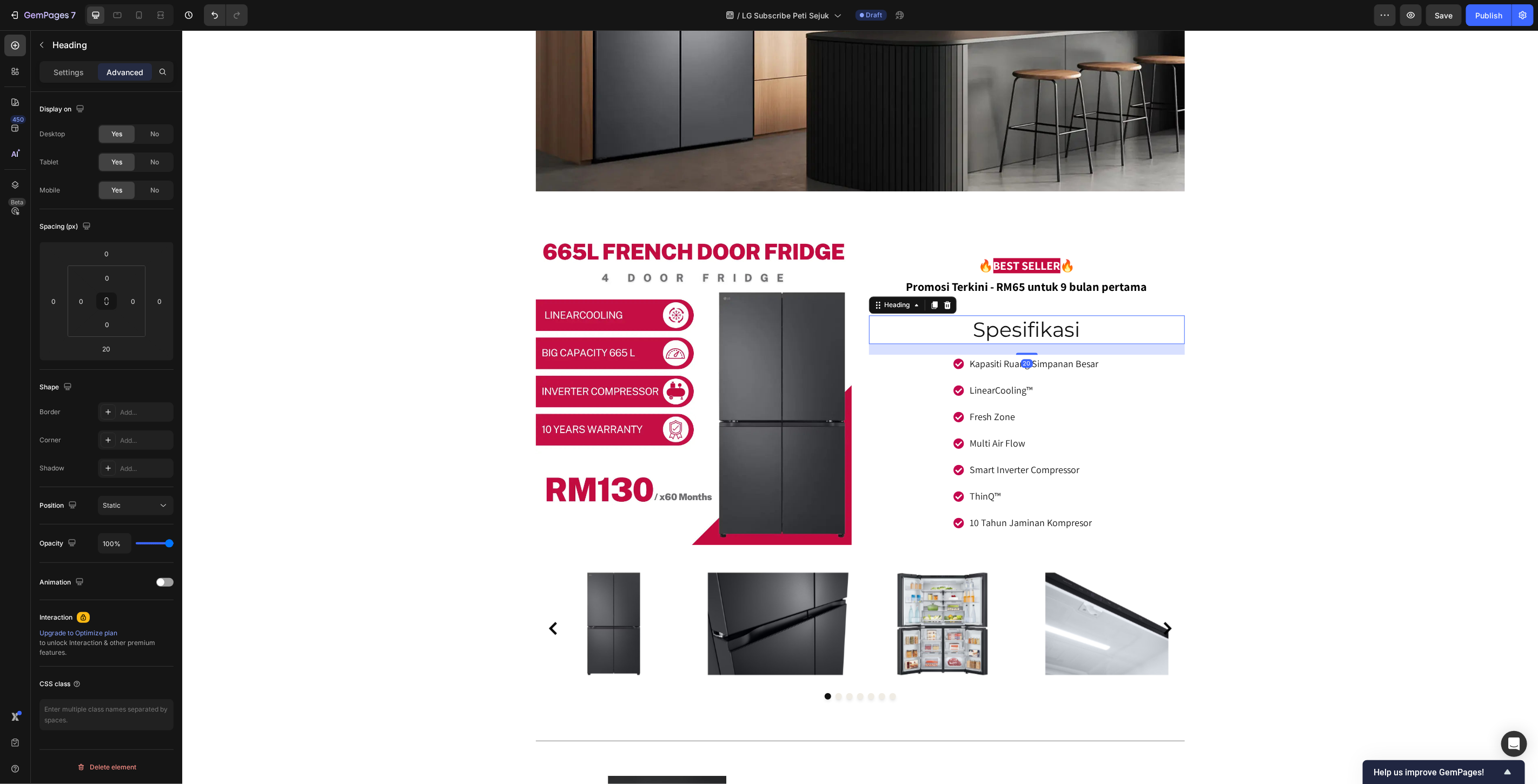
click at [1079, 333] on p "Spesifikasi" at bounding box center [1026, 329] width 314 height 27
click at [943, 302] on icon at bounding box center [946, 304] width 7 height 8
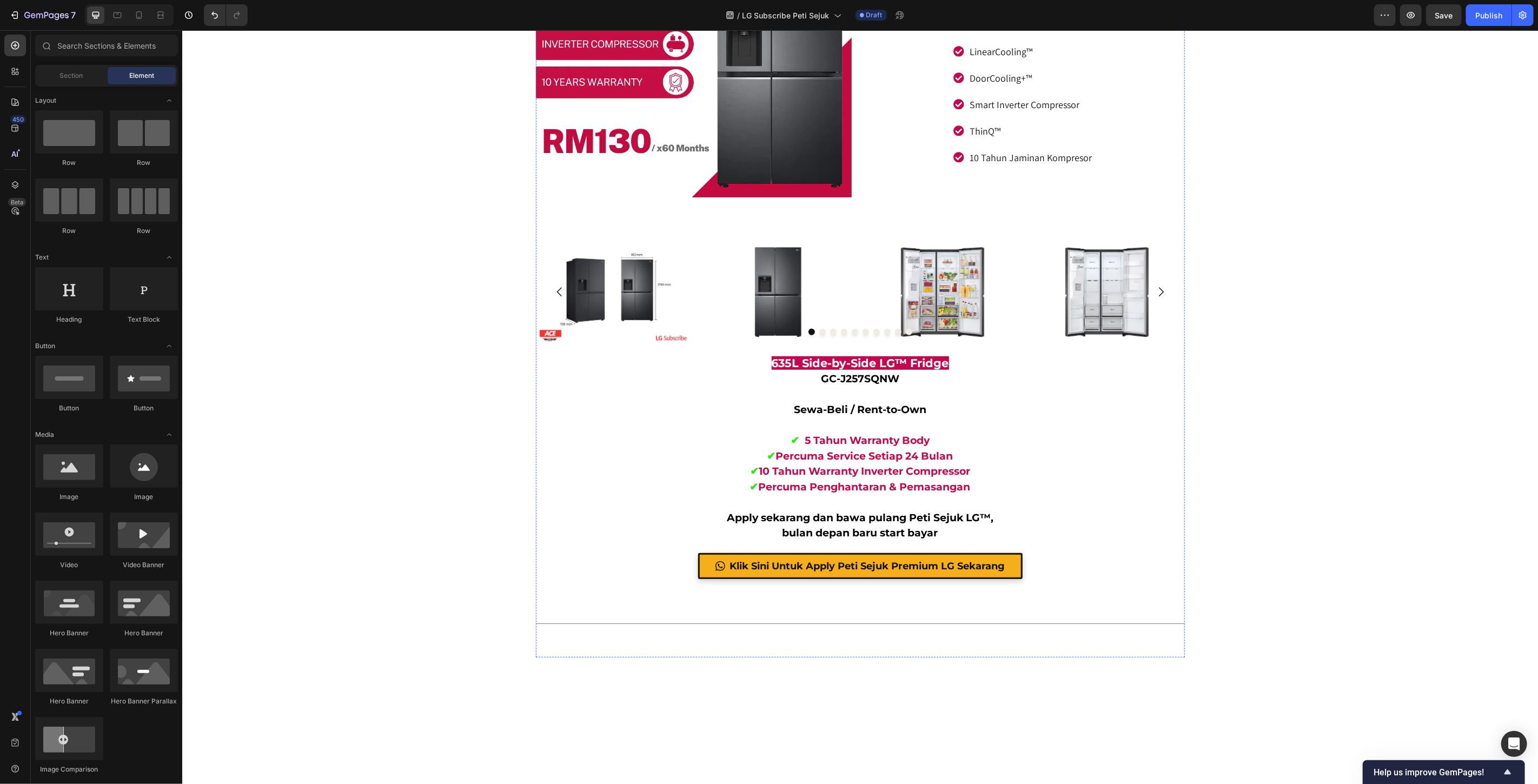
scroll to position [3844, 0]
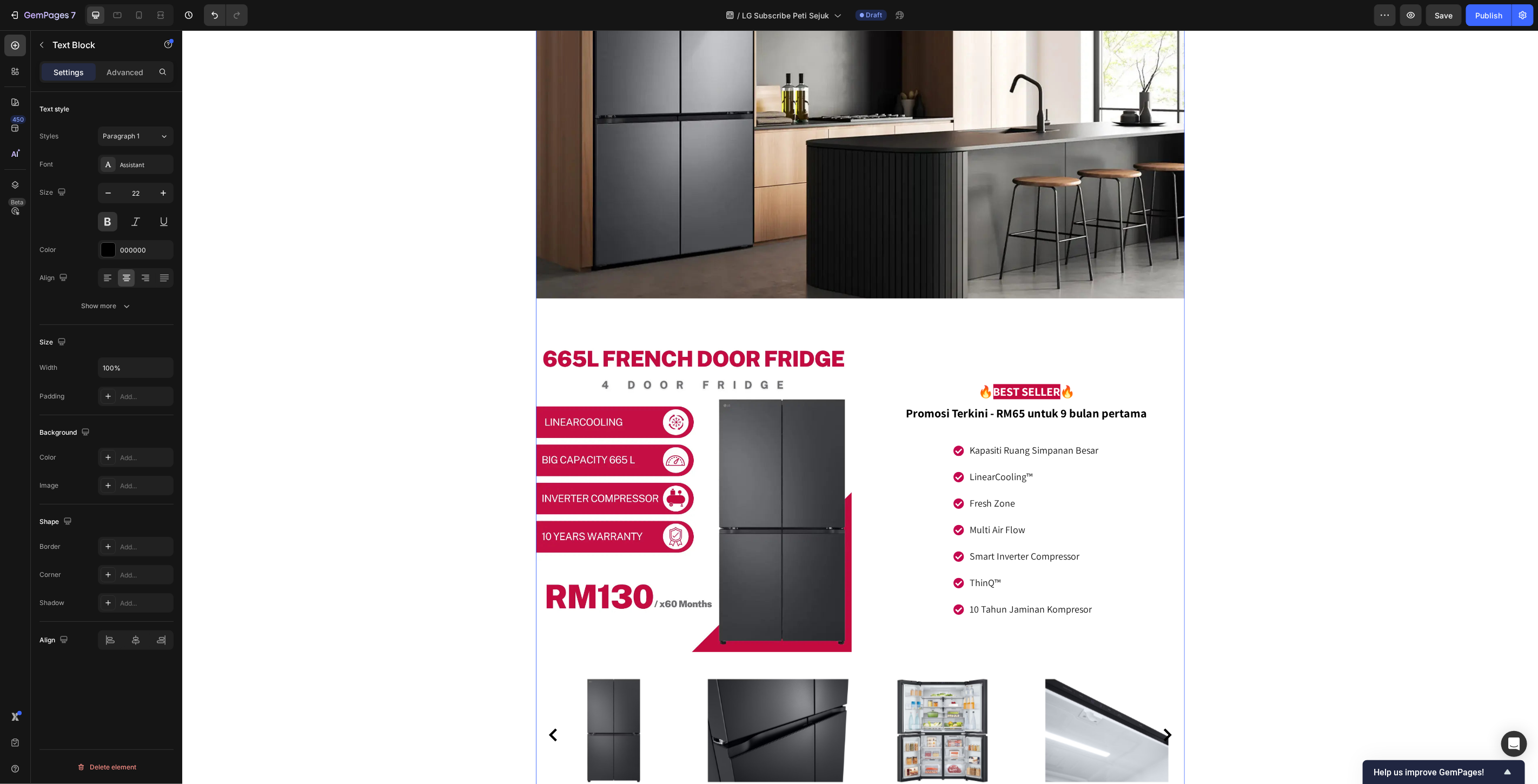
scroll to position [5226, 0]
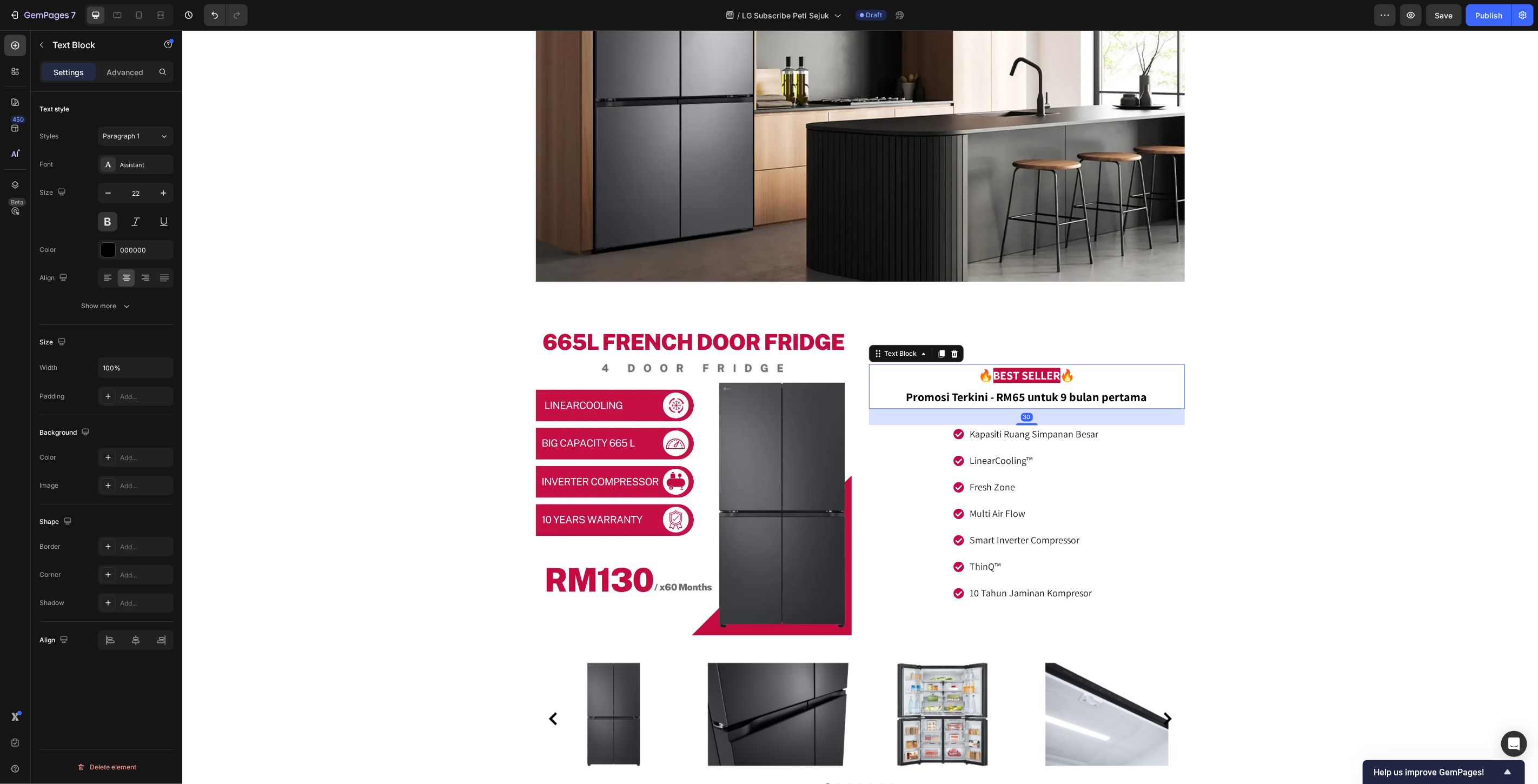
click at [1019, 374] on strong "BEST SELLER" at bounding box center [1026, 374] width 67 height 15
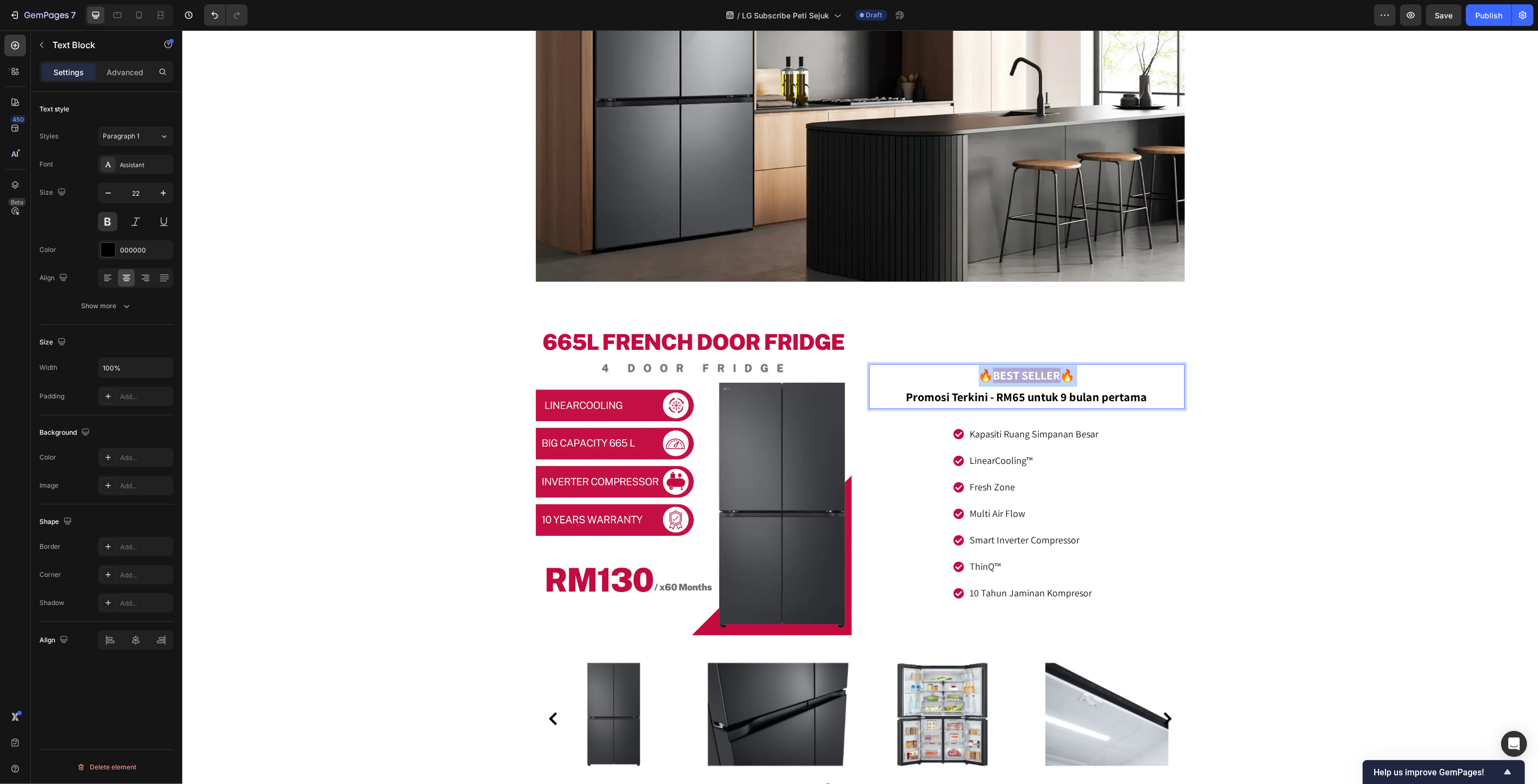
click at [1019, 374] on strong "BEST SELLER" at bounding box center [1026, 374] width 67 height 15
click at [1021, 373] on strong "BEST SELLER" at bounding box center [1026, 374] width 67 height 15
click at [1050, 374] on strong "BEST SELLER" at bounding box center [1026, 374] width 67 height 15
click at [1012, 371] on strong "BEST SELLER" at bounding box center [1026, 374] width 67 height 15
click at [1337, 395] on div "665l multi door fridge Heading GC-B24FFCPB Text block Image Image 🔥 PALING BESA…" at bounding box center [860, 69] width 1356 height 10484
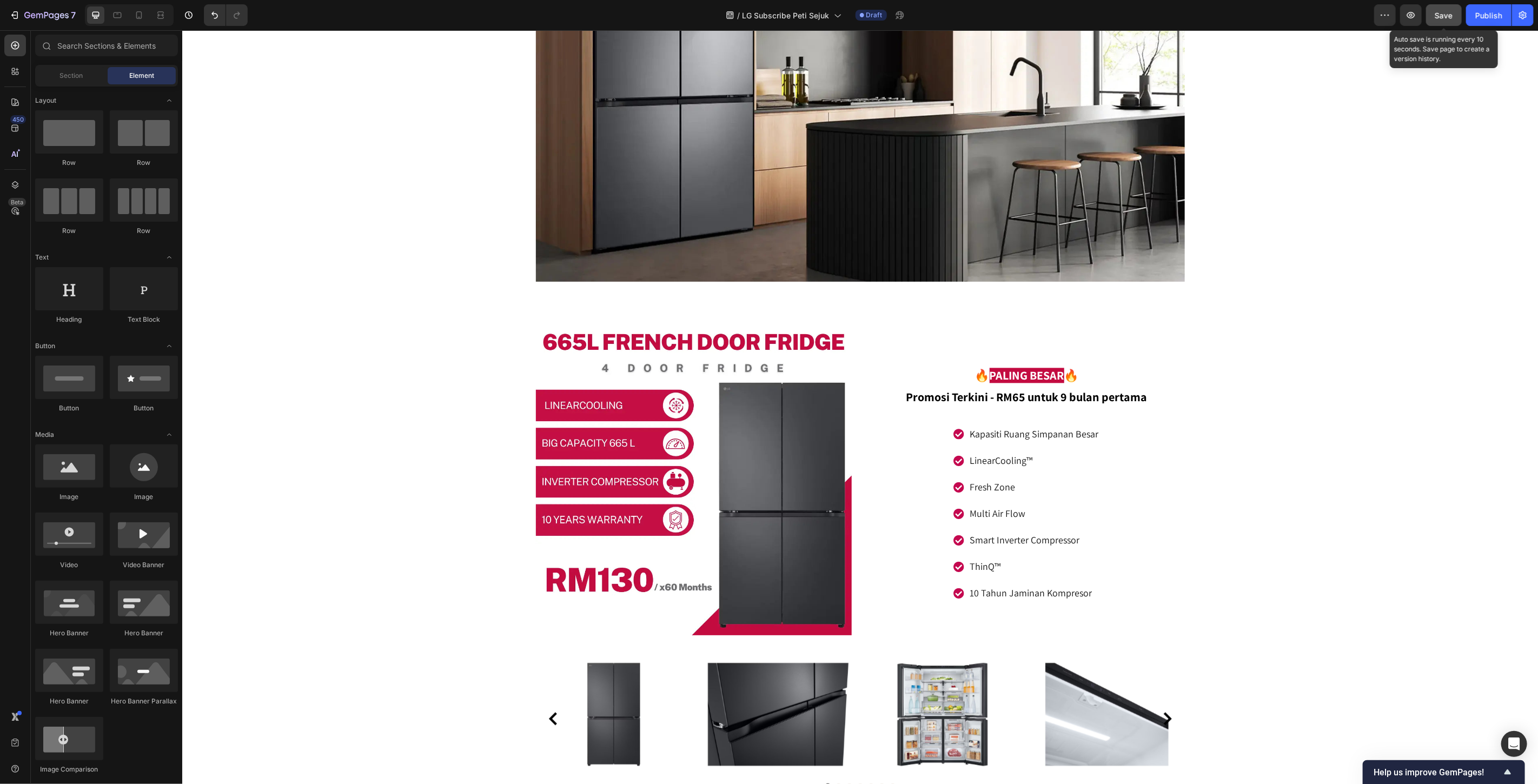
click at [1440, 9] on div "Save" at bounding box center [1444, 15] width 18 height 11
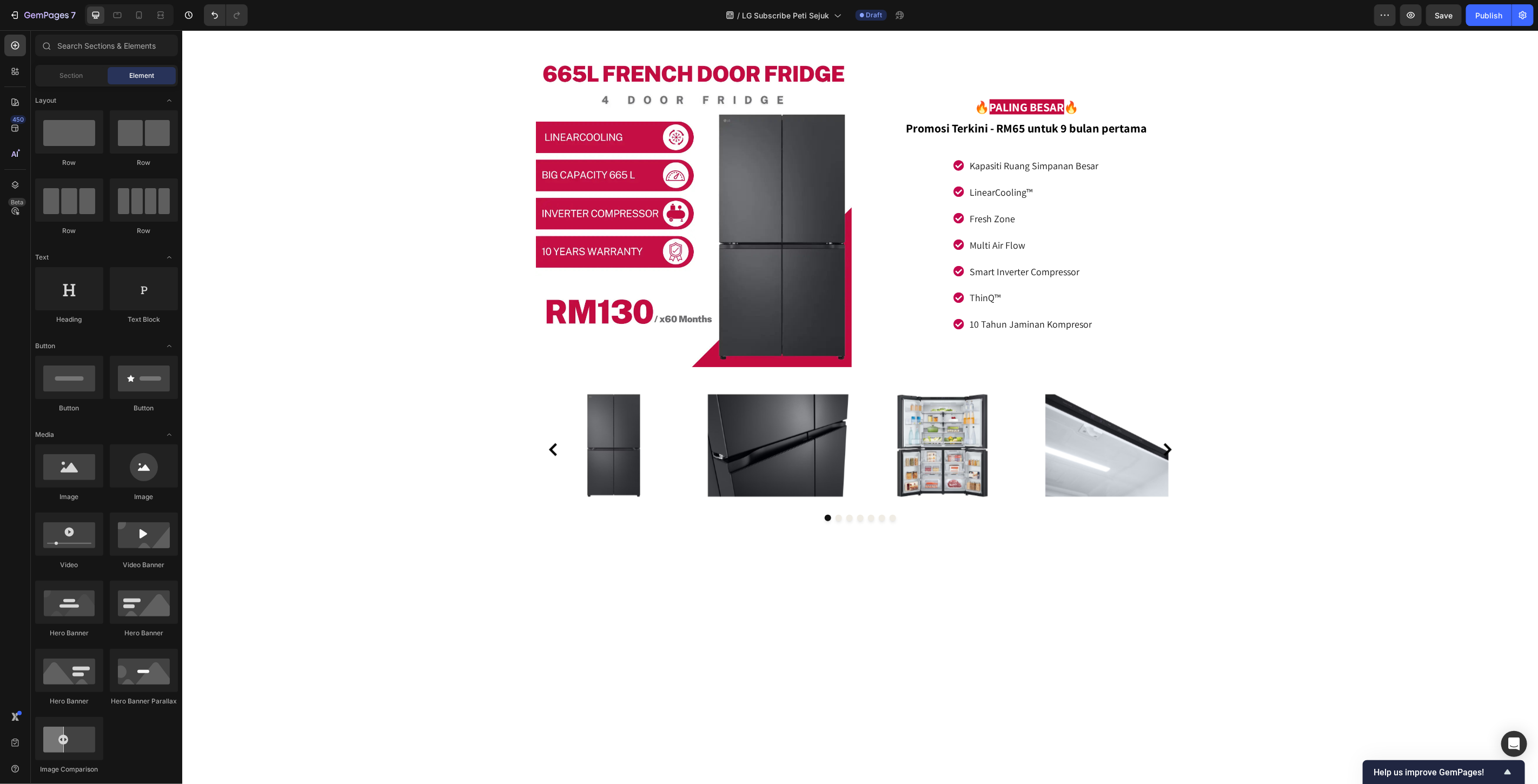
scroll to position [4941, 0]
